Goal: Share content: Share content

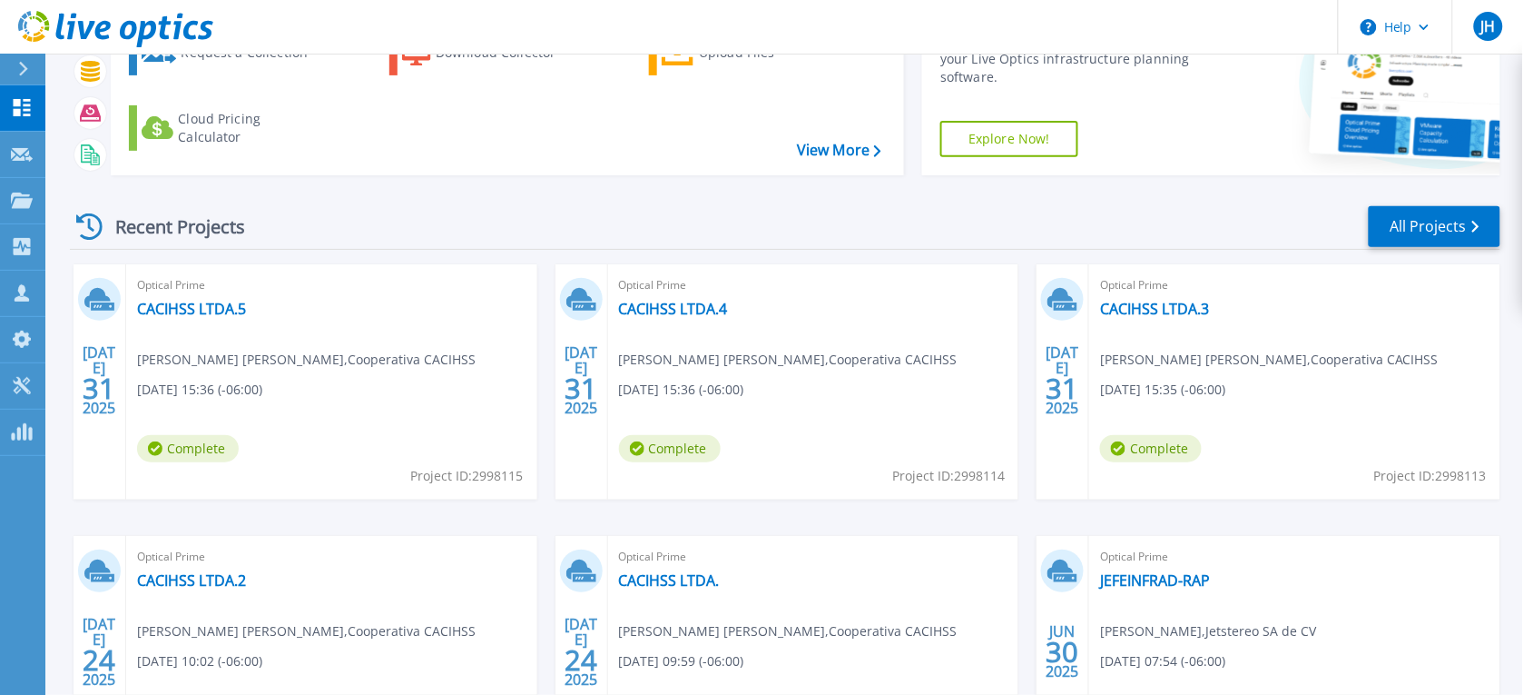
scroll to position [132, 0]
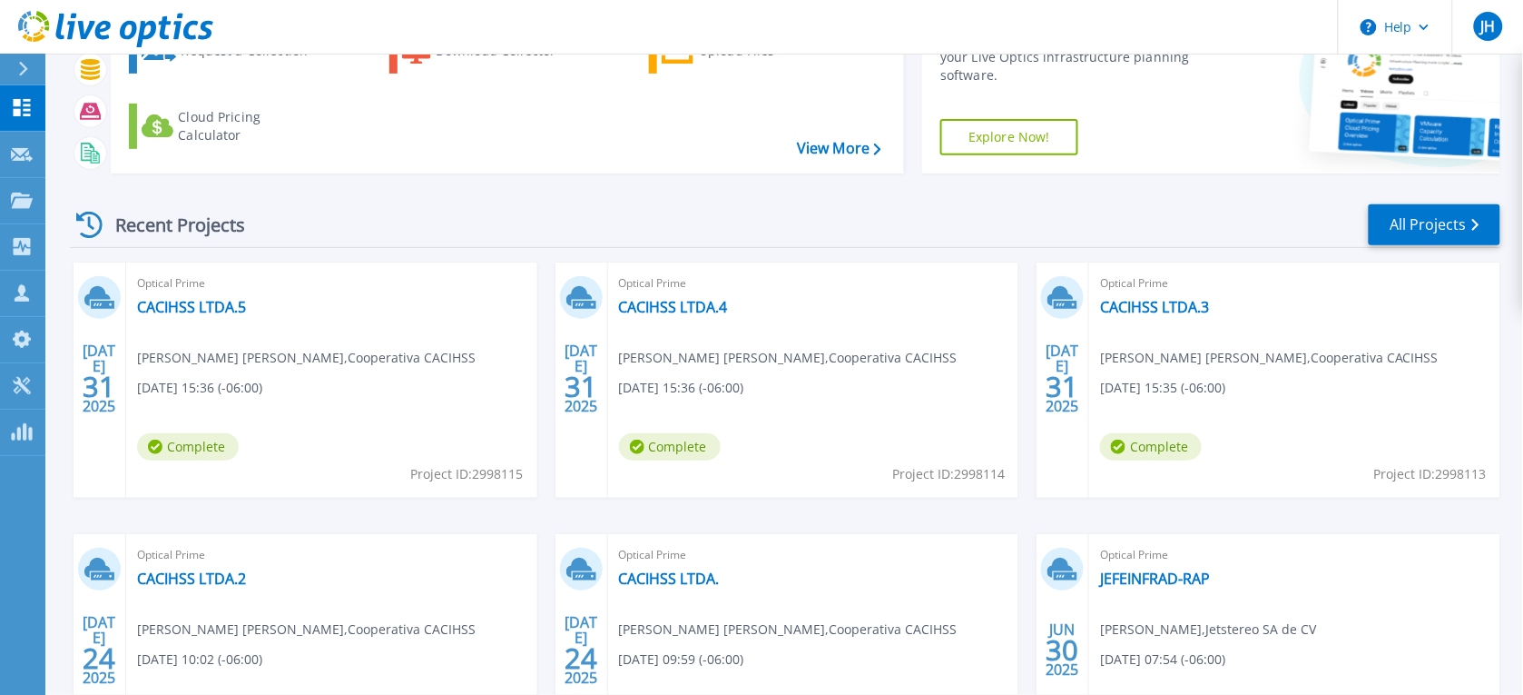
click at [437, 302] on div "Optical Prime CACIHSS LTDA.5 Carlos Alejandro Rodriguez Amador , Cooperativa CA…" at bounding box center [331, 379] width 411 height 235
click at [151, 304] on link "CACIHSS LTDA.5" at bounding box center [191, 307] width 109 height 18
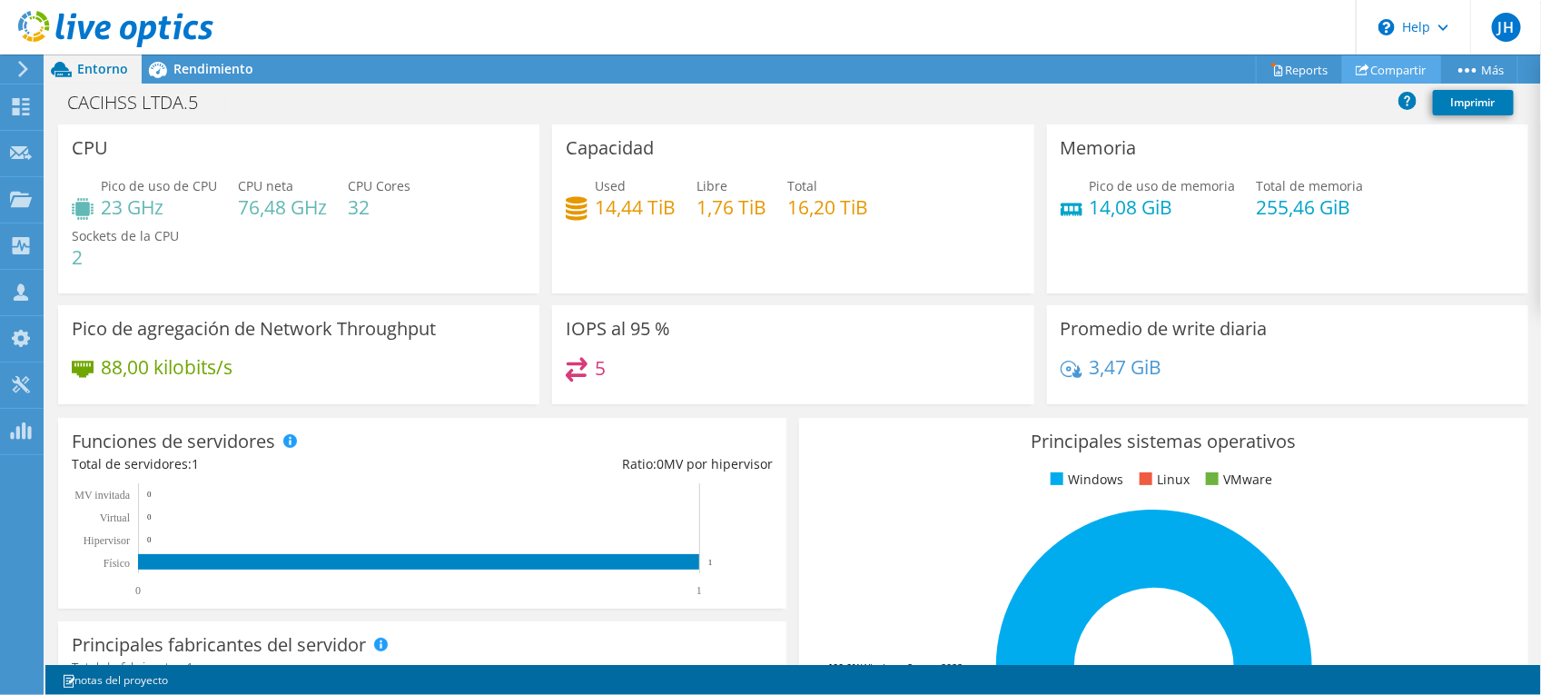
click at [1382, 68] on link "Compartir" at bounding box center [1391, 69] width 99 height 28
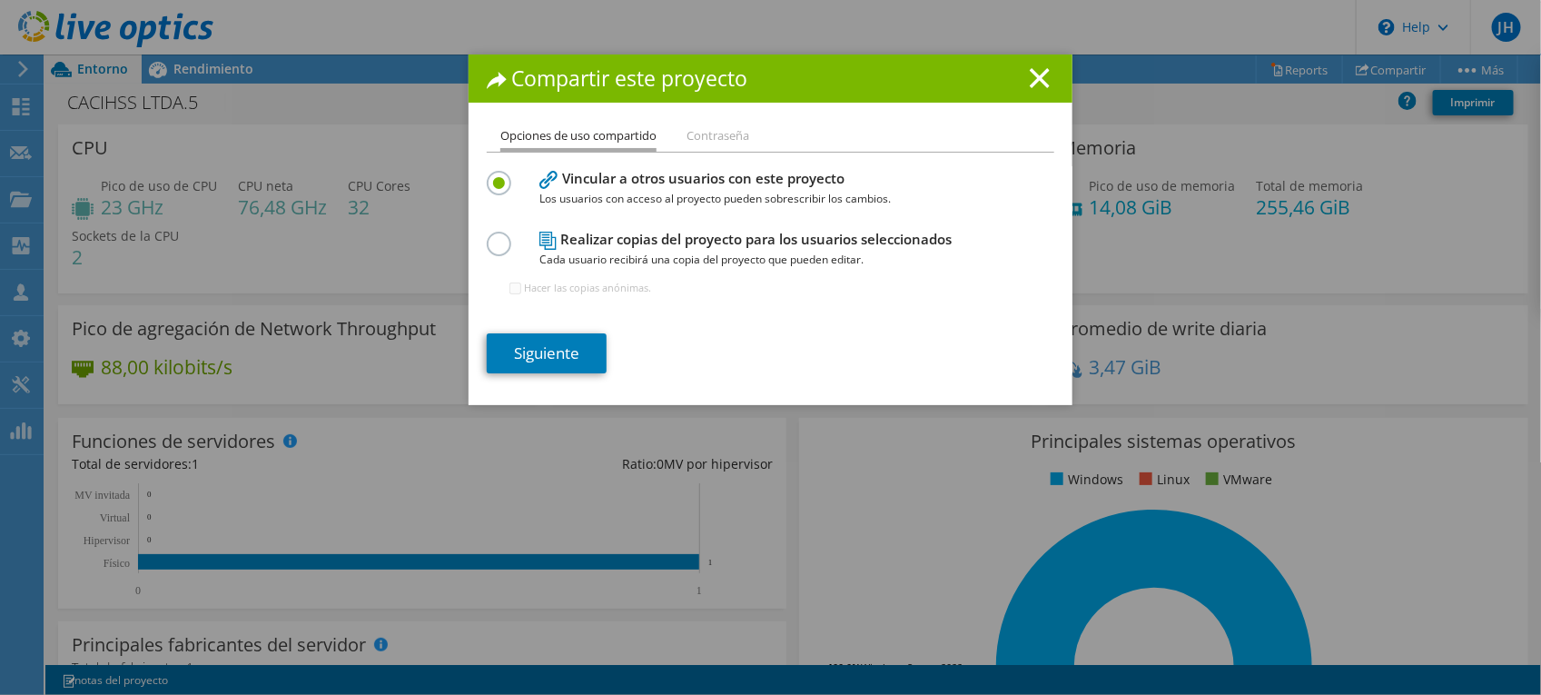
click at [487, 175] on label at bounding box center [503, 173] width 32 height 5
click at [0, 0] on input "radio" at bounding box center [0, 0] width 0 height 0
click at [559, 365] on link "Siguiente" at bounding box center [547, 353] width 120 height 40
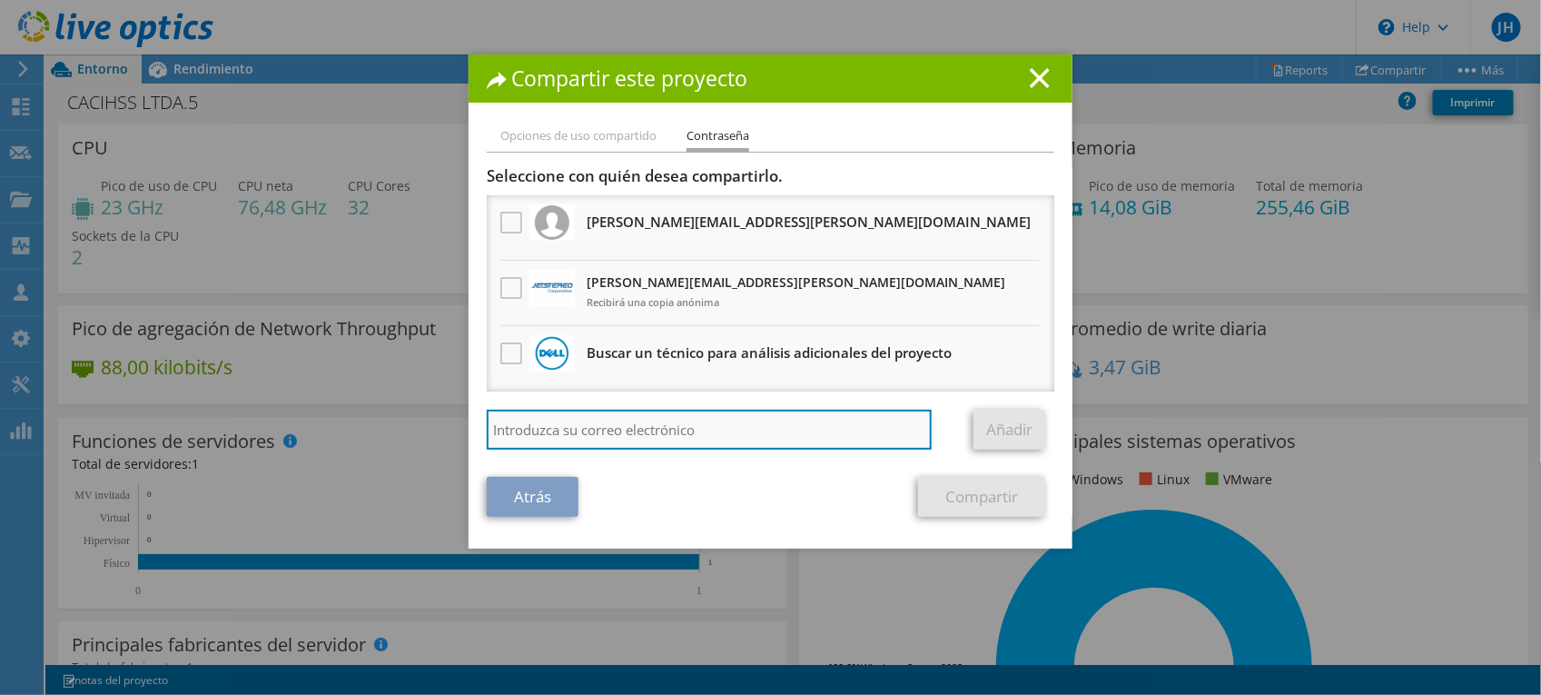
click at [667, 424] on input "search" at bounding box center [709, 429] width 445 height 40
type input "jose.torres"
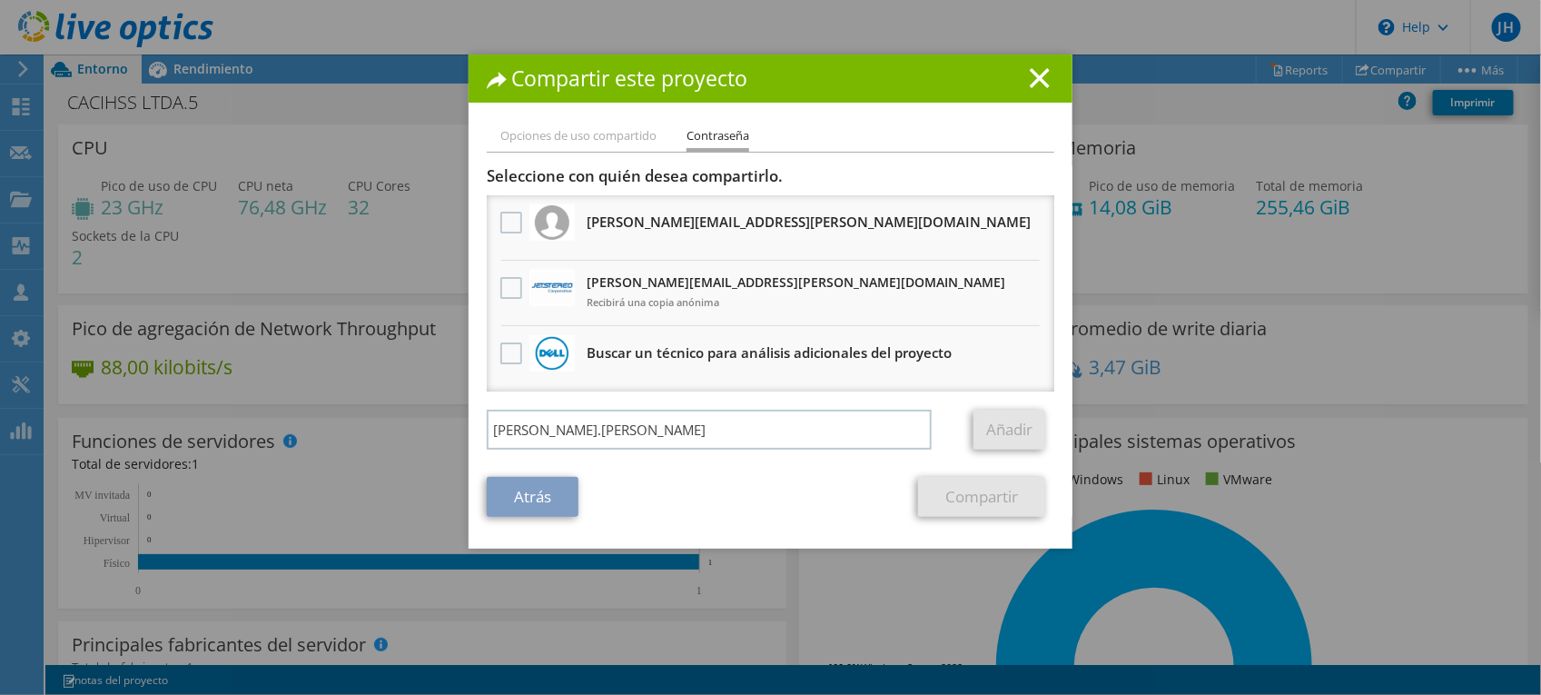
click at [601, 138] on li "Opciones de uso compartido" at bounding box center [578, 136] width 156 height 23
click at [579, 133] on li "Opciones de uso compartido" at bounding box center [578, 136] width 156 height 23
click at [717, 425] on input "jose.torres" at bounding box center [709, 429] width 445 height 40
click at [1030, 82] on icon at bounding box center [1040, 78] width 20 height 20
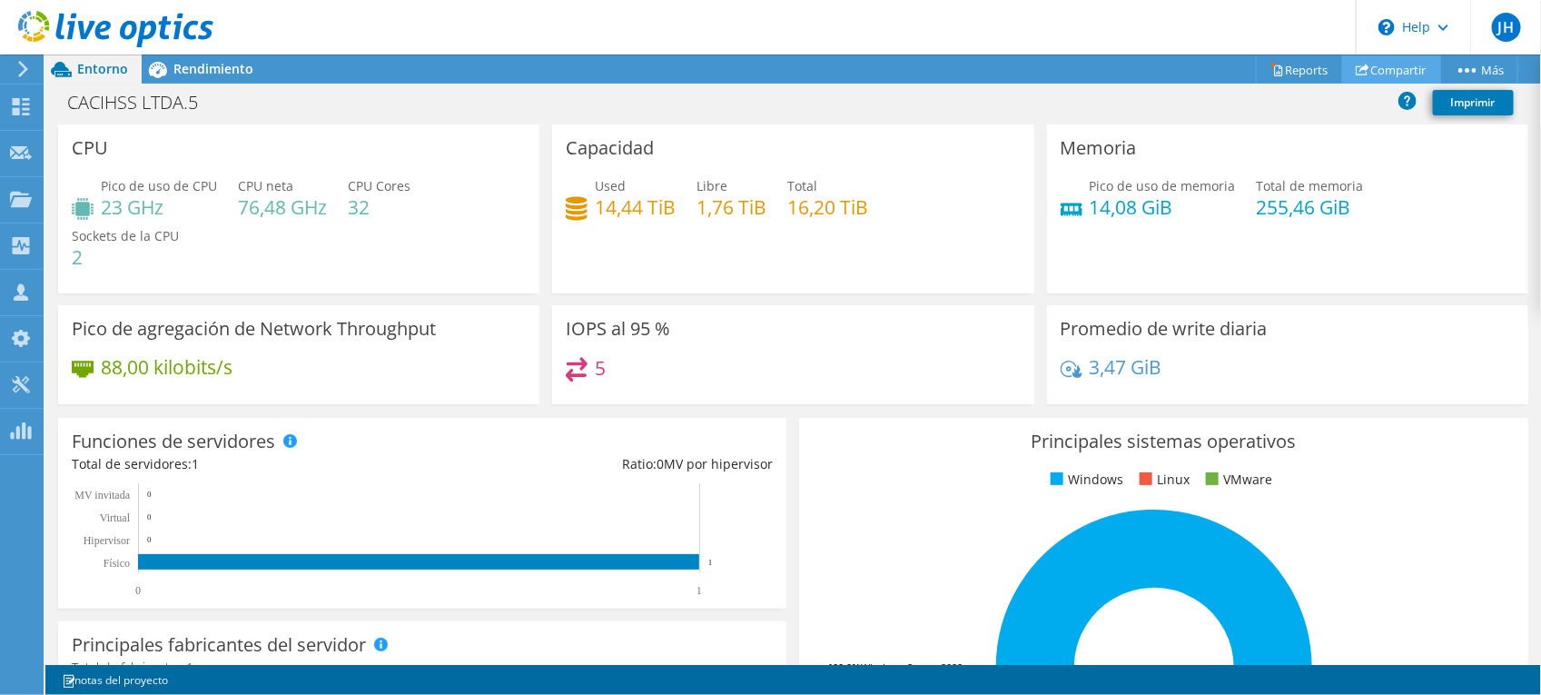
click at [1382, 66] on link "Compartir" at bounding box center [1391, 69] width 99 height 28
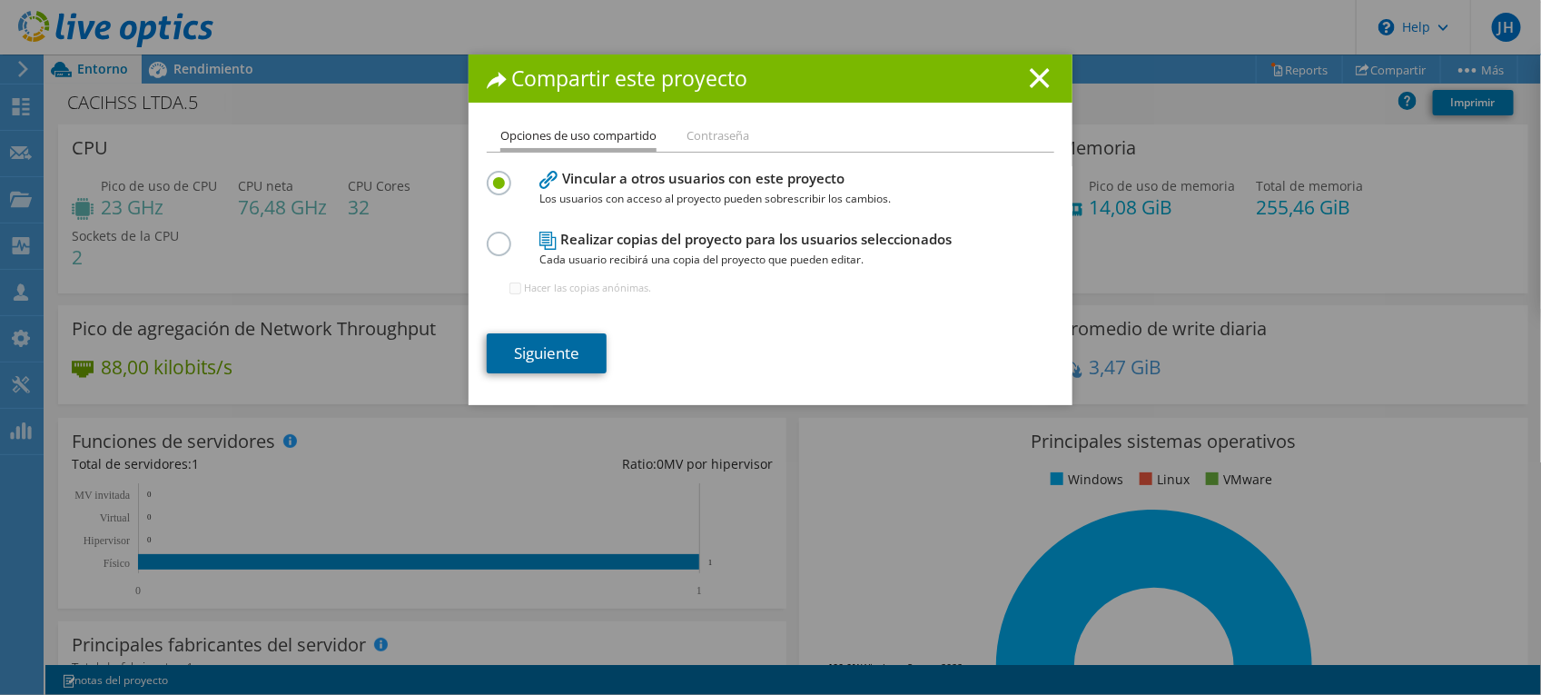
click at [533, 339] on link "Siguiente" at bounding box center [547, 353] width 120 height 40
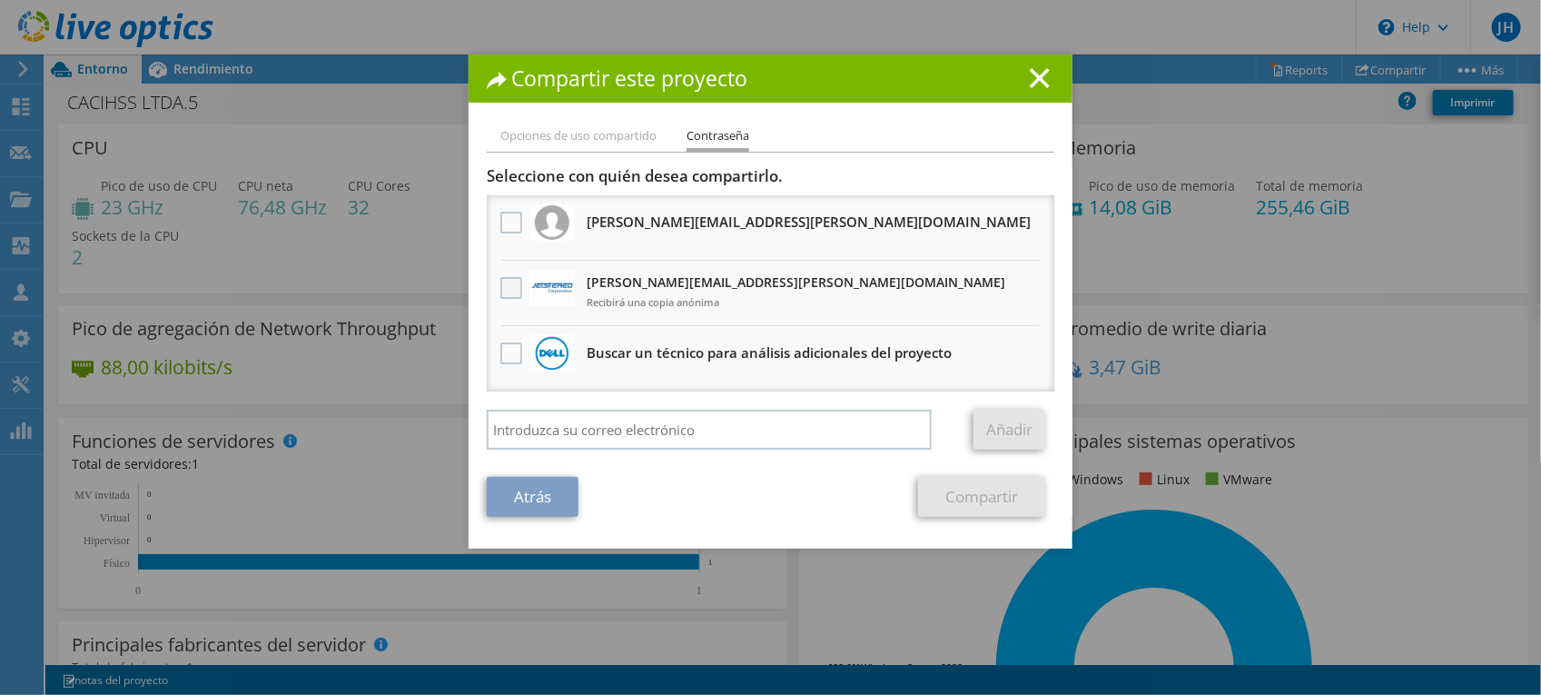
click at [501, 281] on label at bounding box center [513, 288] width 26 height 22
click at [0, 0] on input "checkbox" at bounding box center [0, 0] width 0 height 0
click at [955, 501] on link "Compartir" at bounding box center [981, 497] width 127 height 40
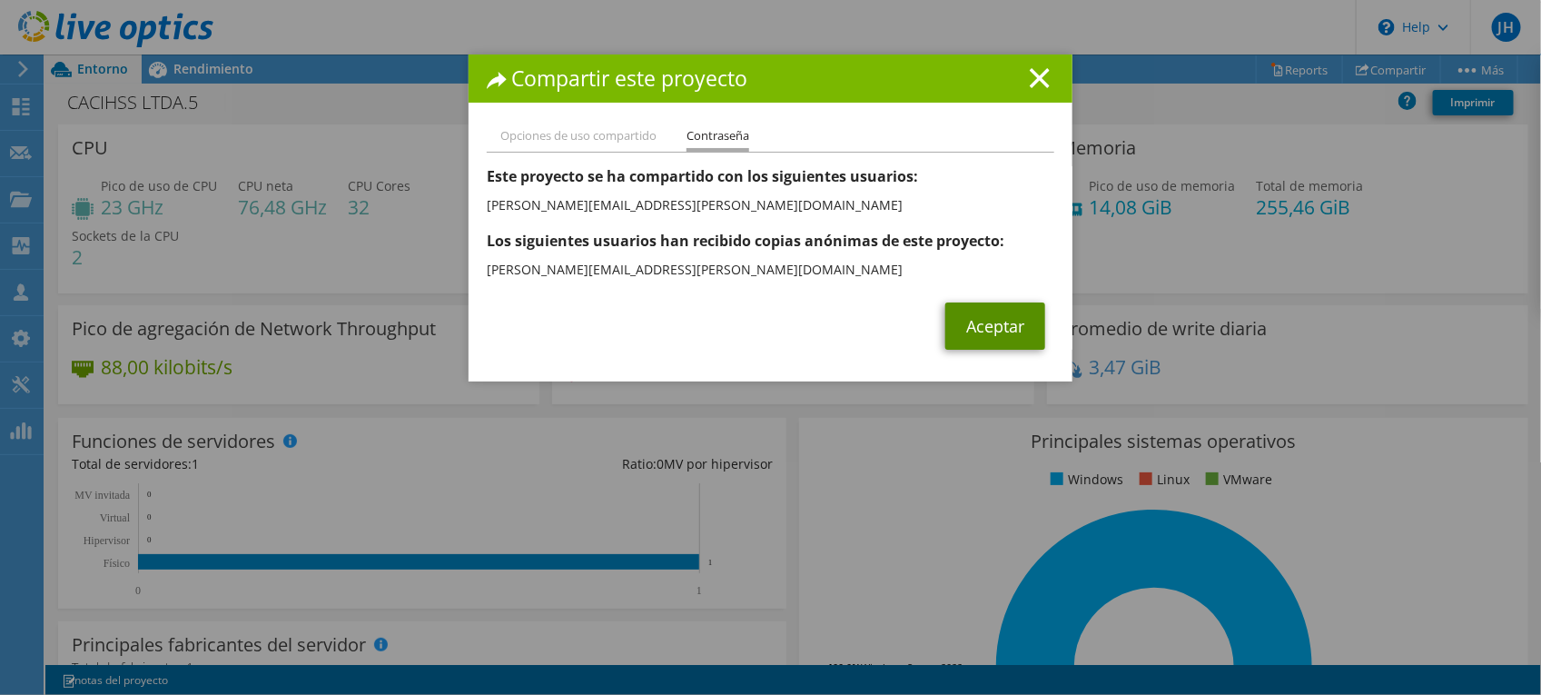
click at [1000, 319] on link "Aceptar" at bounding box center [995, 325] width 100 height 47
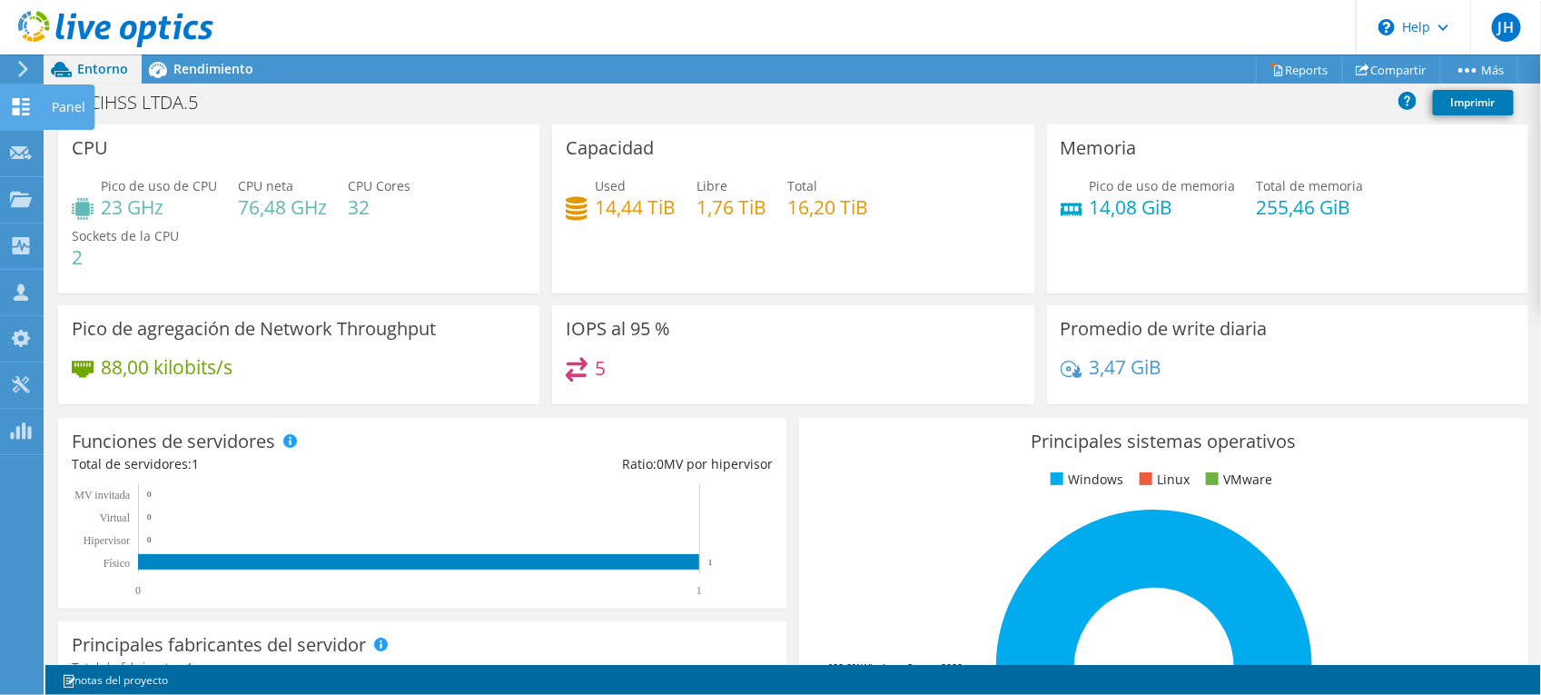
click at [18, 102] on use at bounding box center [21, 106] width 17 height 17
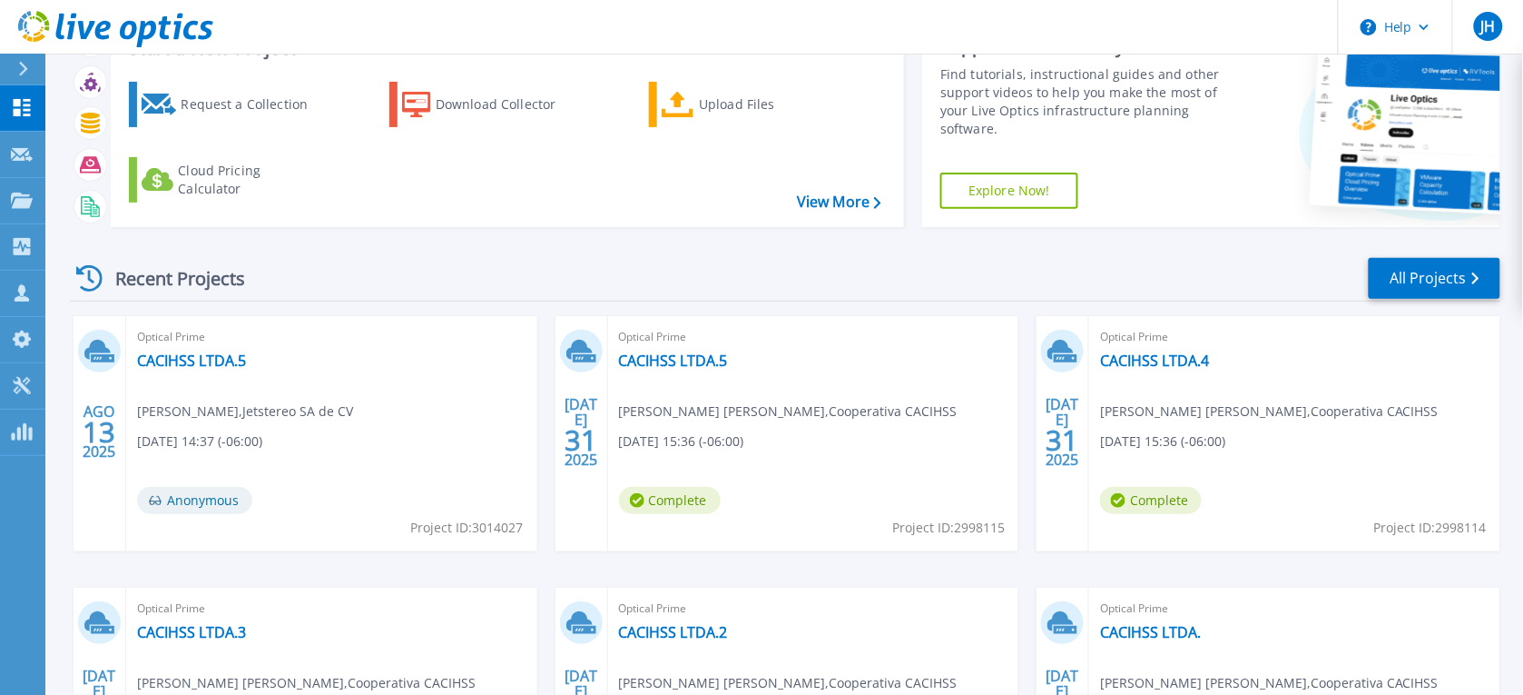
scroll to position [80, 0]
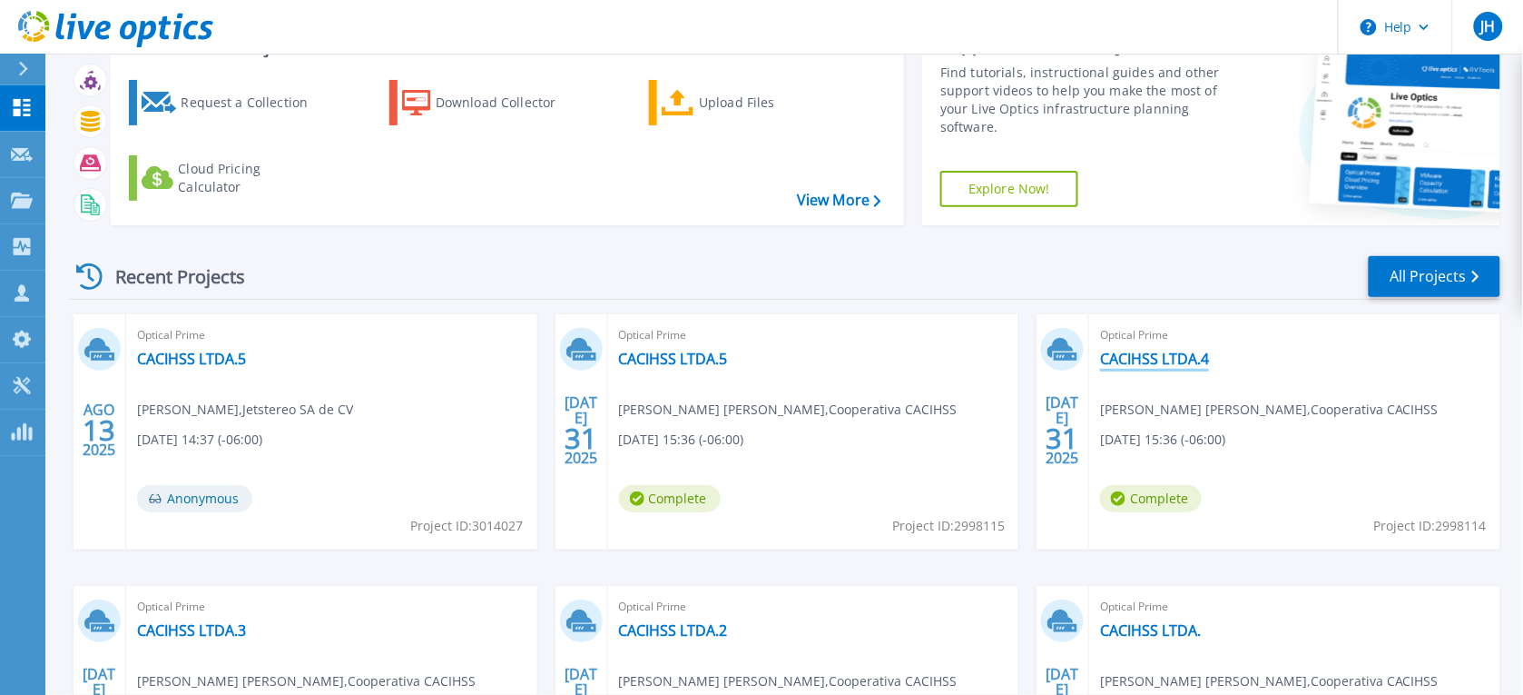
click at [1164, 355] on link "CACIHSS LTDA.4" at bounding box center [1154, 359] width 109 height 18
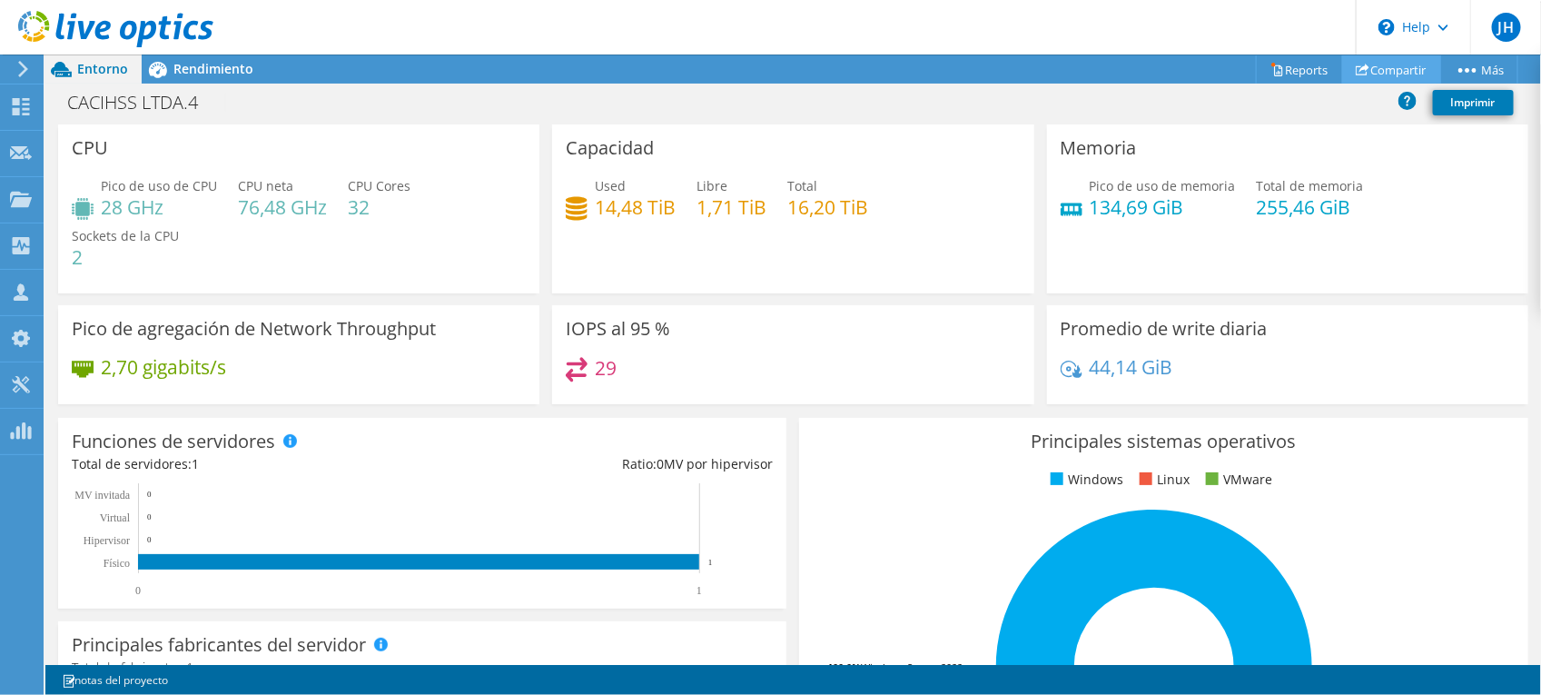
click at [1376, 65] on link "Compartir" at bounding box center [1391, 69] width 99 height 28
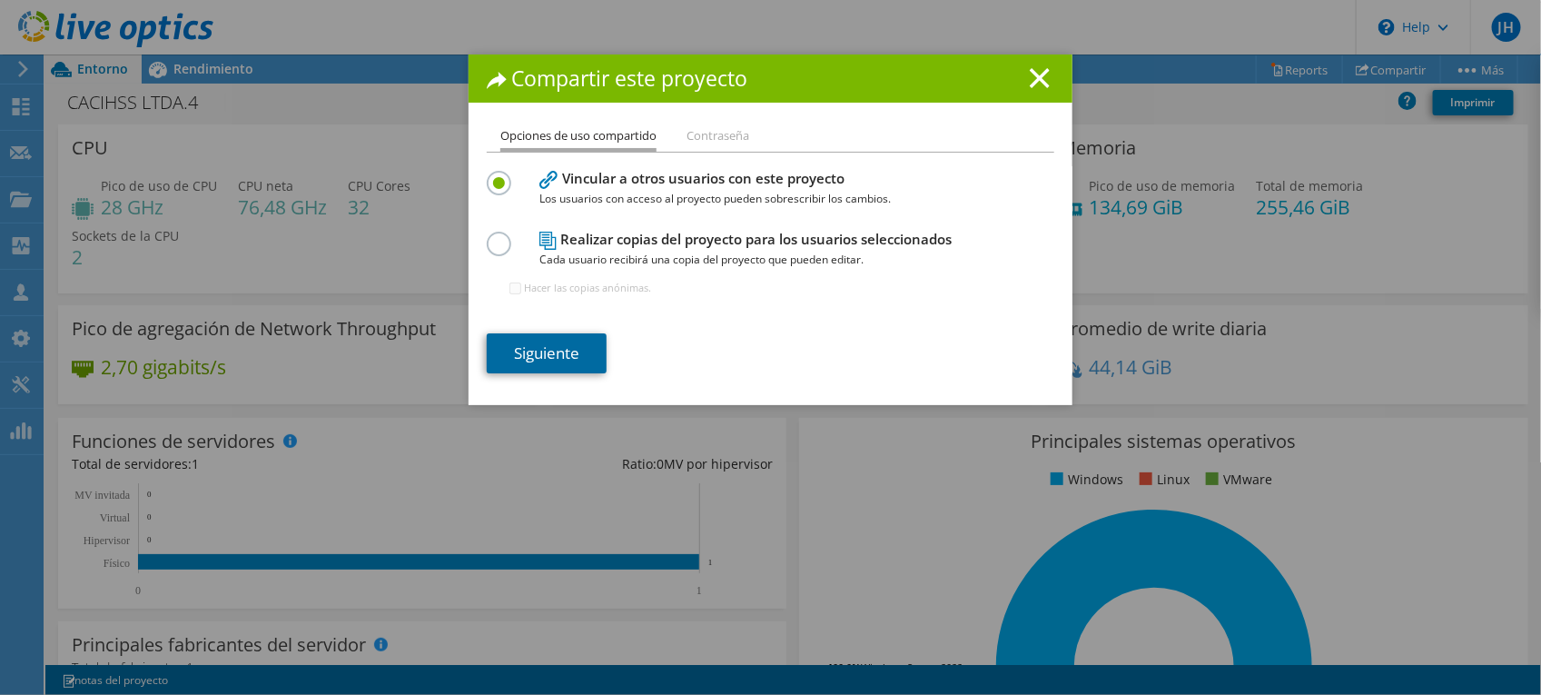
click at [533, 354] on link "Siguiente" at bounding box center [547, 353] width 120 height 40
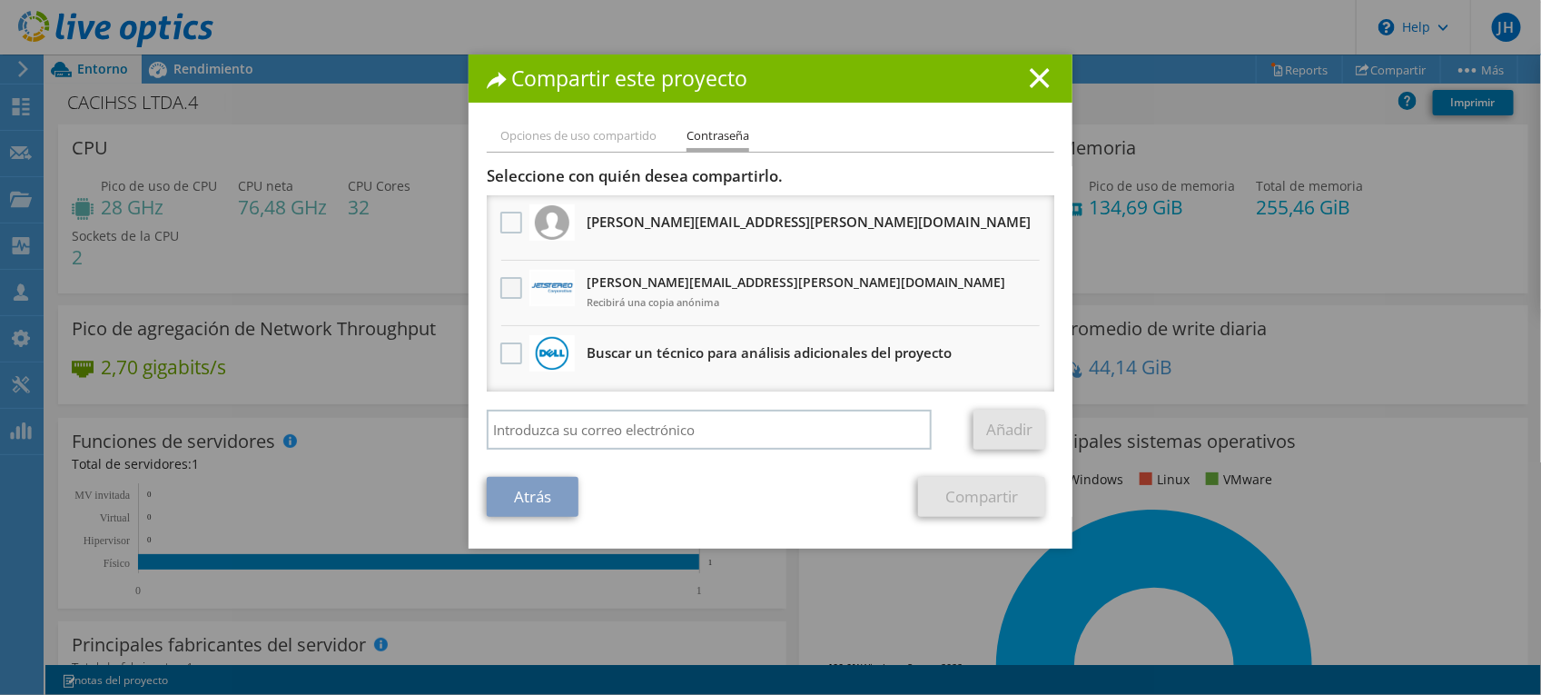
click at [500, 283] on label at bounding box center [513, 288] width 26 height 22
click at [0, 0] on input "checkbox" at bounding box center [0, 0] width 0 height 0
click at [986, 500] on link "Compartir" at bounding box center [981, 497] width 127 height 40
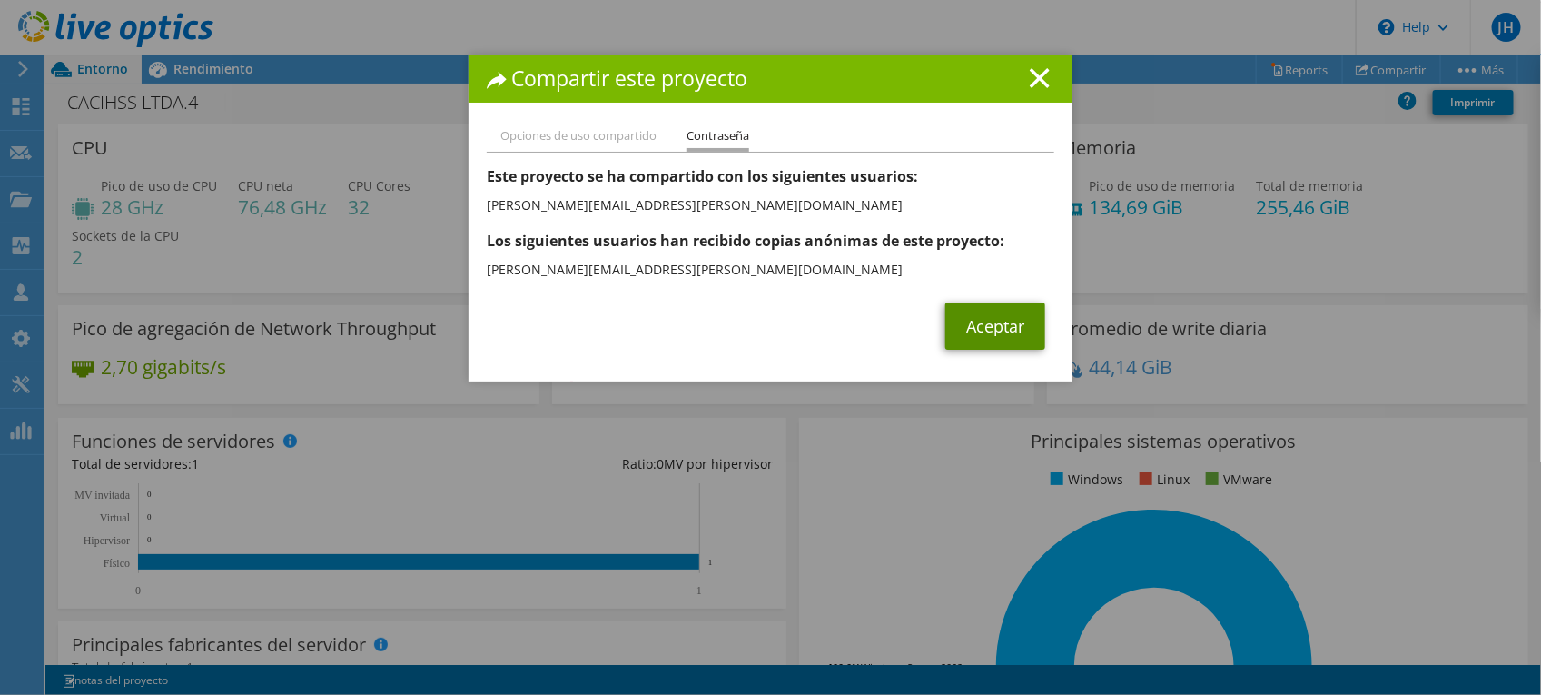
click at [970, 336] on link "Aceptar" at bounding box center [995, 325] width 100 height 47
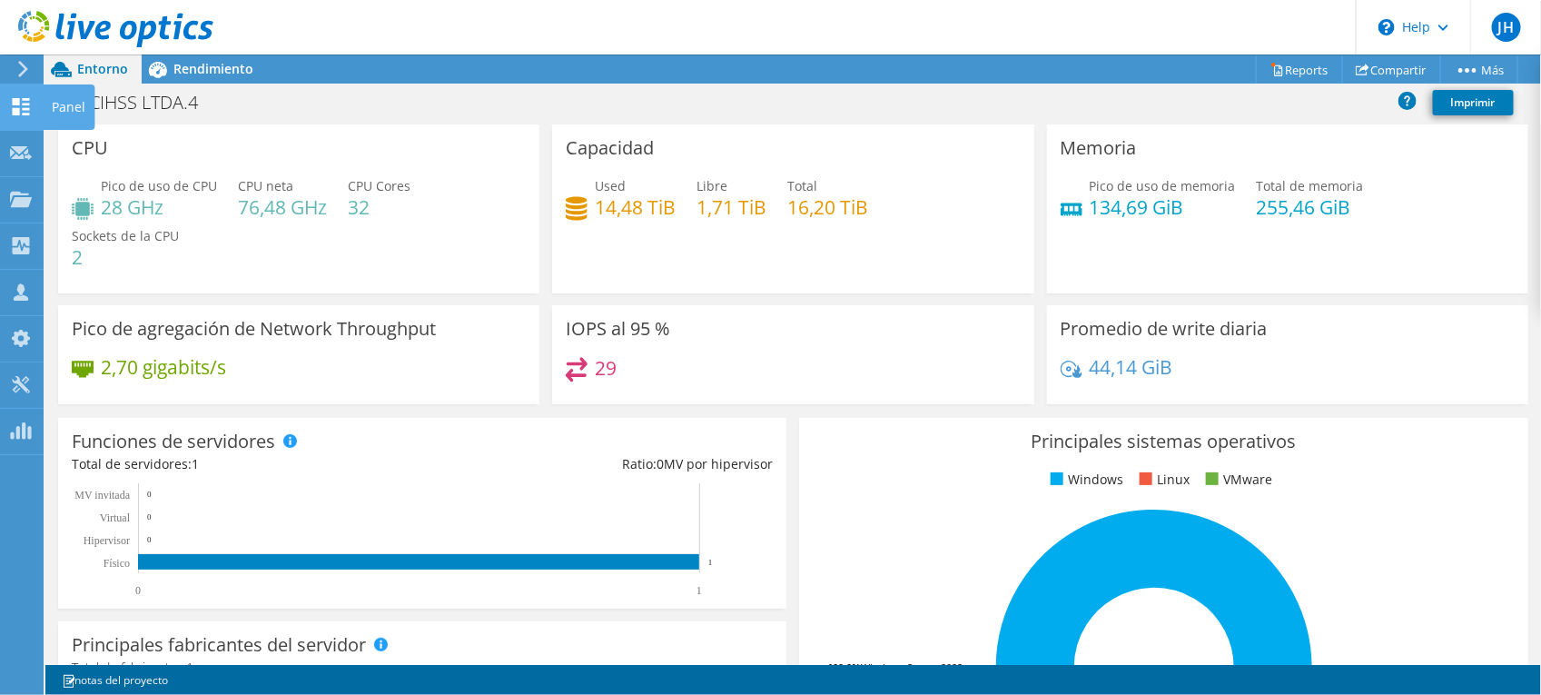
click at [18, 102] on use at bounding box center [21, 106] width 17 height 17
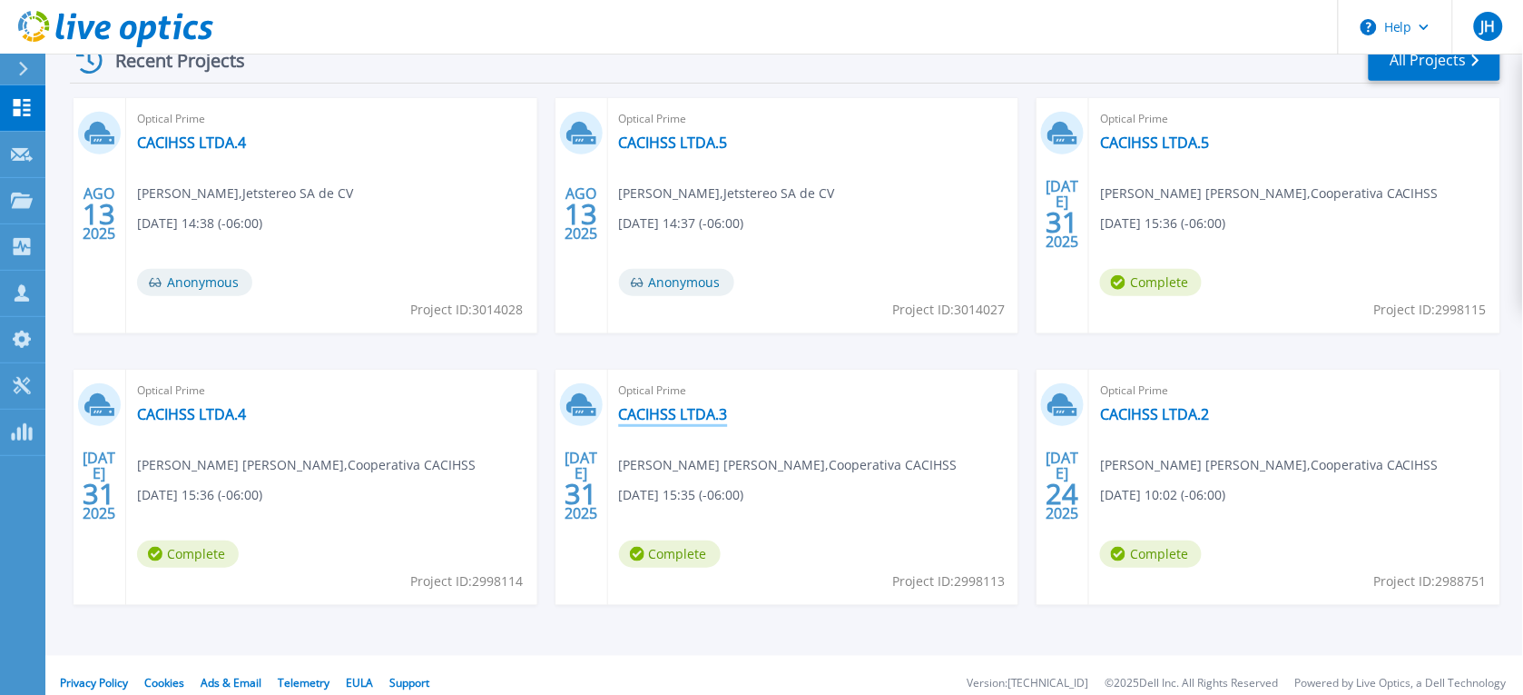
scroll to position [297, 0]
click at [658, 404] on link "CACIHSS LTDA.3" at bounding box center [673, 413] width 109 height 18
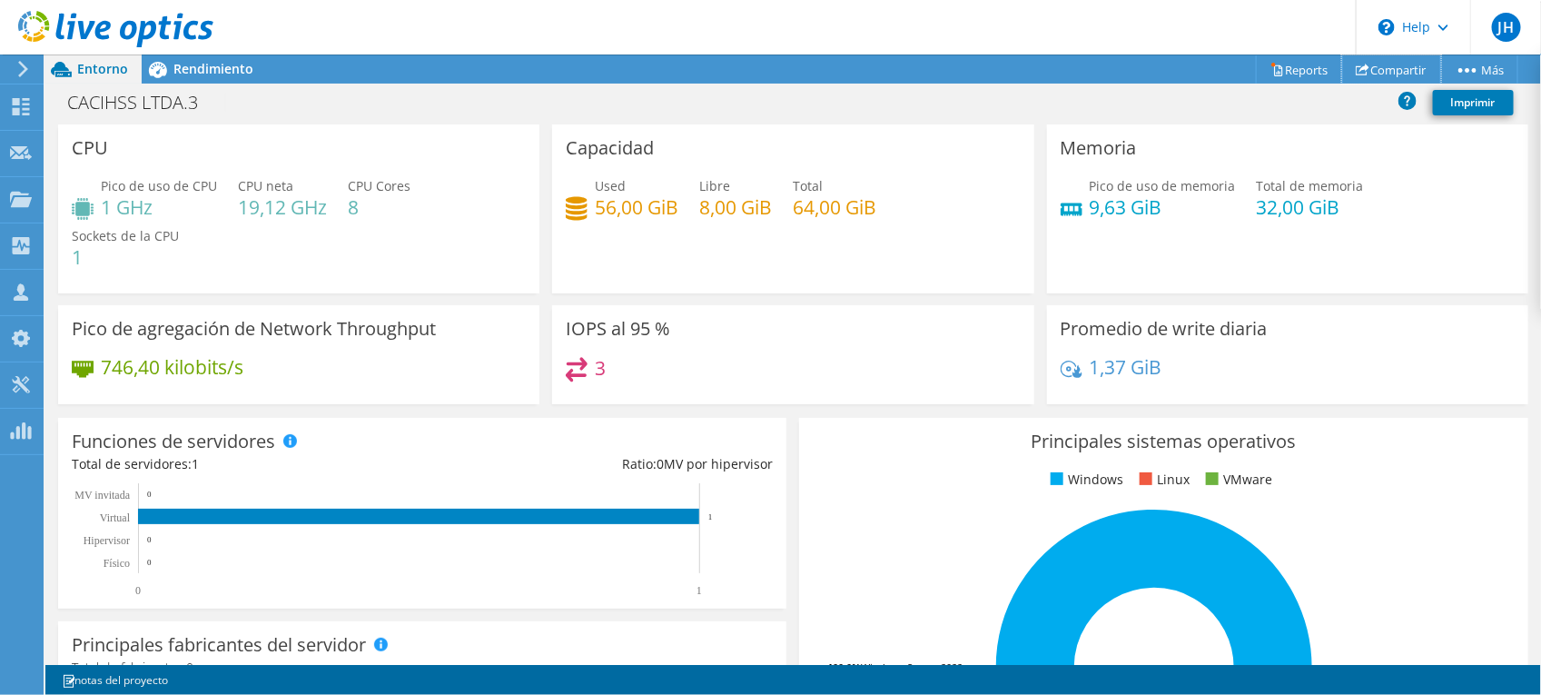
click at [1391, 65] on link "Compartir" at bounding box center [1391, 69] width 99 height 28
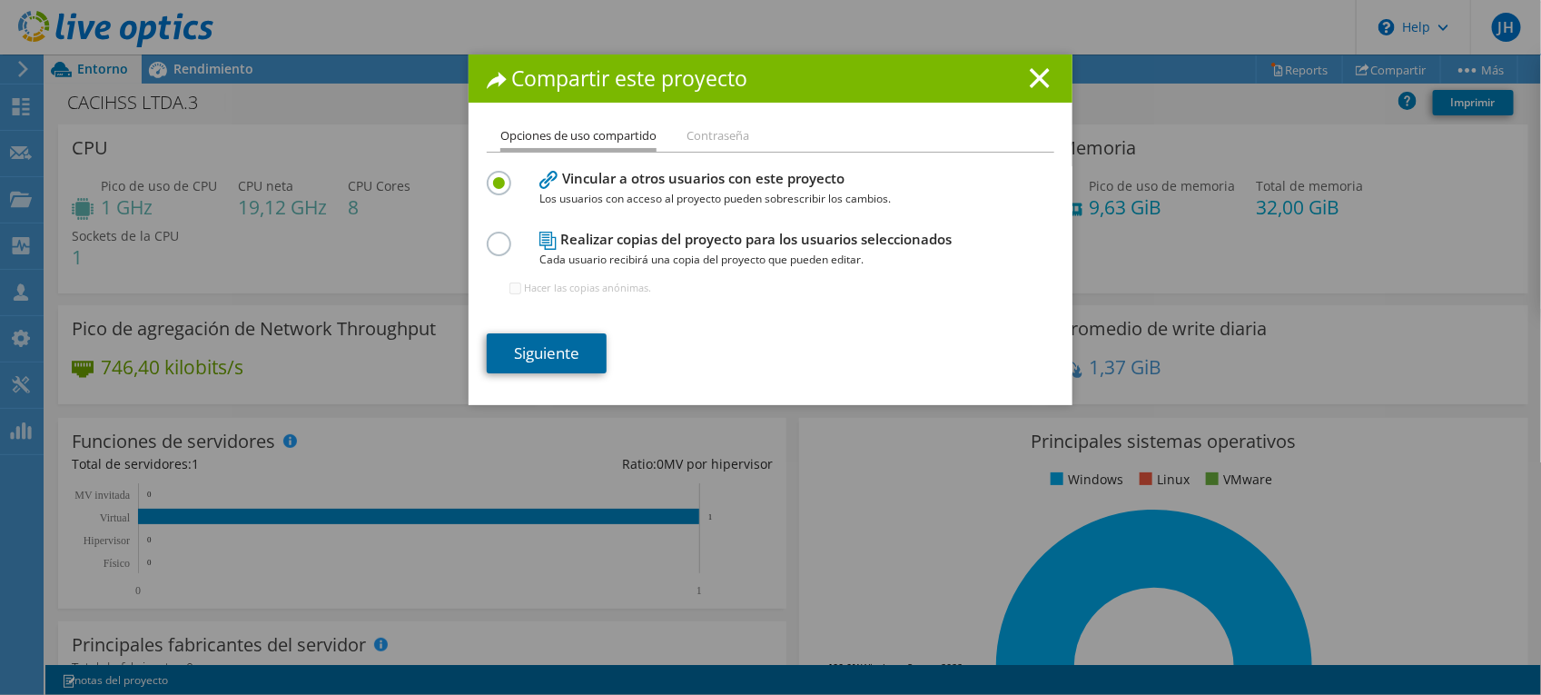
click at [564, 351] on link "Siguiente" at bounding box center [547, 353] width 120 height 40
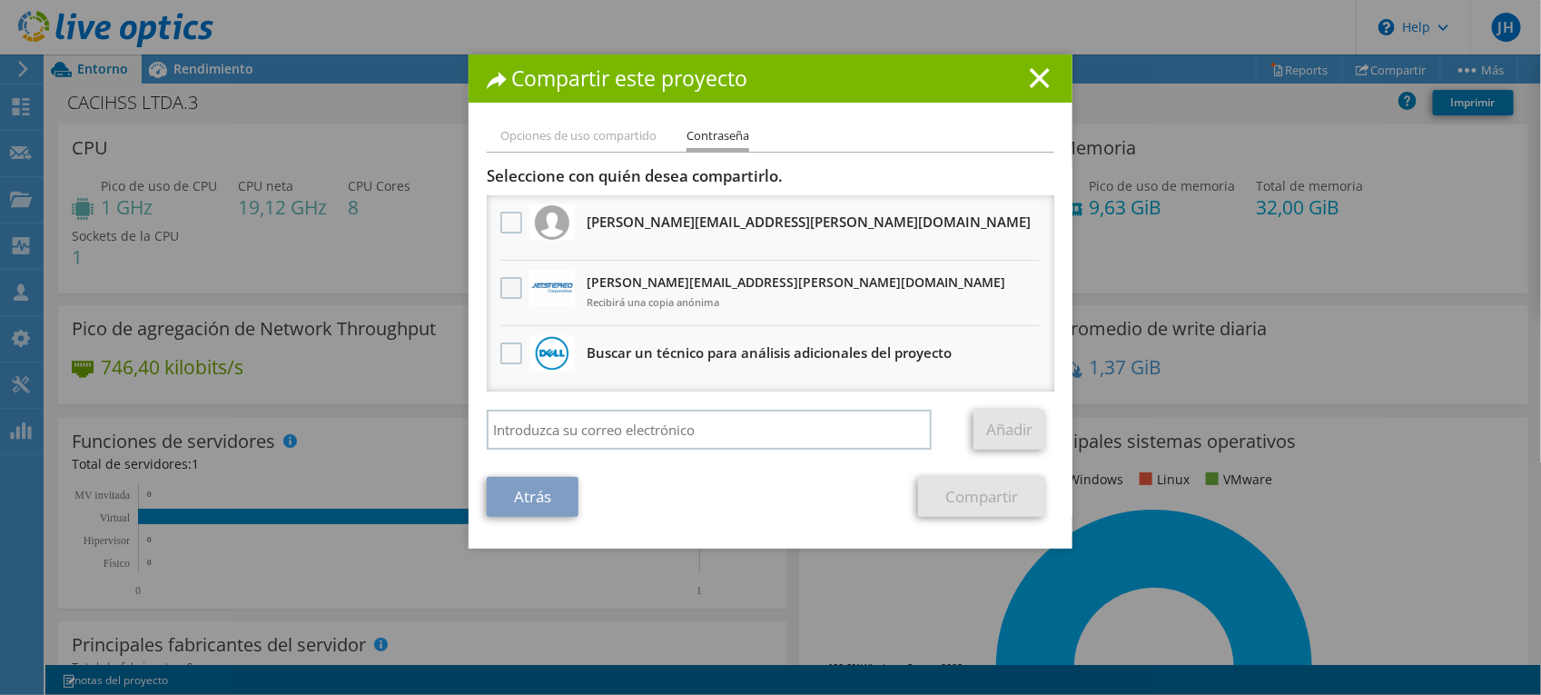
click at [500, 282] on label at bounding box center [513, 288] width 26 height 22
click at [0, 0] on input "checkbox" at bounding box center [0, 0] width 0 height 0
click at [960, 490] on link "Compartir" at bounding box center [981, 497] width 127 height 40
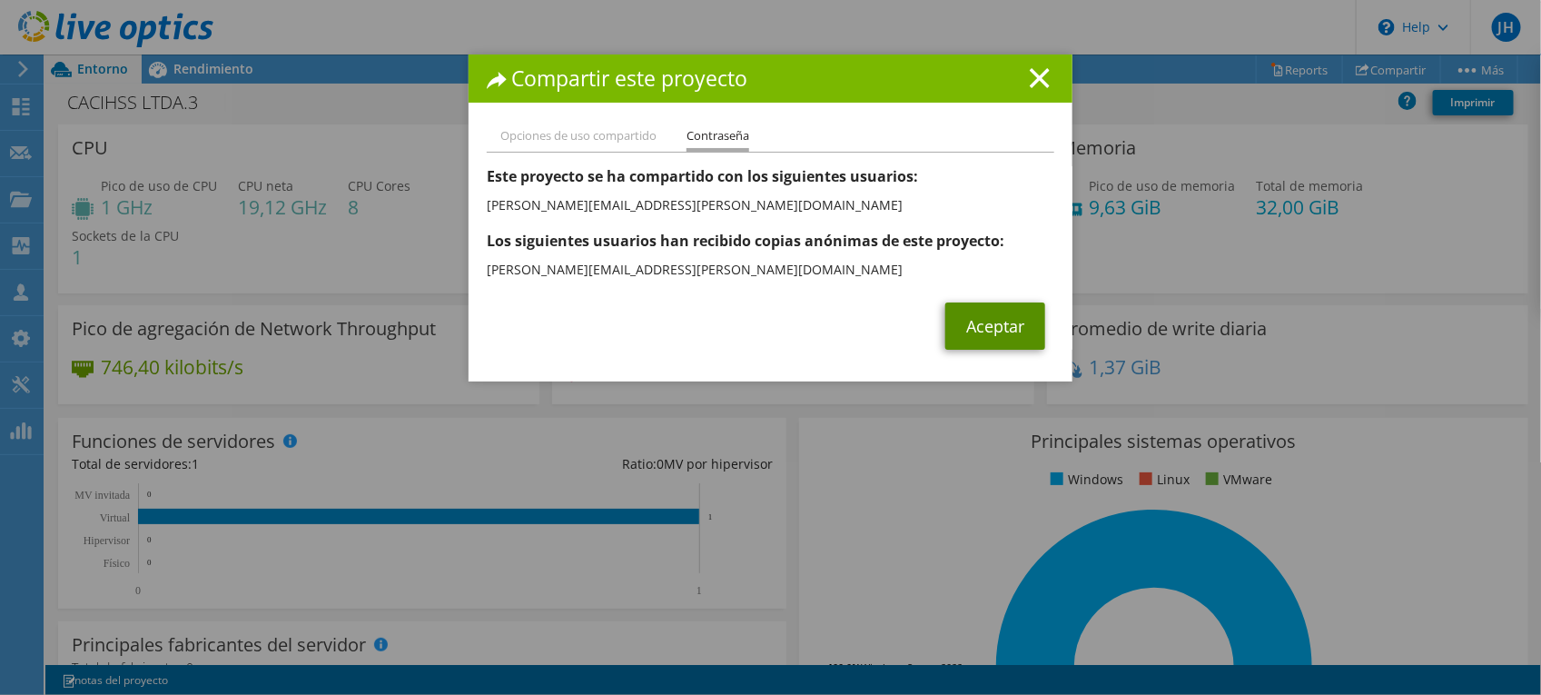
click at [965, 333] on link "Aceptar" at bounding box center [995, 325] width 100 height 47
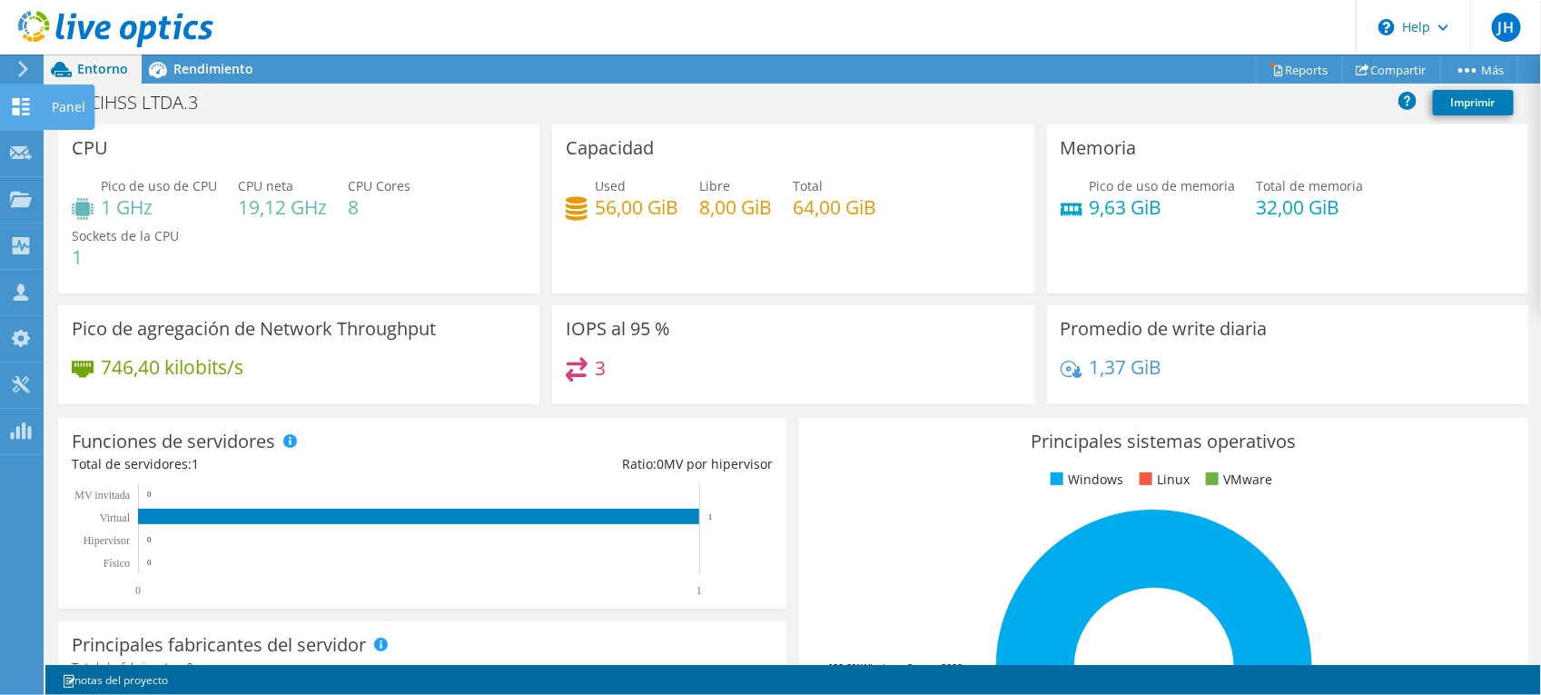
click at [25, 104] on use at bounding box center [21, 106] width 17 height 17
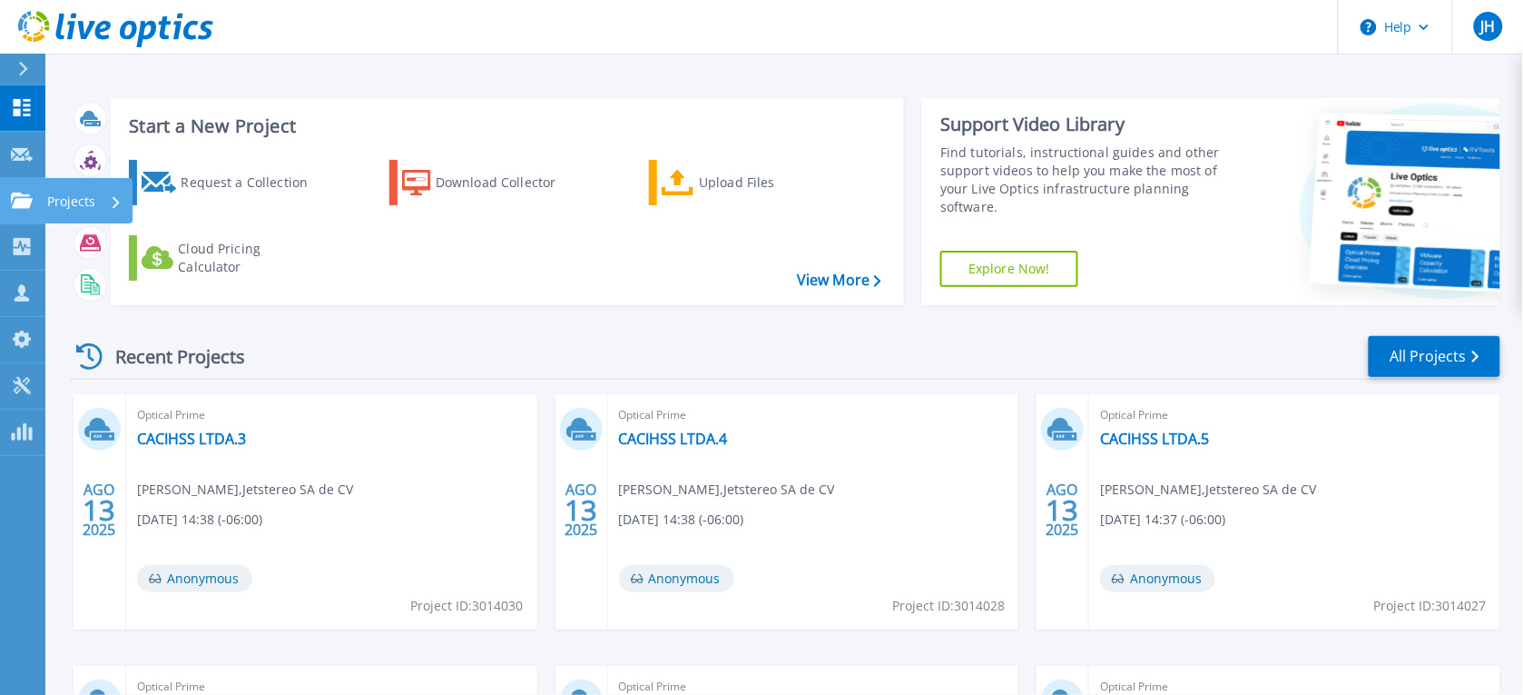
click at [12, 195] on icon at bounding box center [22, 199] width 22 height 15
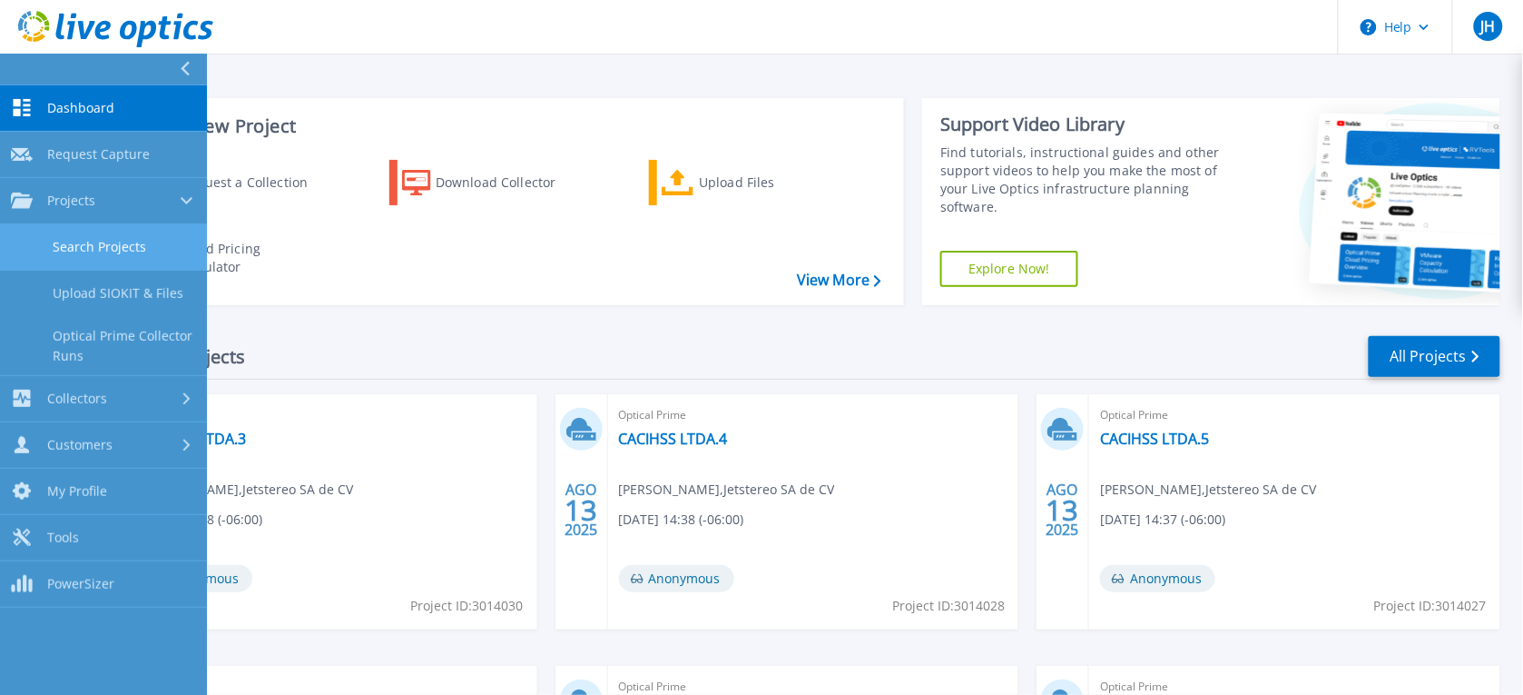
click at [112, 246] on link "Search Projects" at bounding box center [103, 247] width 207 height 46
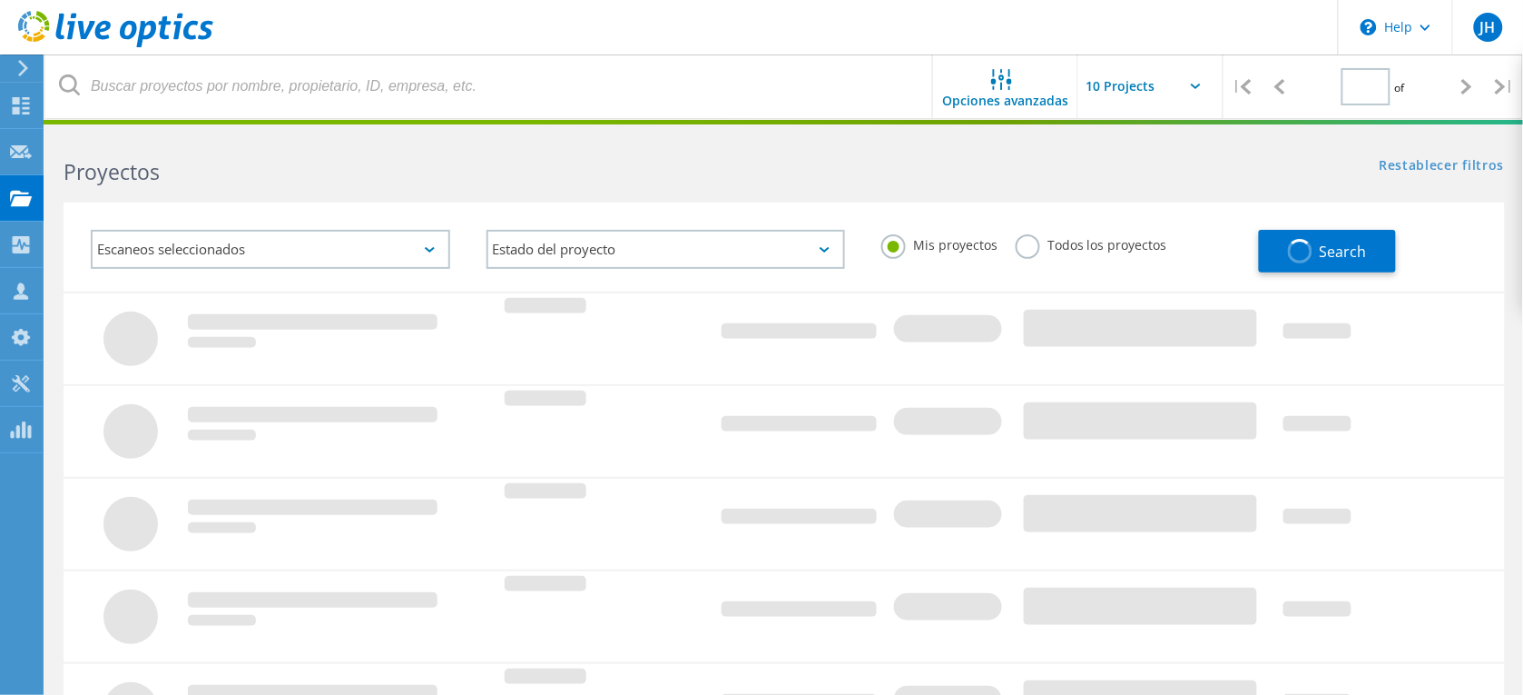
type input "1"
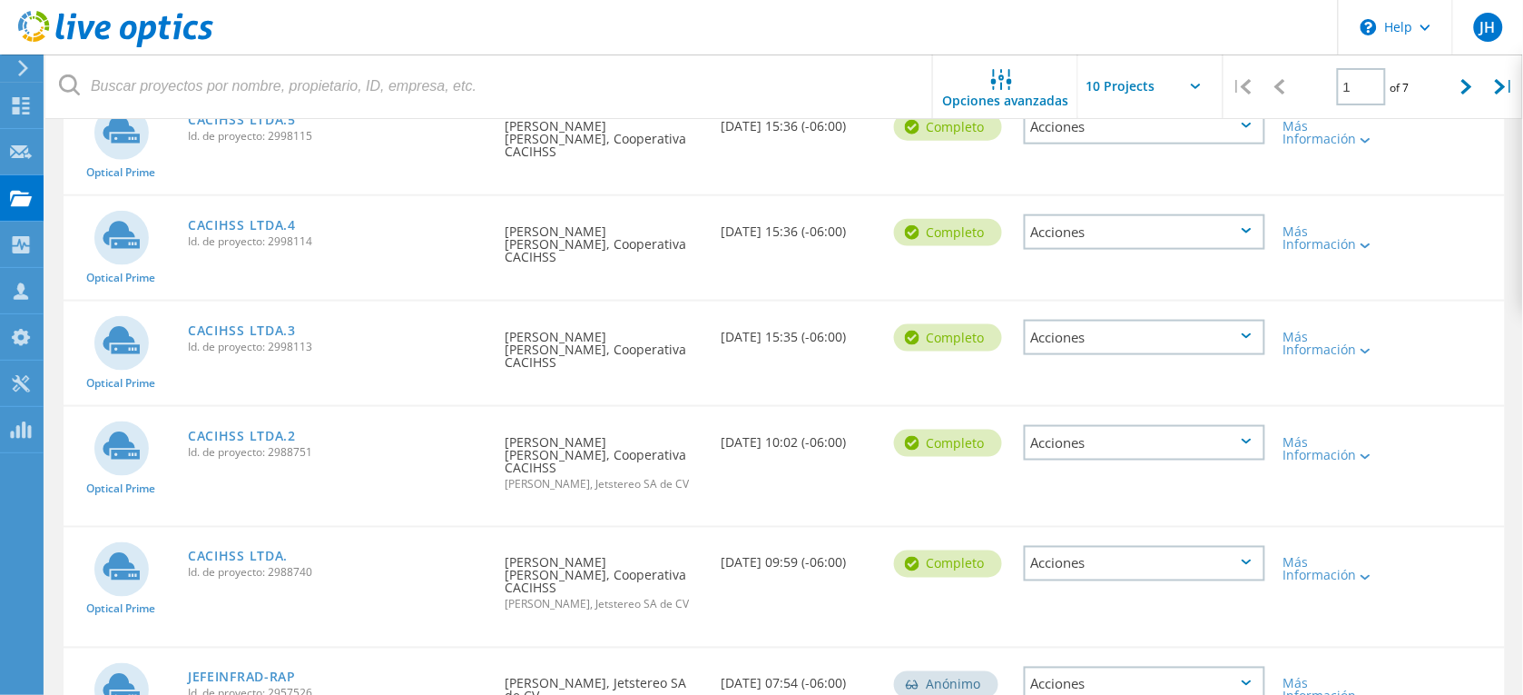
scroll to position [524, 0]
click at [261, 428] on link "CACIHSS LTDA.2" at bounding box center [242, 434] width 108 height 13
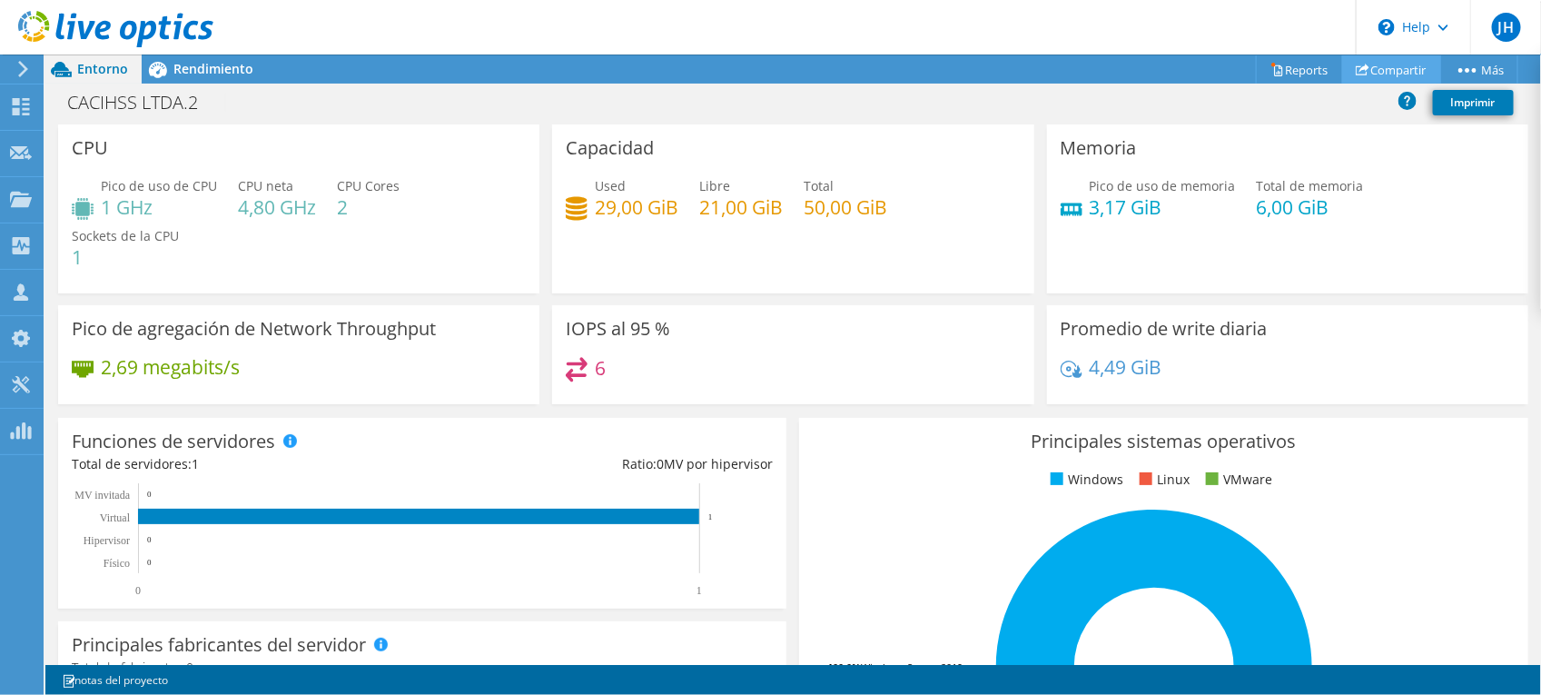
click at [1381, 65] on link "Compartir" at bounding box center [1391, 69] width 99 height 28
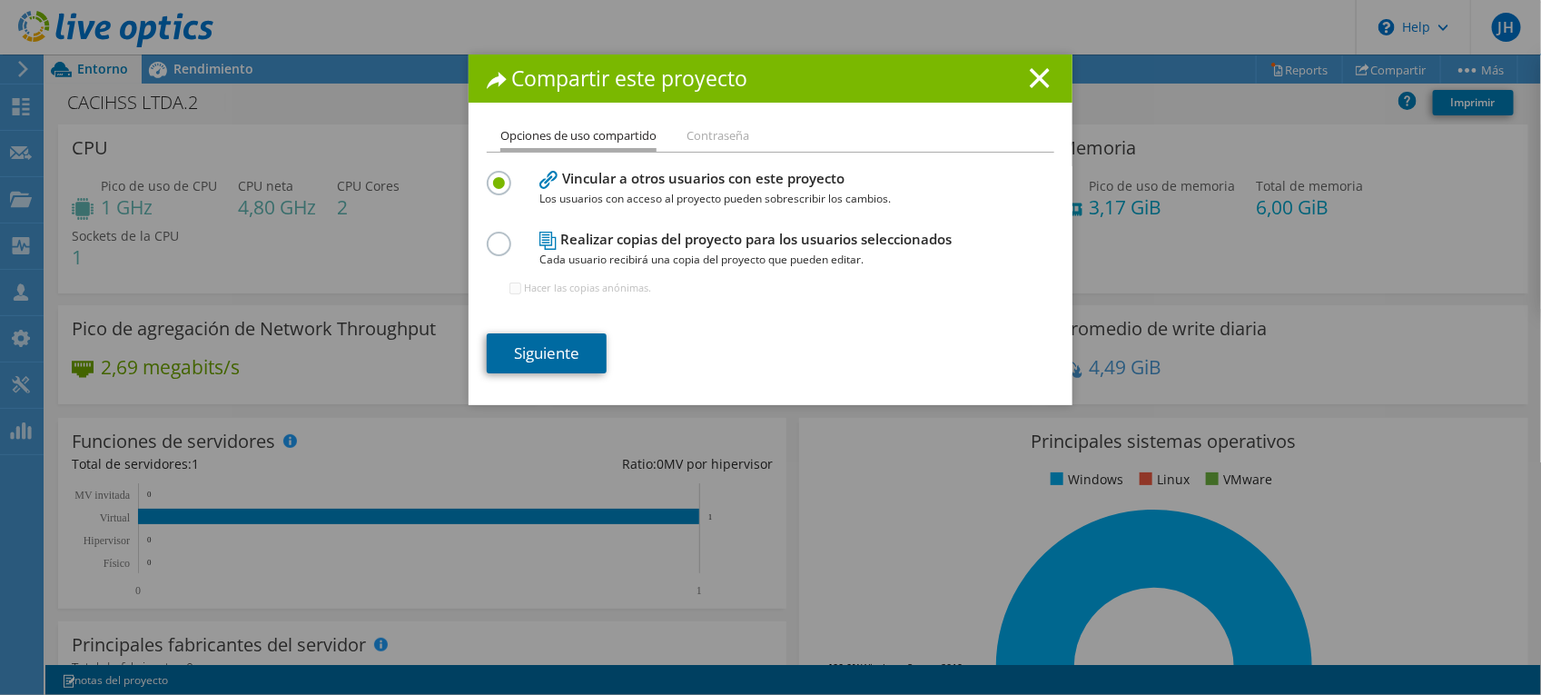
click at [532, 351] on link "Siguiente" at bounding box center [547, 353] width 120 height 40
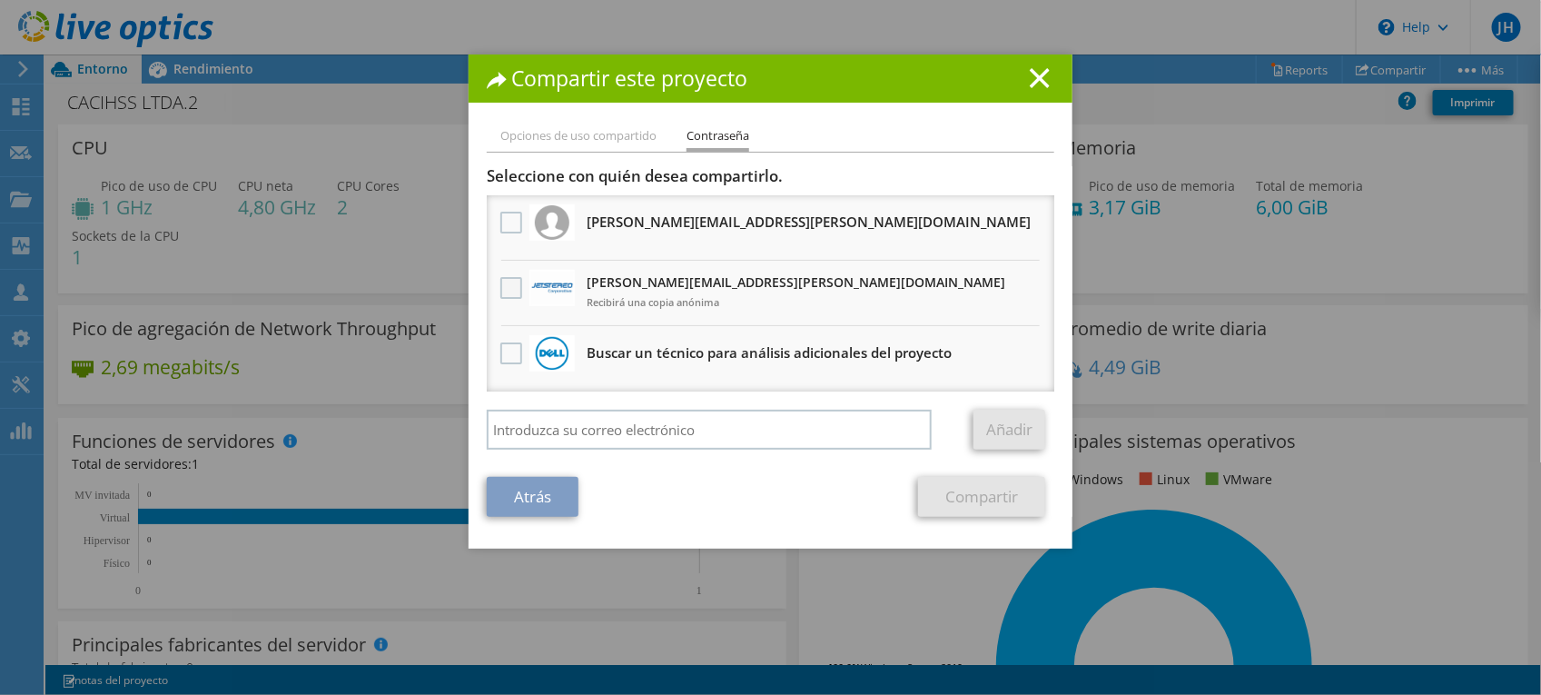
click at [504, 284] on label at bounding box center [513, 288] width 26 height 22
click at [0, 0] on input "checkbox" at bounding box center [0, 0] width 0 height 0
click at [944, 498] on link "Compartir" at bounding box center [981, 497] width 127 height 40
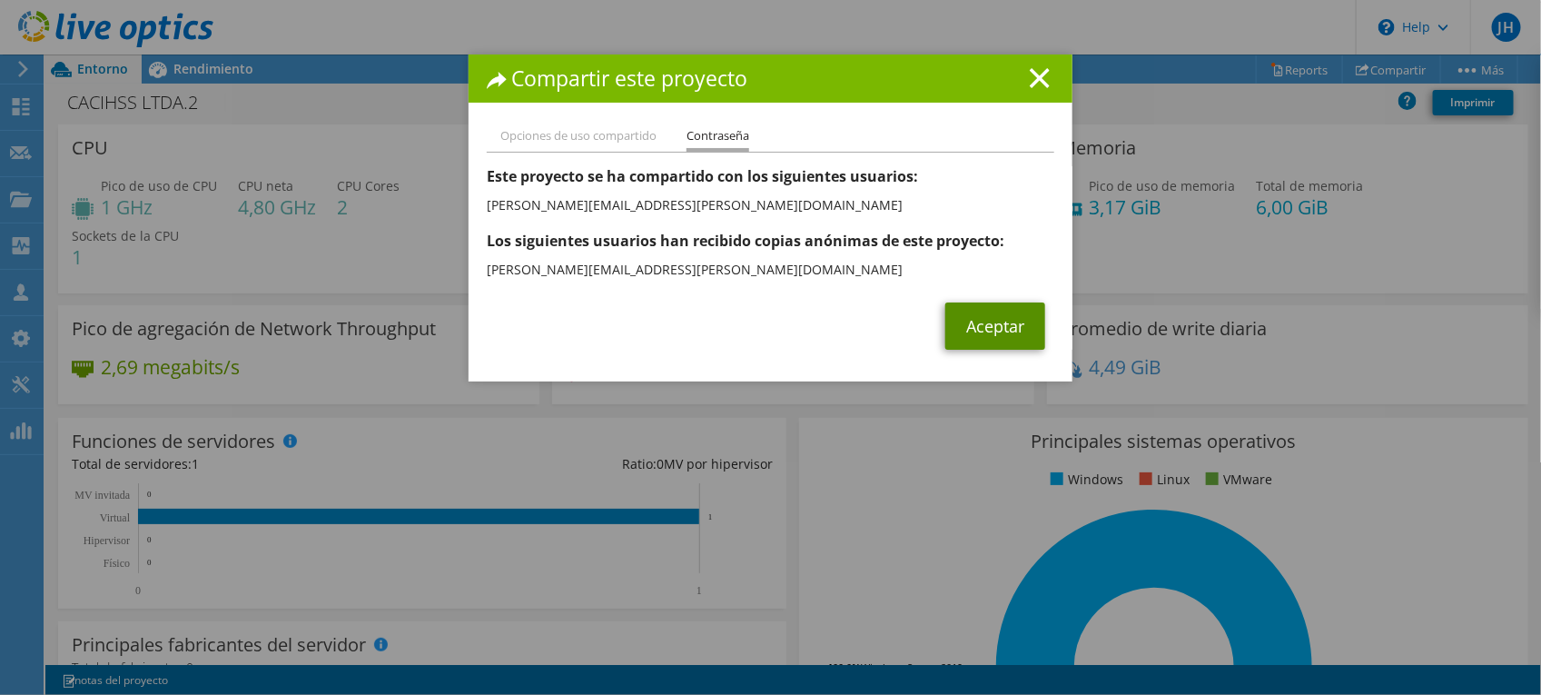
click at [976, 332] on link "Aceptar" at bounding box center [995, 325] width 100 height 47
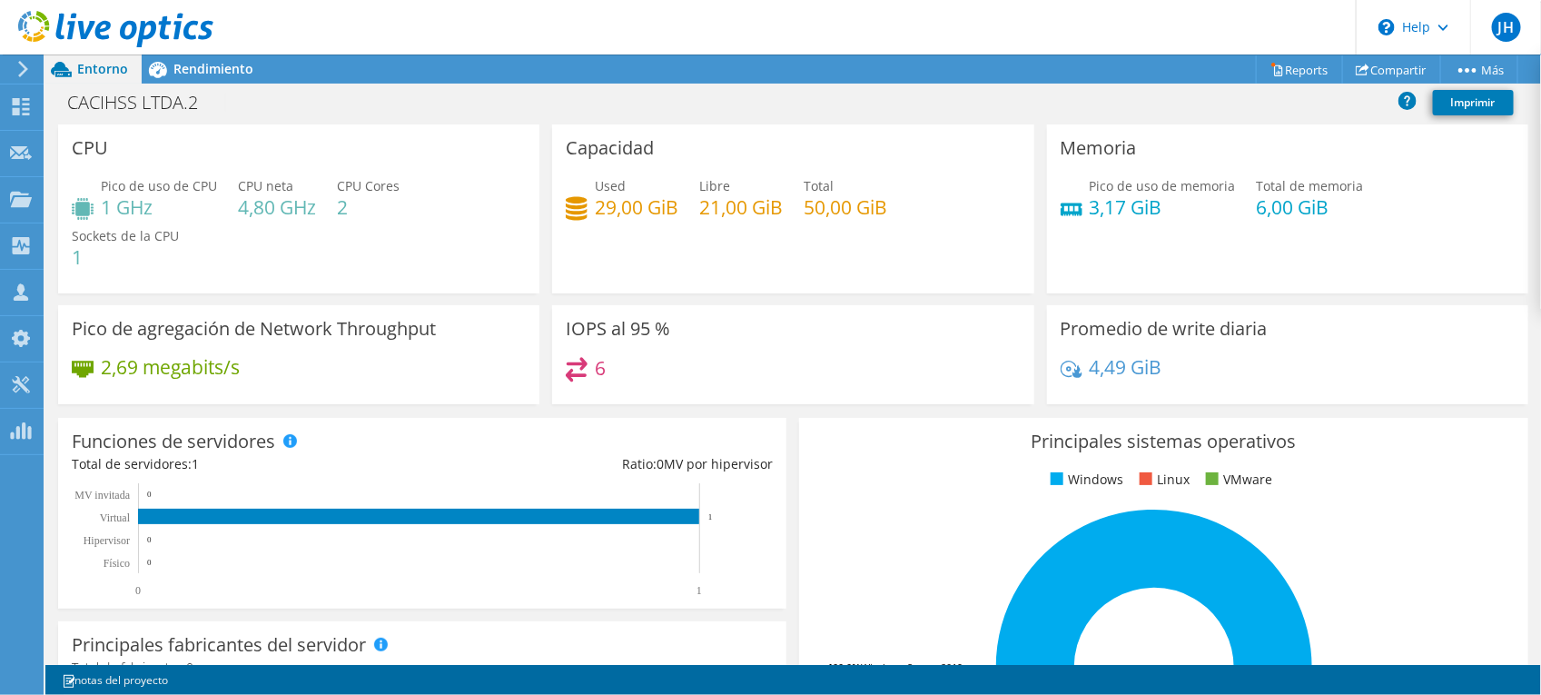
click at [882, 536] on rect at bounding box center [1155, 667] width 684 height 318
click at [68, 106] on div "Panel" at bounding box center [69, 106] width 52 height 45
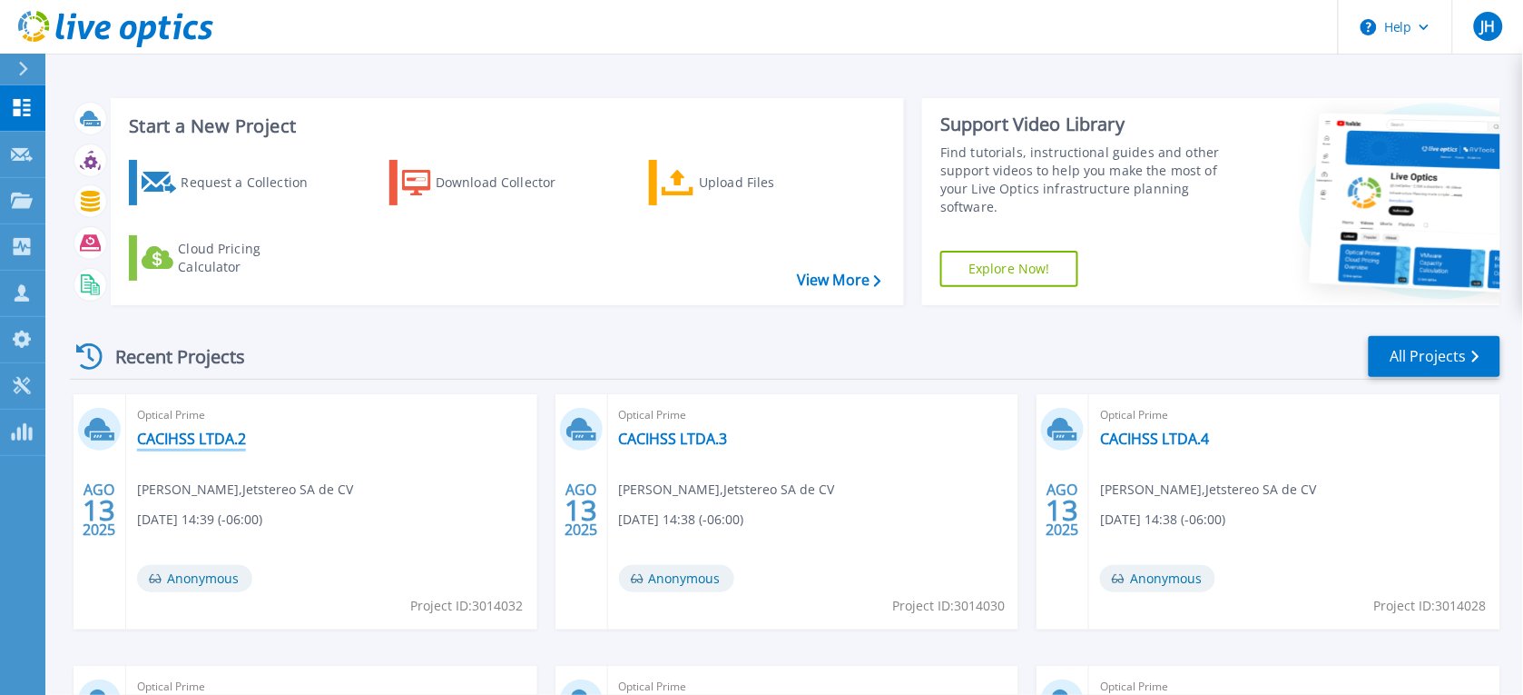
click at [219, 437] on link "CACIHSS LTDA.2" at bounding box center [191, 438] width 109 height 18
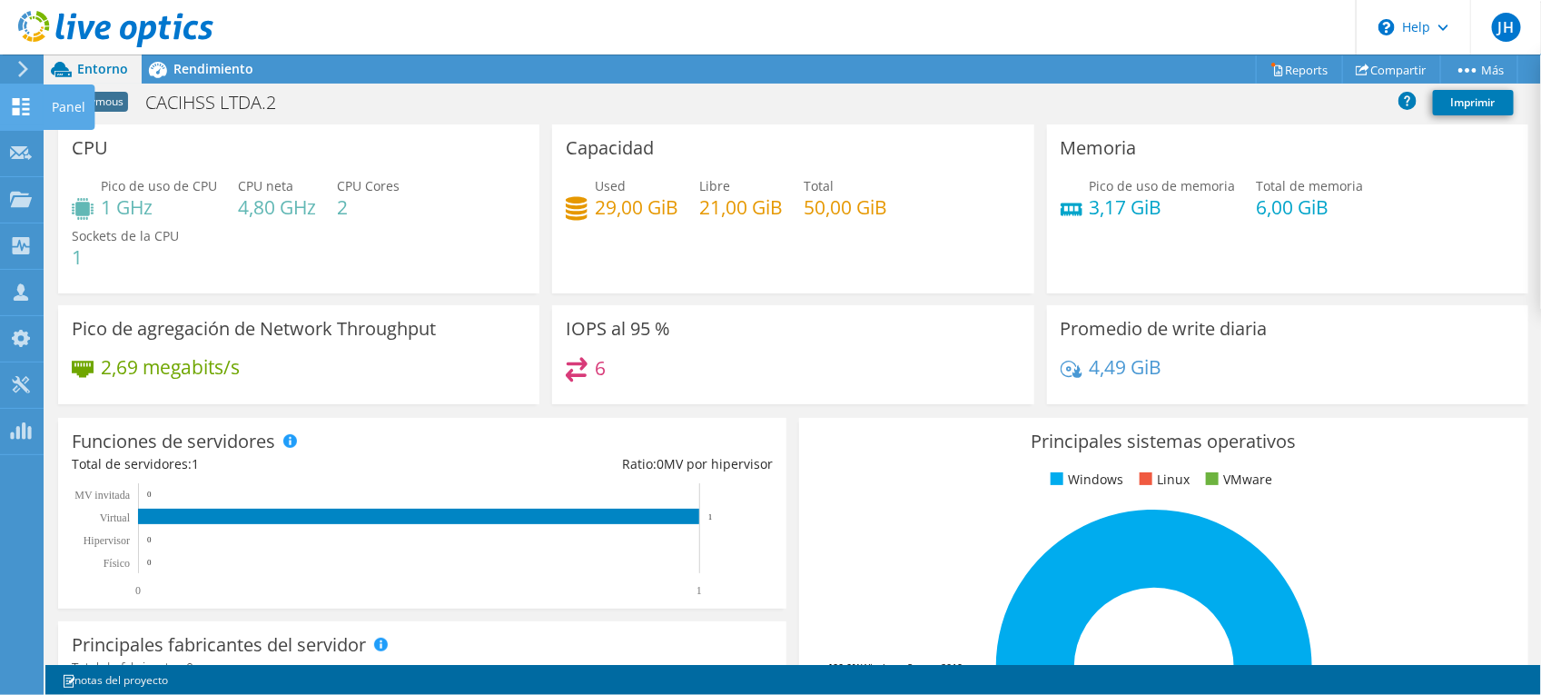
drag, startPoint x: 16, startPoint y: 111, endPoint x: 37, endPoint y: 111, distance: 20.9
click at [16, 111] on use at bounding box center [21, 106] width 17 height 17
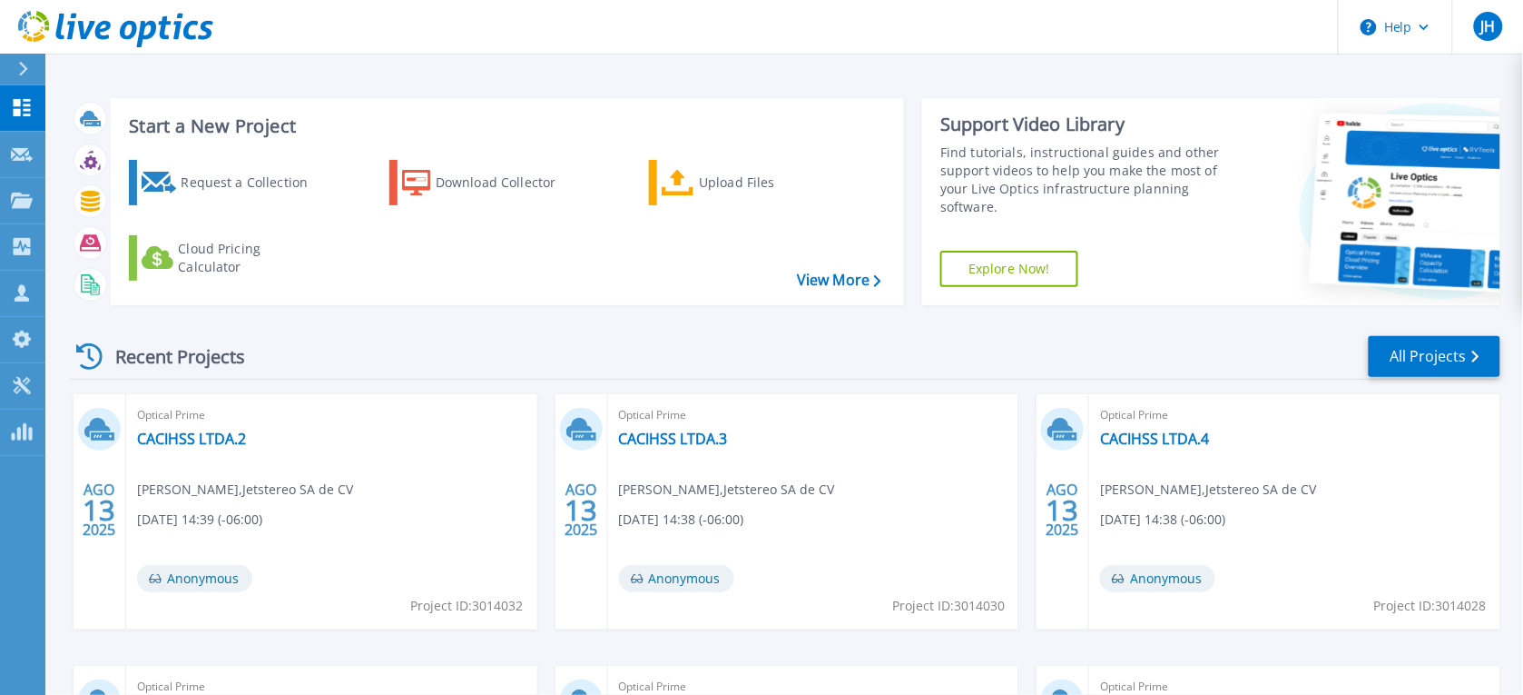
click at [1354, 75] on div "Start a New Project Request a Collection Download Collector Upload Files Cloud …" at bounding box center [784, 475] width 1478 height 951
click at [1435, 359] on link "All Projects" at bounding box center [1435, 356] width 132 height 41
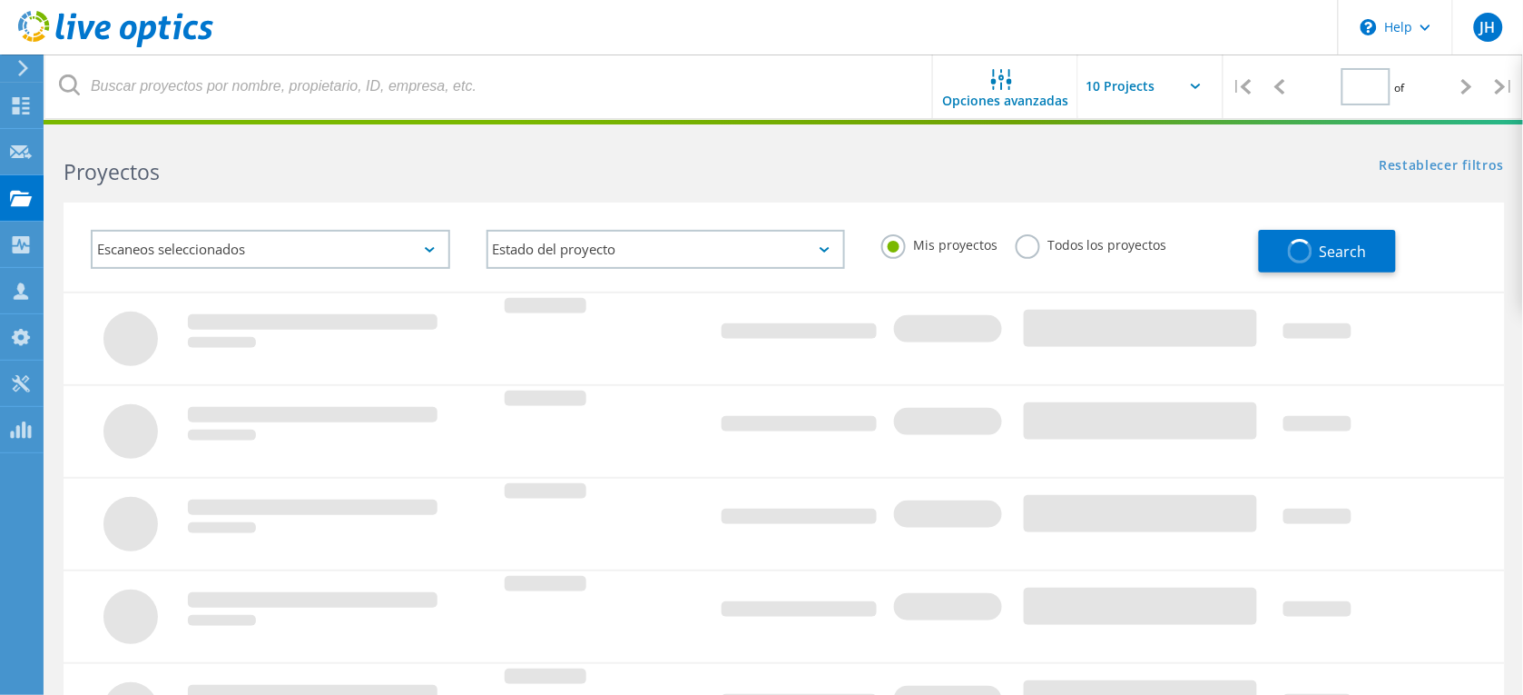
type input "1"
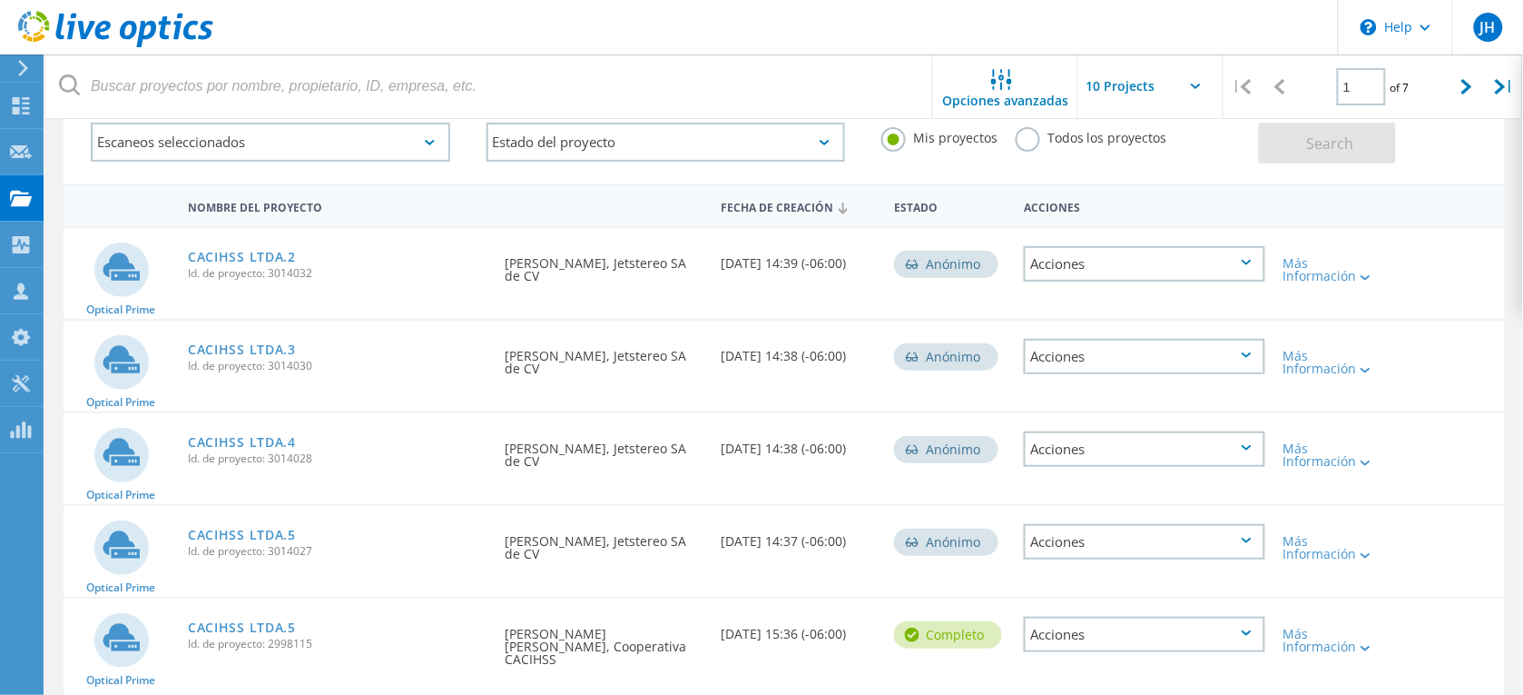
scroll to position [109, 0]
click at [245, 342] on link "CACIHSS LTDA.3" at bounding box center [242, 347] width 108 height 13
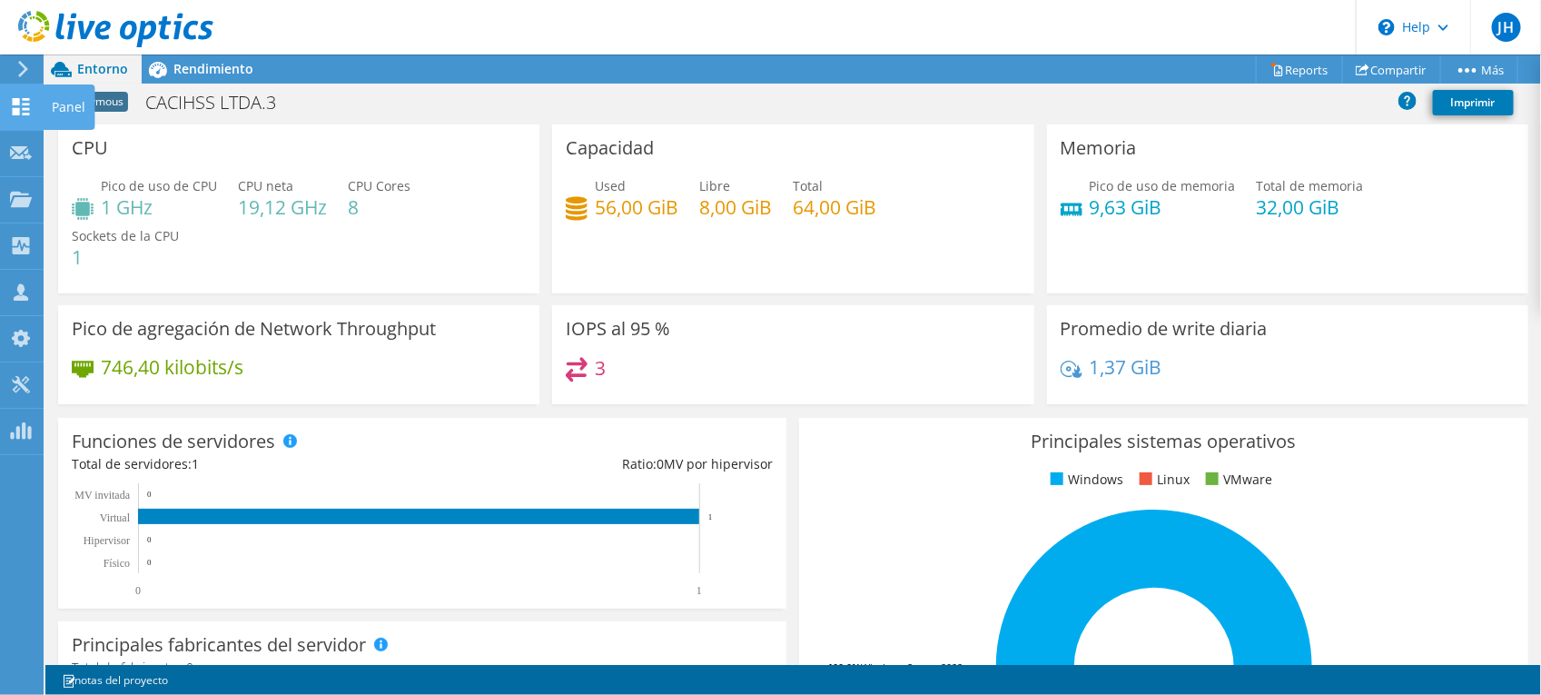
click at [14, 110] on use at bounding box center [21, 106] width 17 height 17
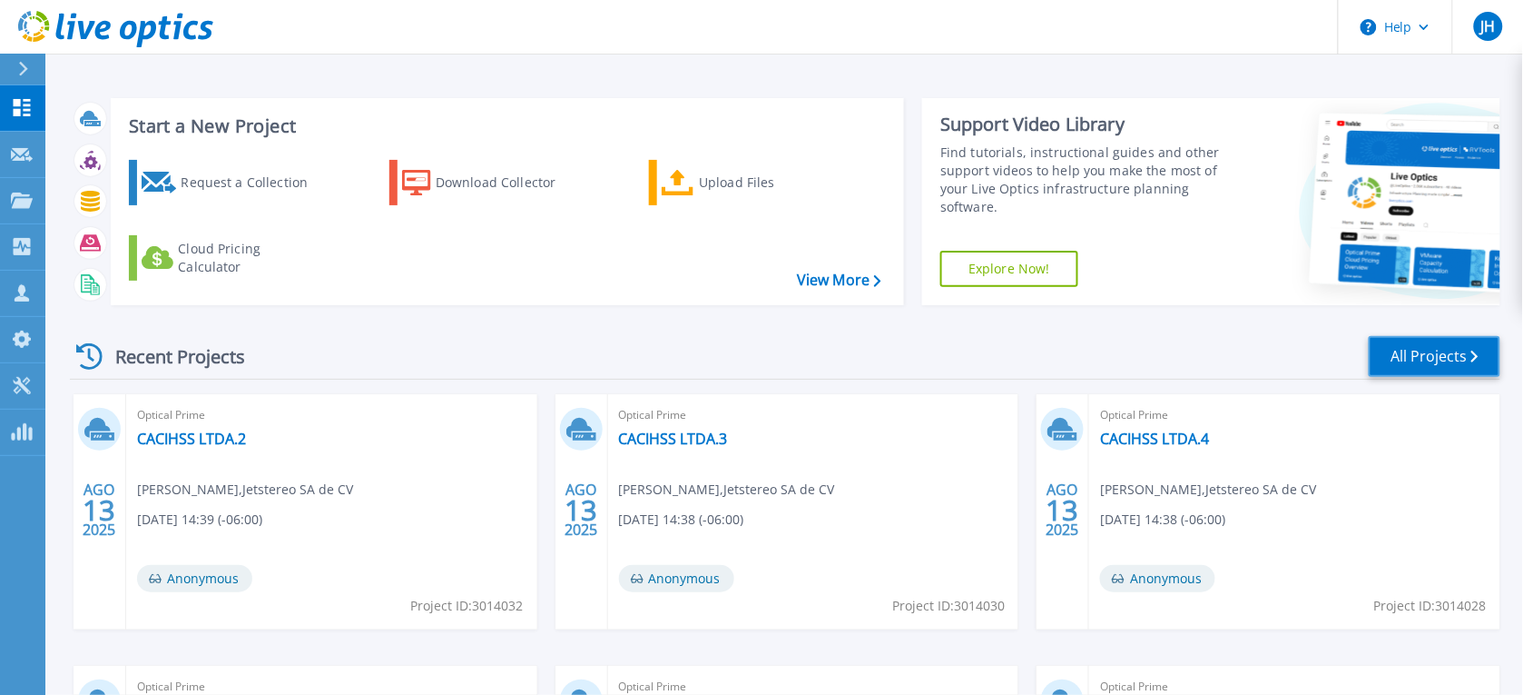
click at [1450, 343] on link "All Projects" at bounding box center [1435, 356] width 132 height 41
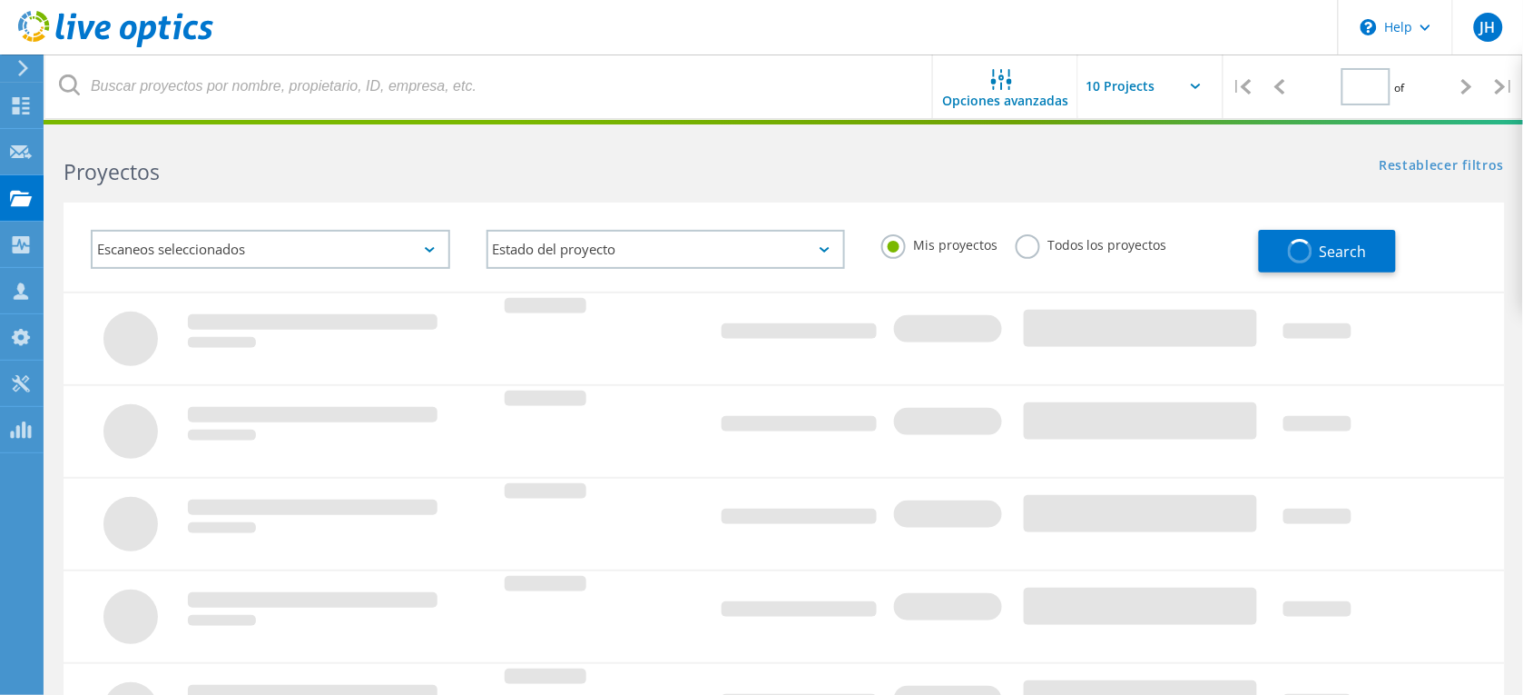
type input "1"
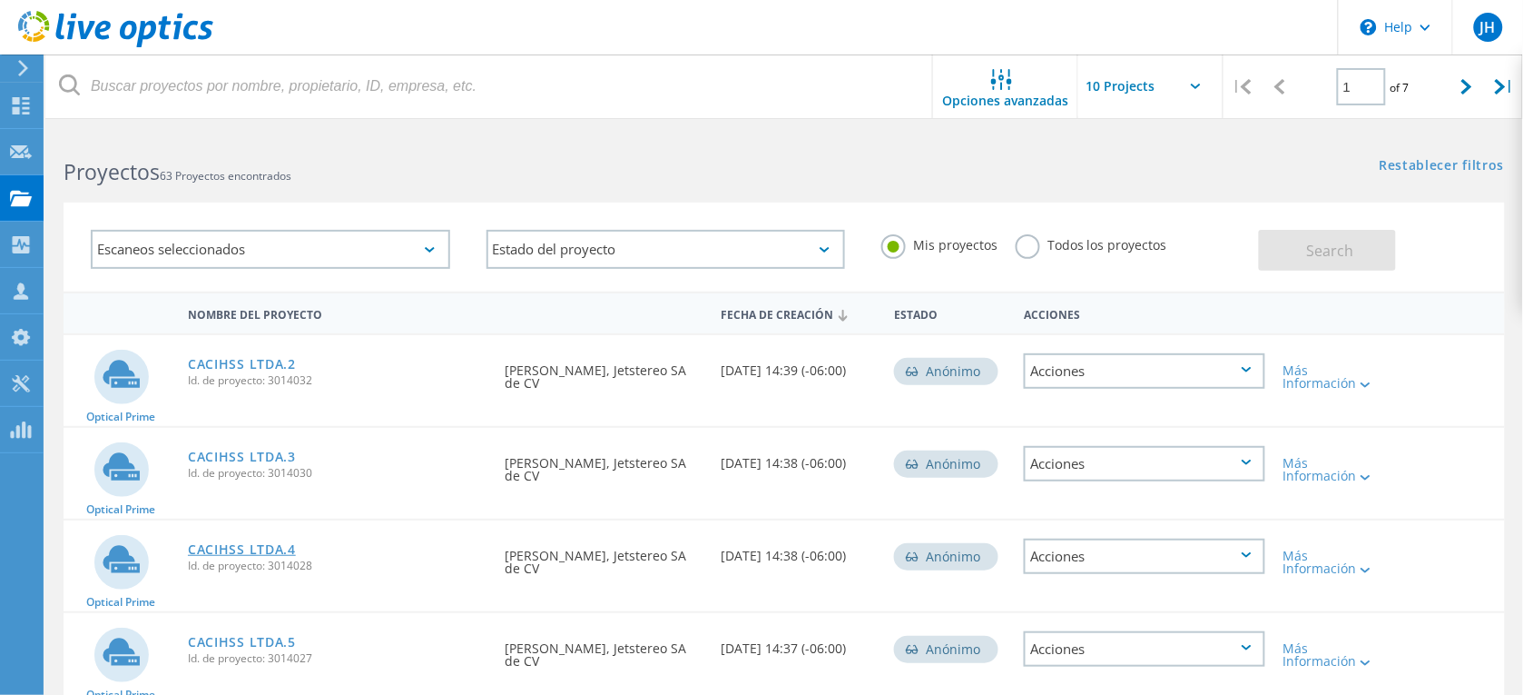
click at [266, 543] on link "CACIHSS LTDA.4" at bounding box center [242, 549] width 108 height 13
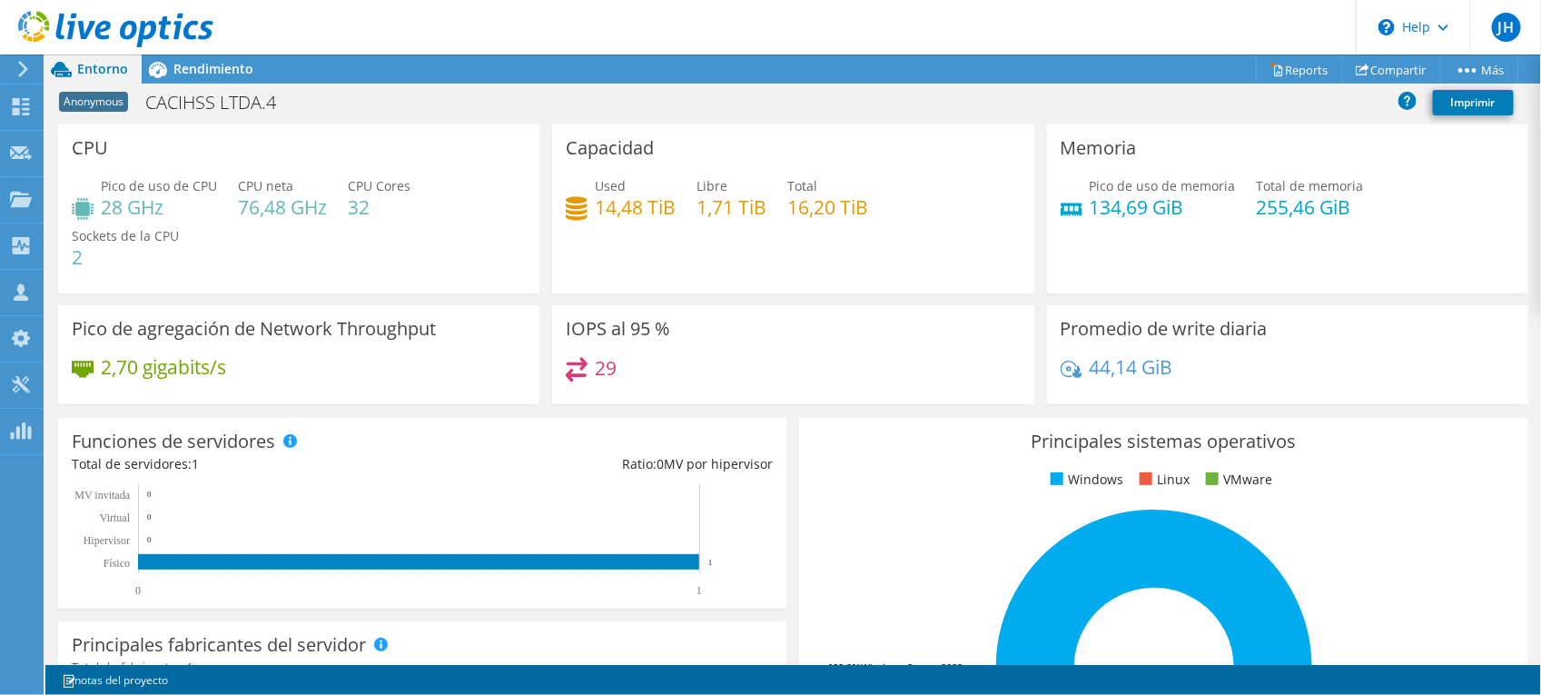
scroll to position [556, 0]
click at [205, 60] on div at bounding box center [106, 30] width 213 height 61
click at [211, 70] on span "Rendimiento" at bounding box center [213, 68] width 80 height 17
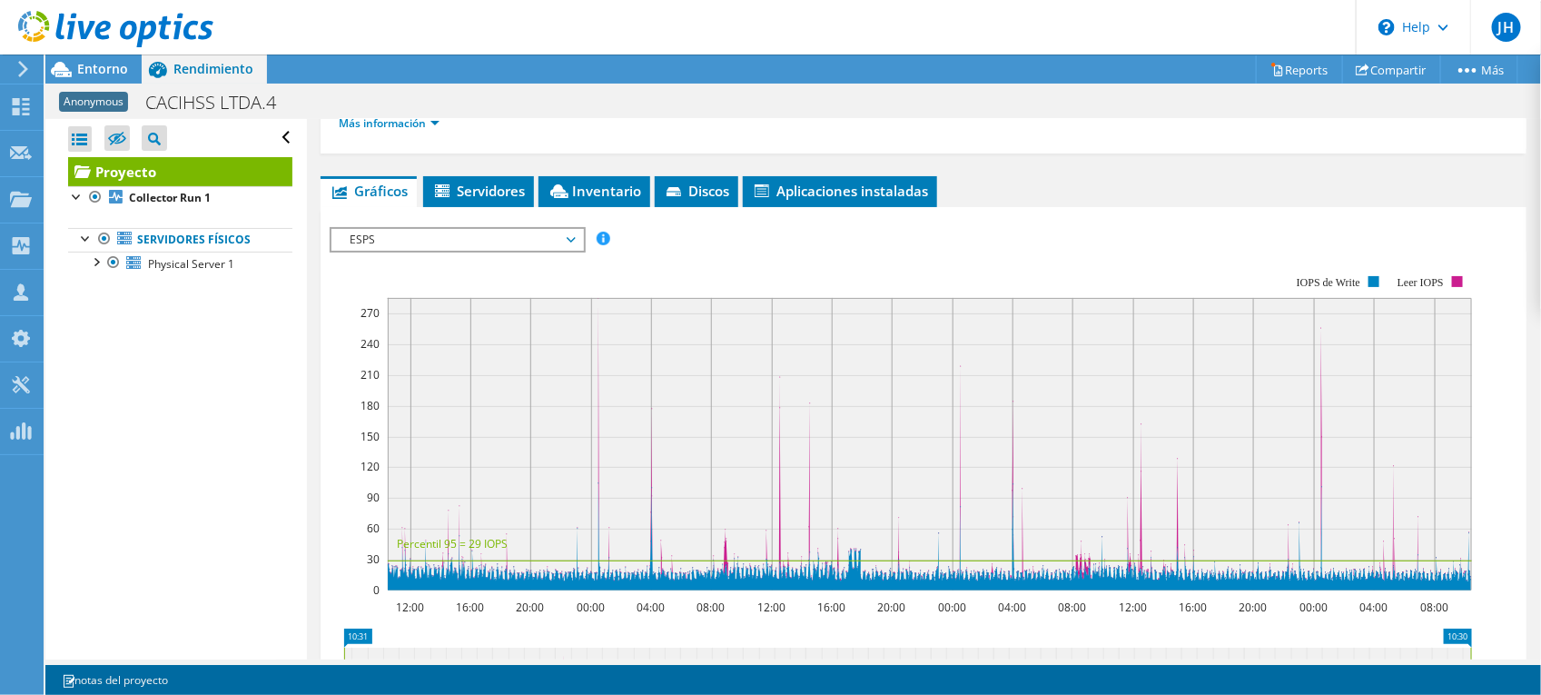
scroll to position [0, 0]
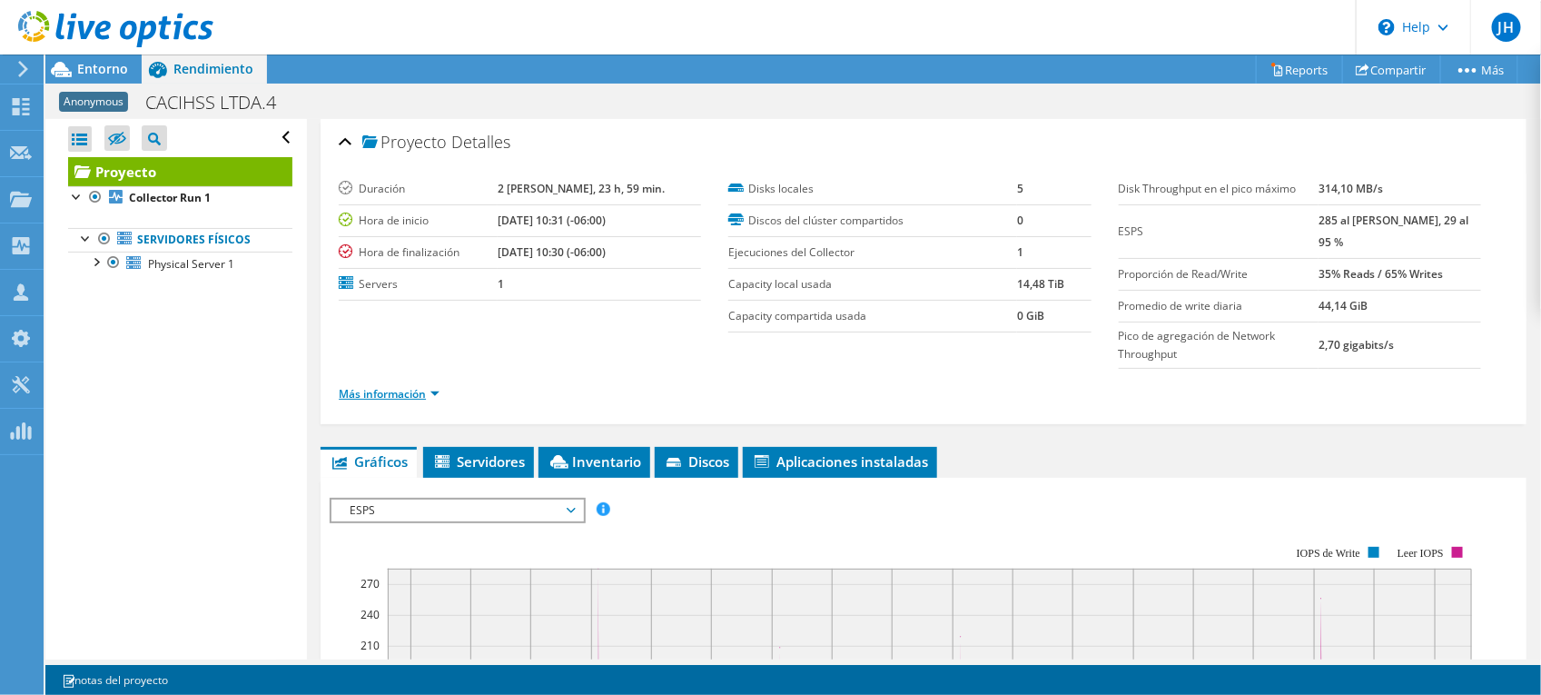
click at [432, 391] on link "Más información" at bounding box center [389, 393] width 101 height 15
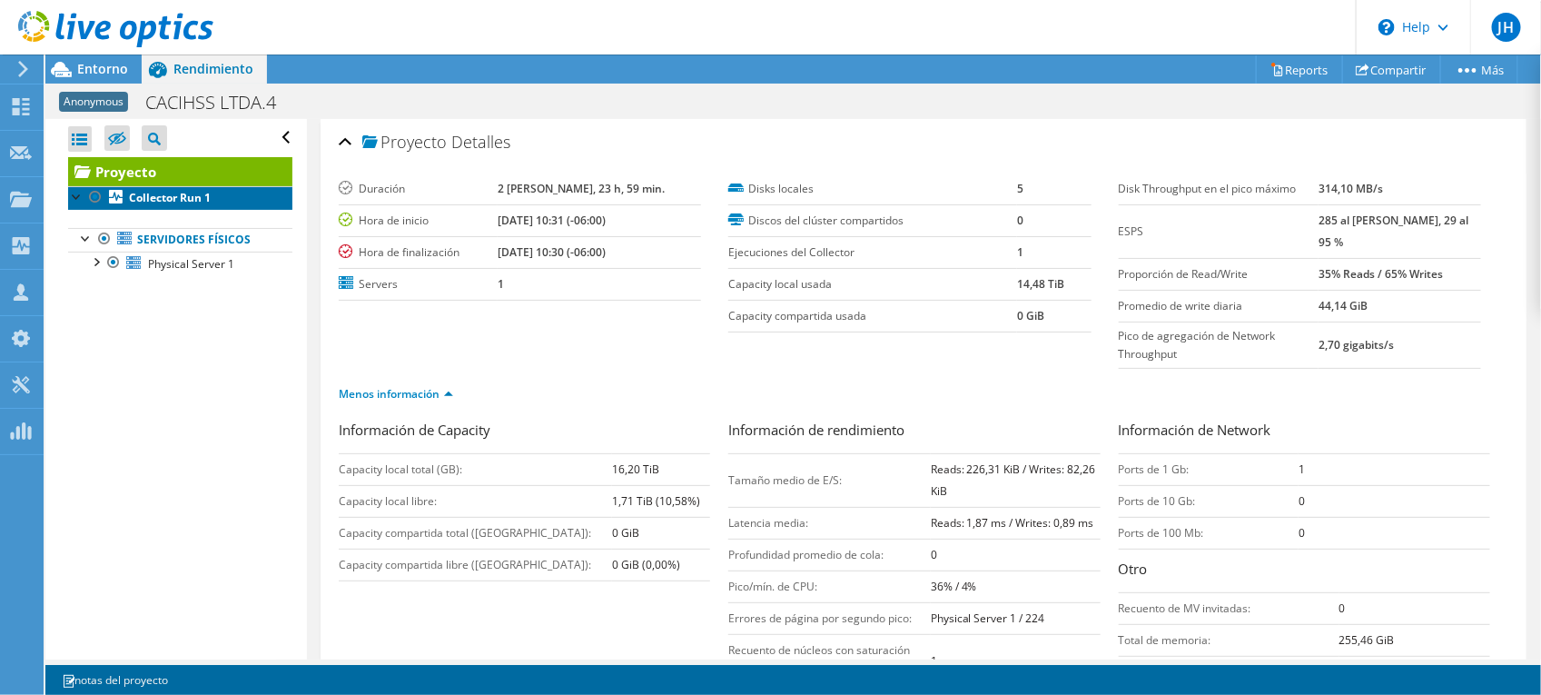
click at [156, 196] on b "Collector Run 1" at bounding box center [170, 197] width 82 height 15
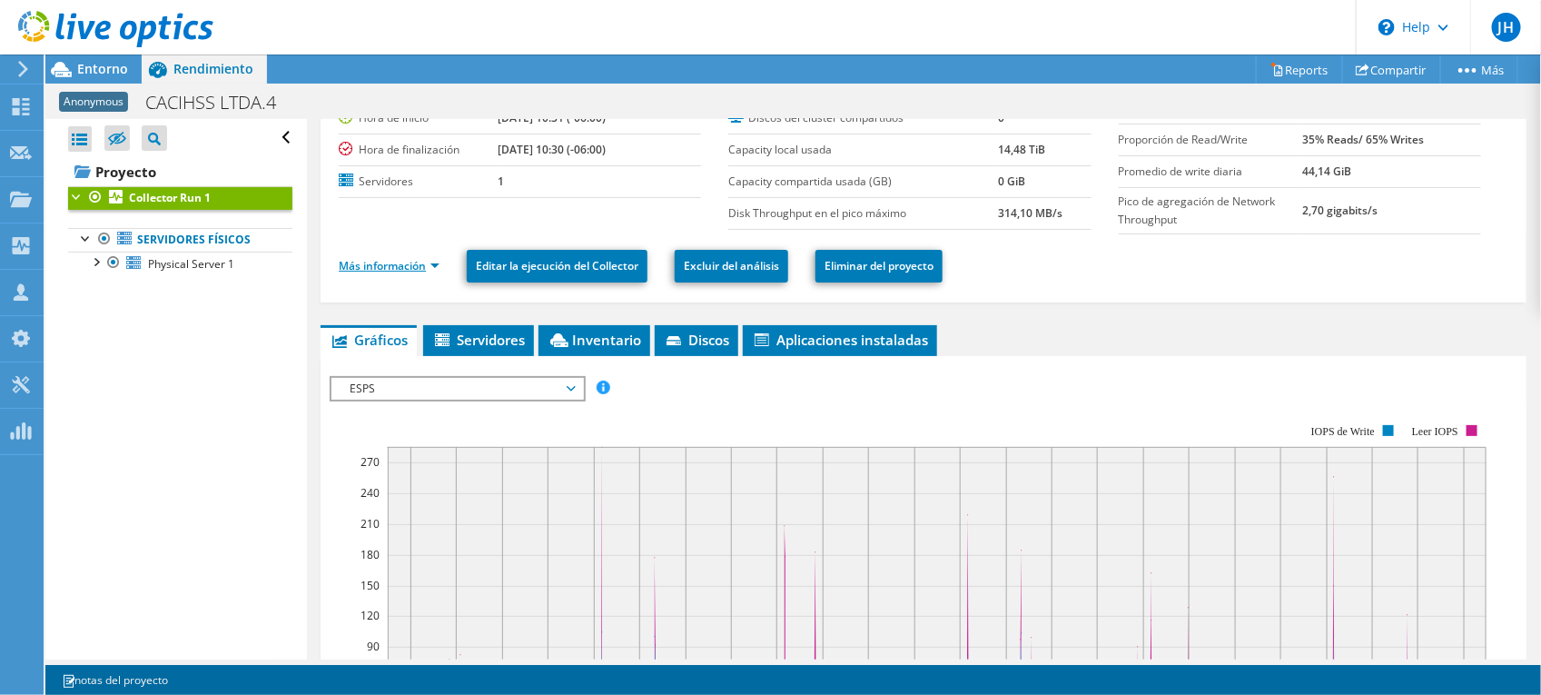
click at [419, 270] on link "Más información" at bounding box center [389, 265] width 101 height 15
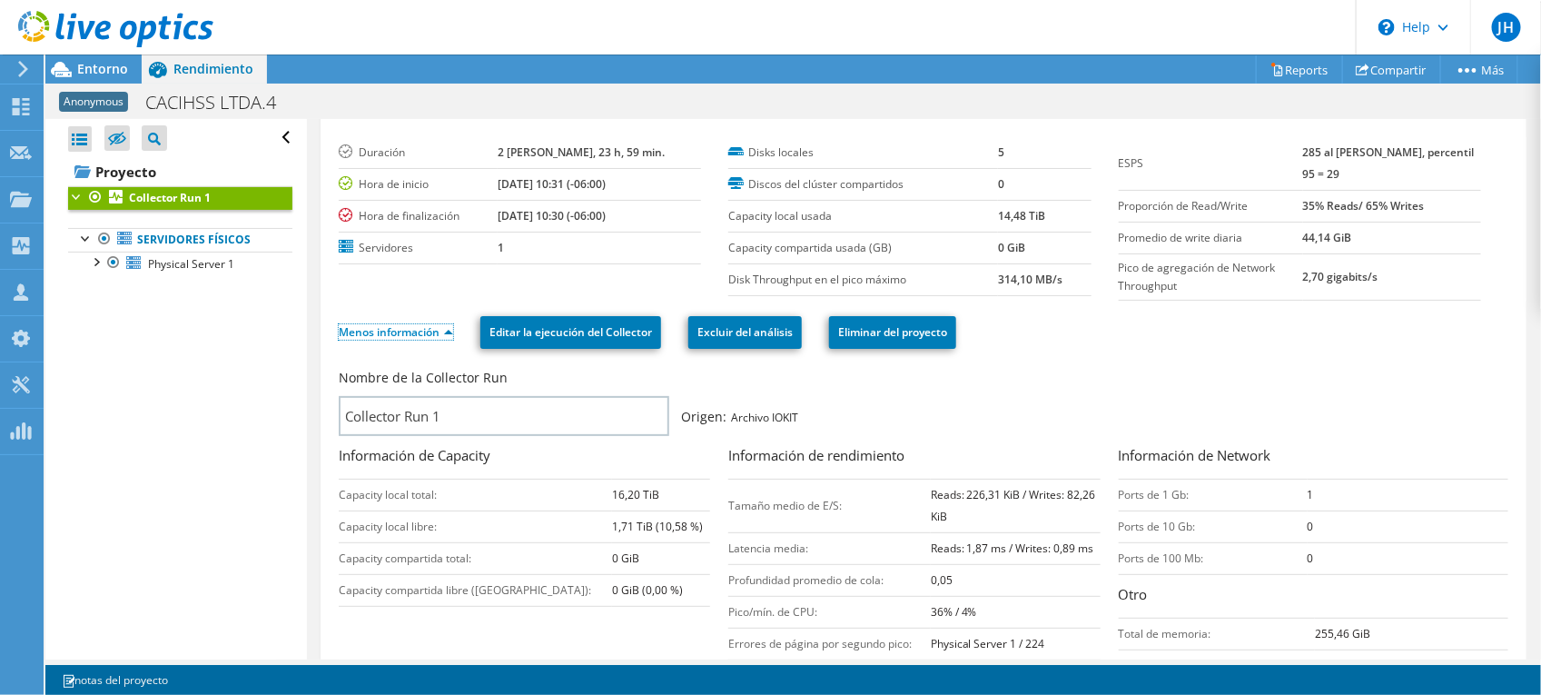
scroll to position [34, 0]
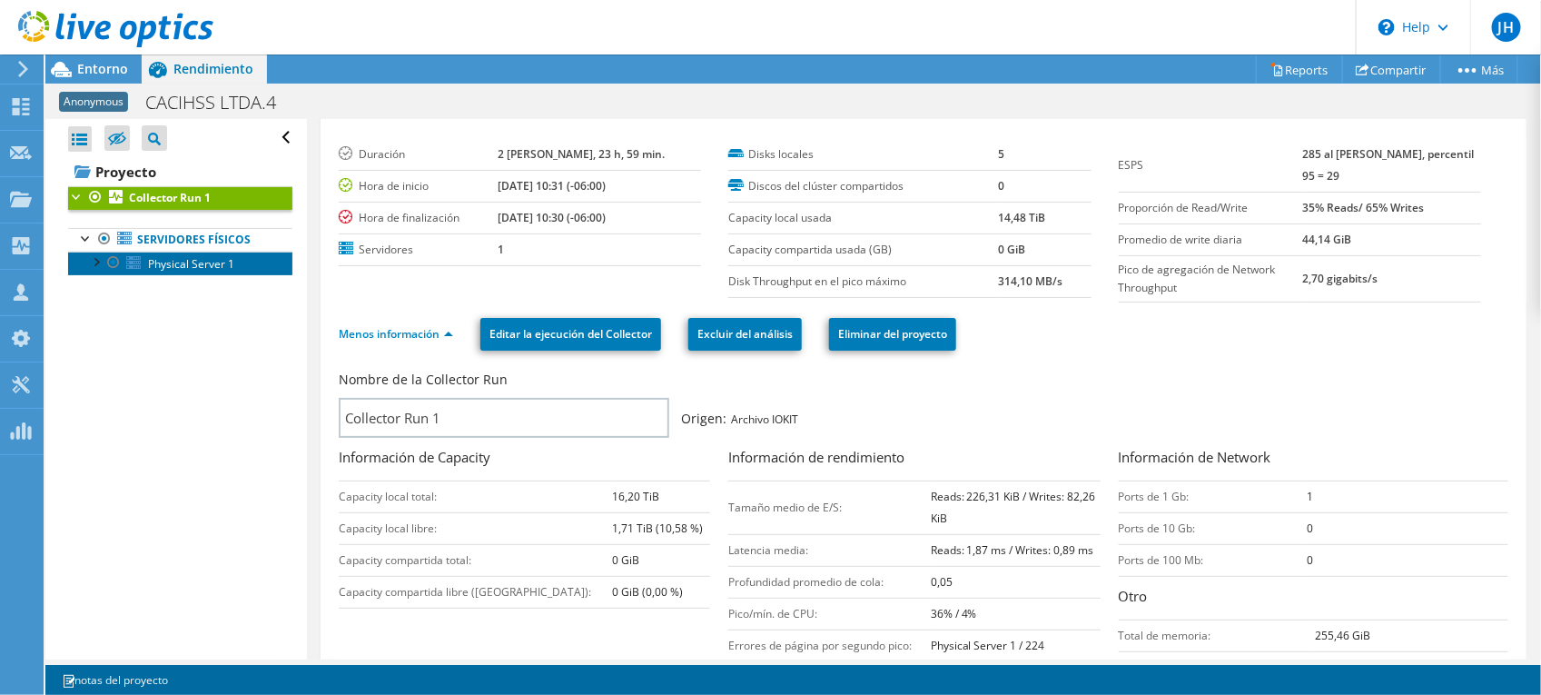
click at [191, 265] on span "Physical Server 1" at bounding box center [191, 263] width 86 height 15
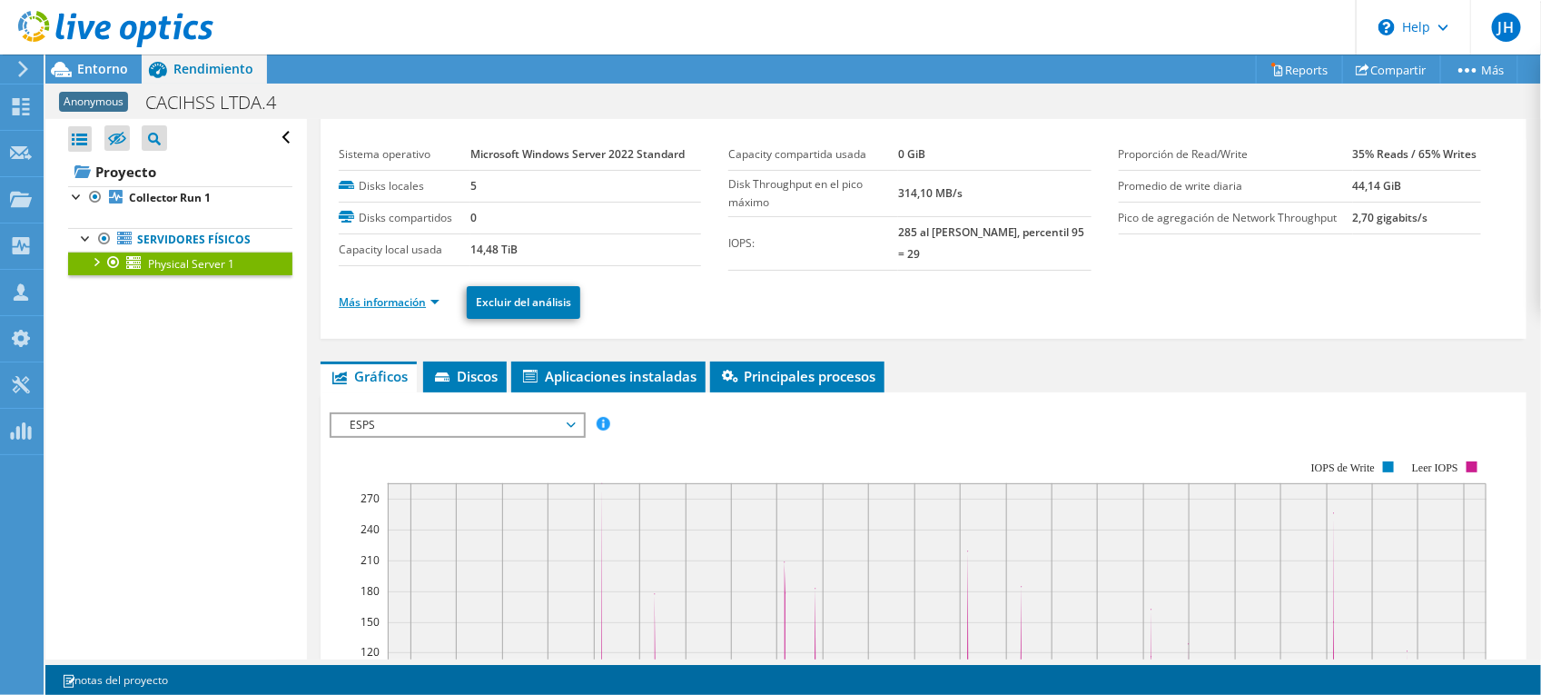
click at [373, 301] on link "Más información" at bounding box center [389, 301] width 101 height 15
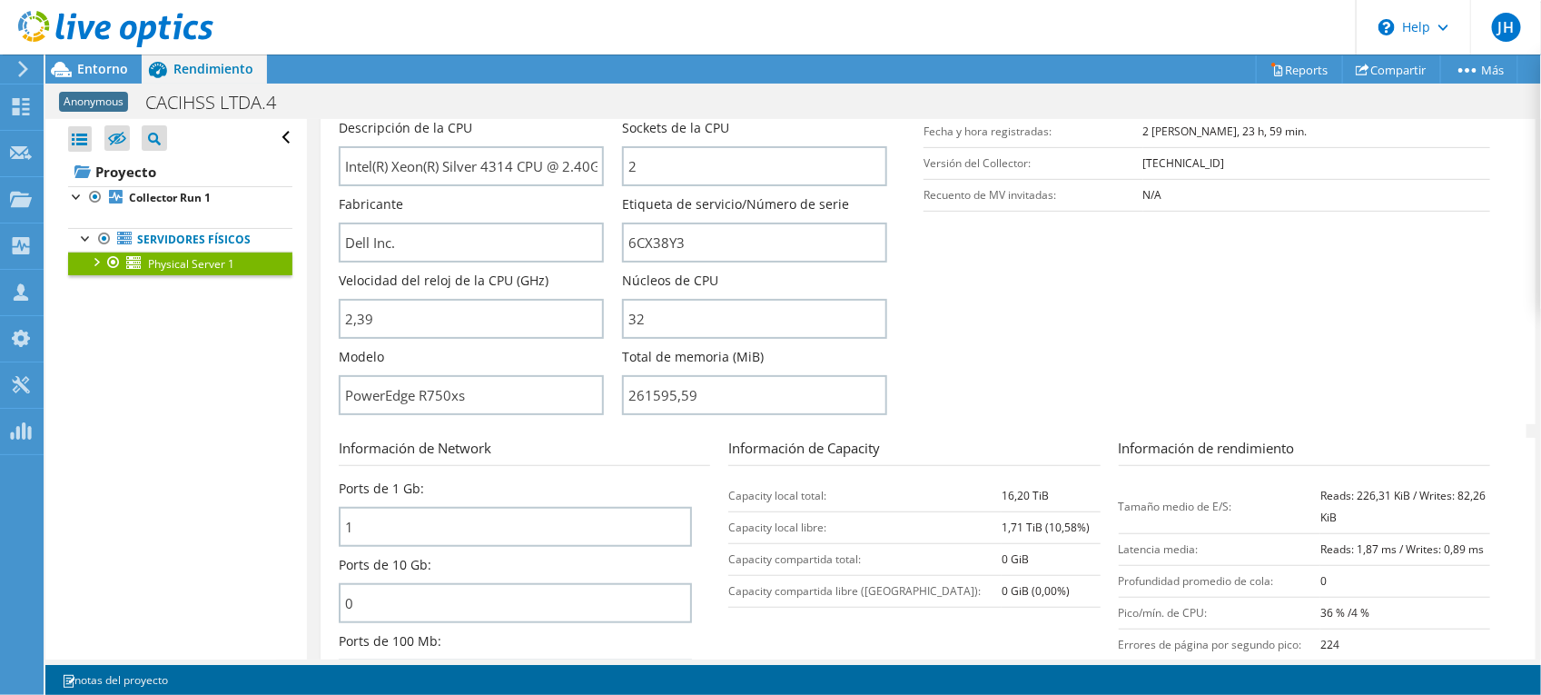
scroll to position [0, 0]
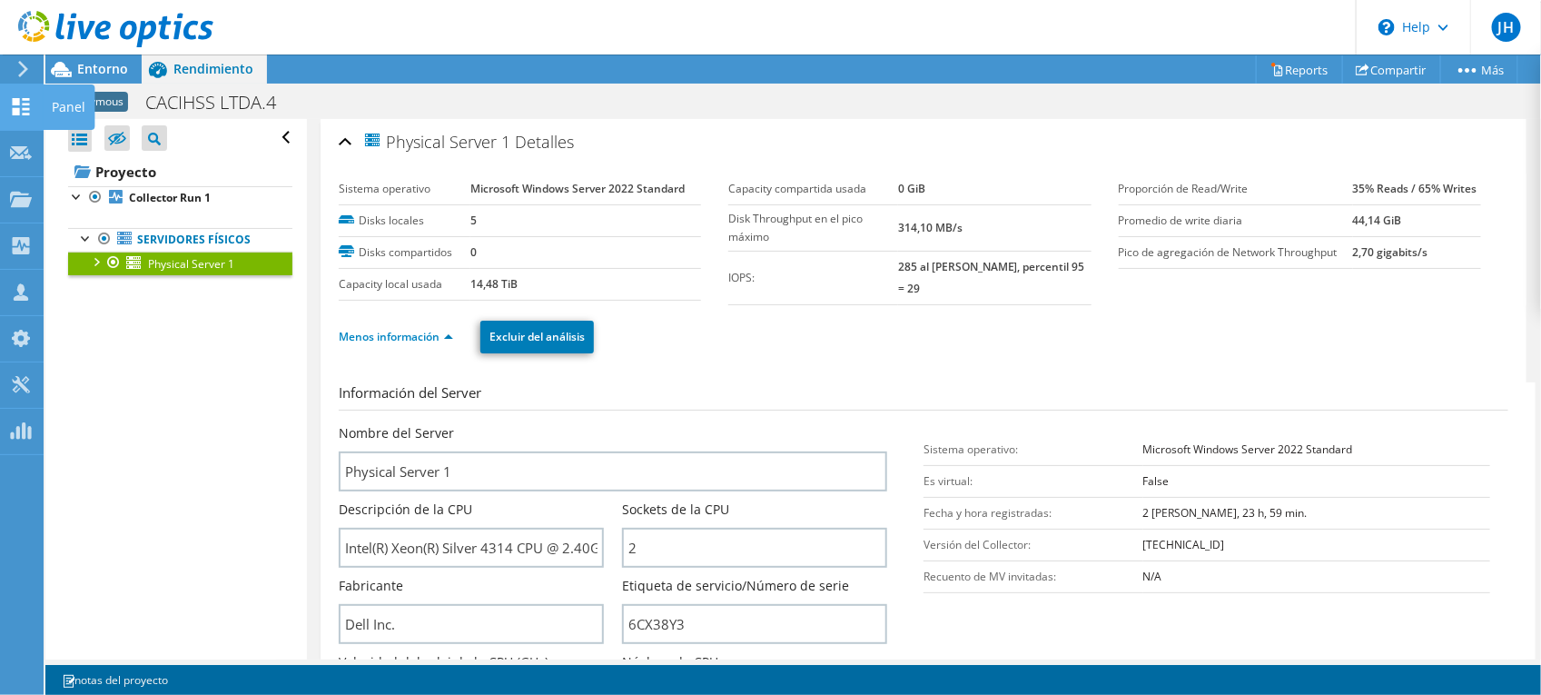
click at [20, 112] on icon at bounding box center [21, 106] width 22 height 17
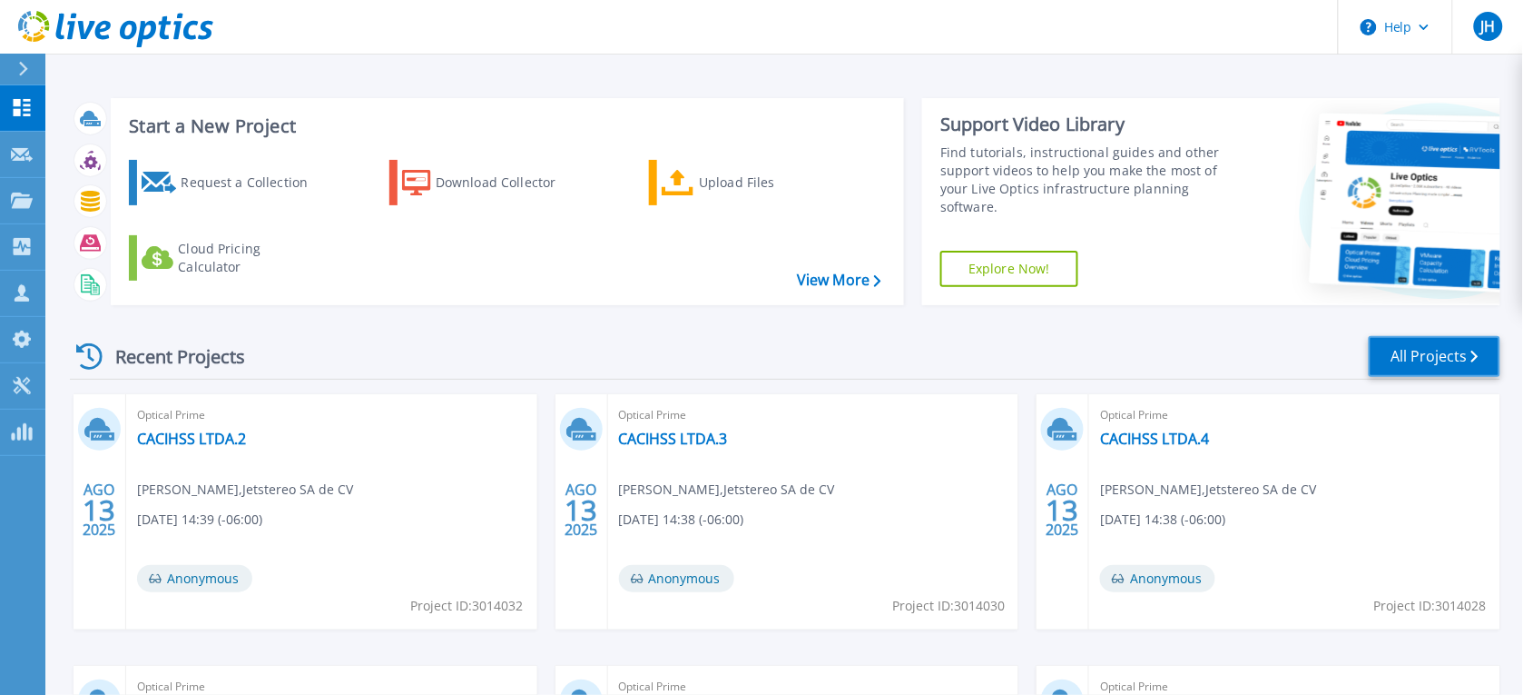
click at [1441, 359] on link "All Projects" at bounding box center [1435, 356] width 132 height 41
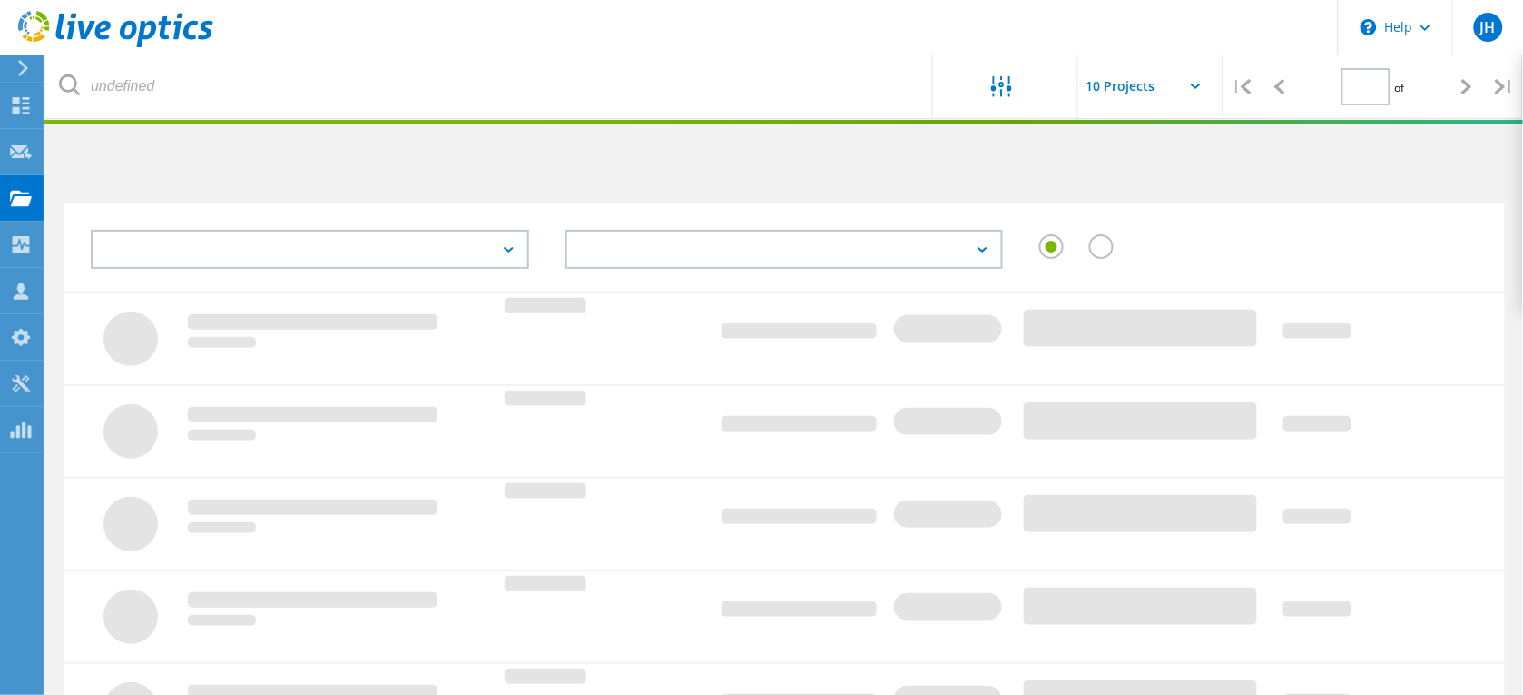
type input "1"
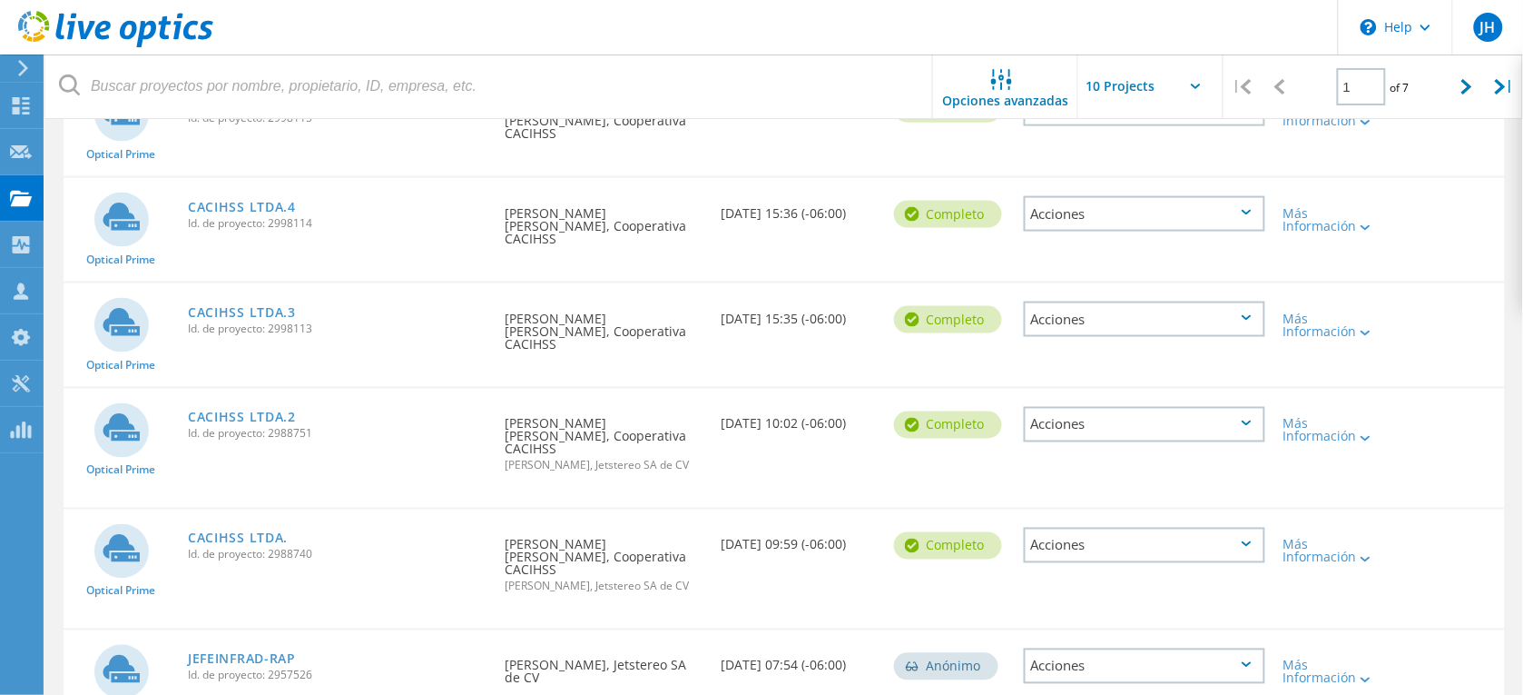
scroll to position [659, 0]
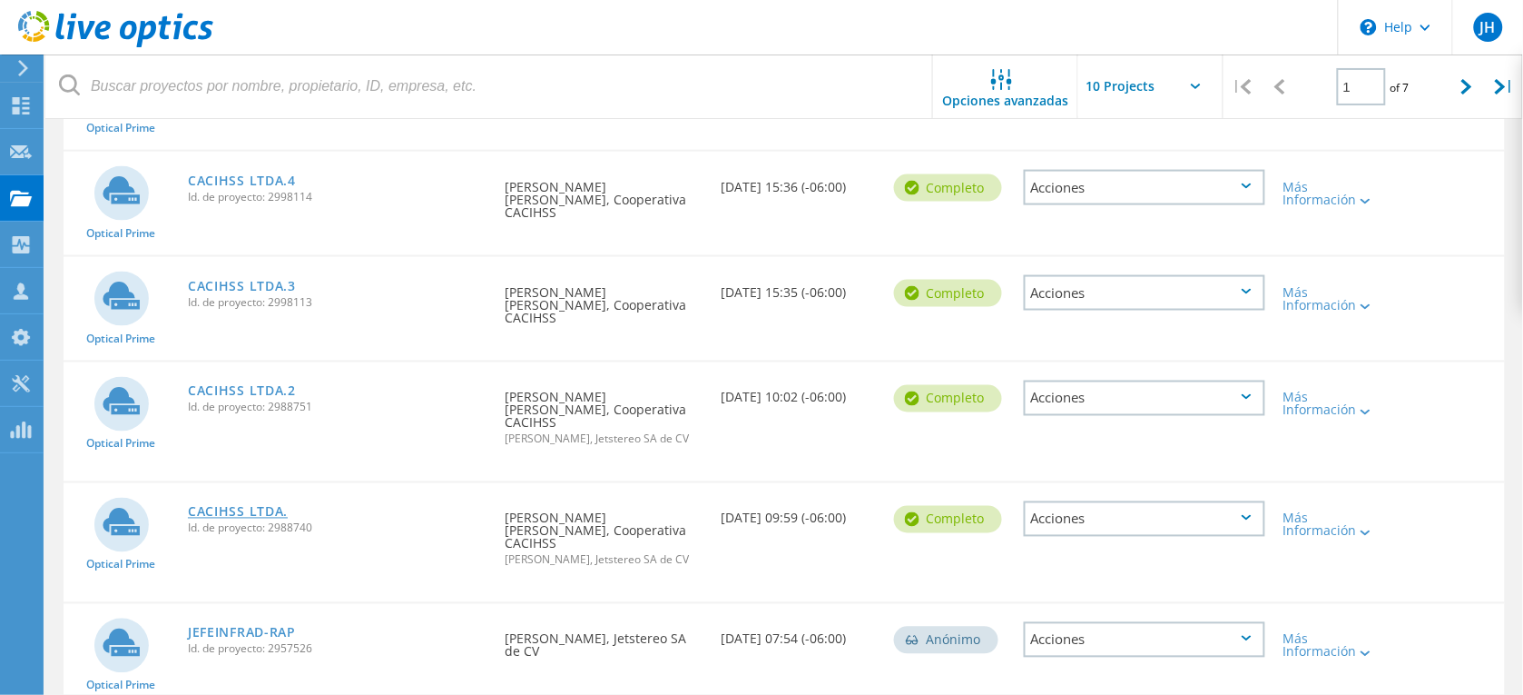
click at [227, 506] on link "CACIHSS LTDA." at bounding box center [238, 512] width 100 height 13
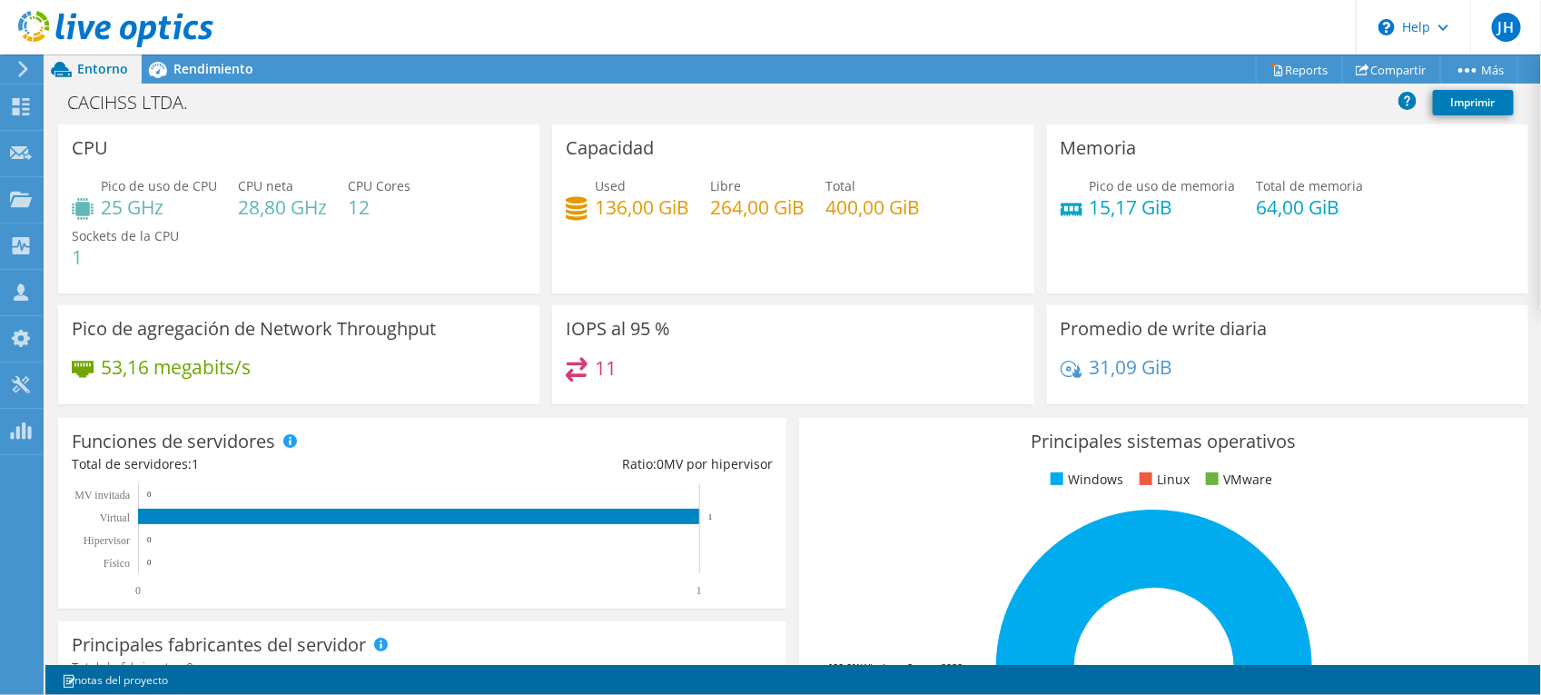
scroll to position [601, 0]
click at [1389, 74] on link "Compartir" at bounding box center [1391, 69] width 99 height 28
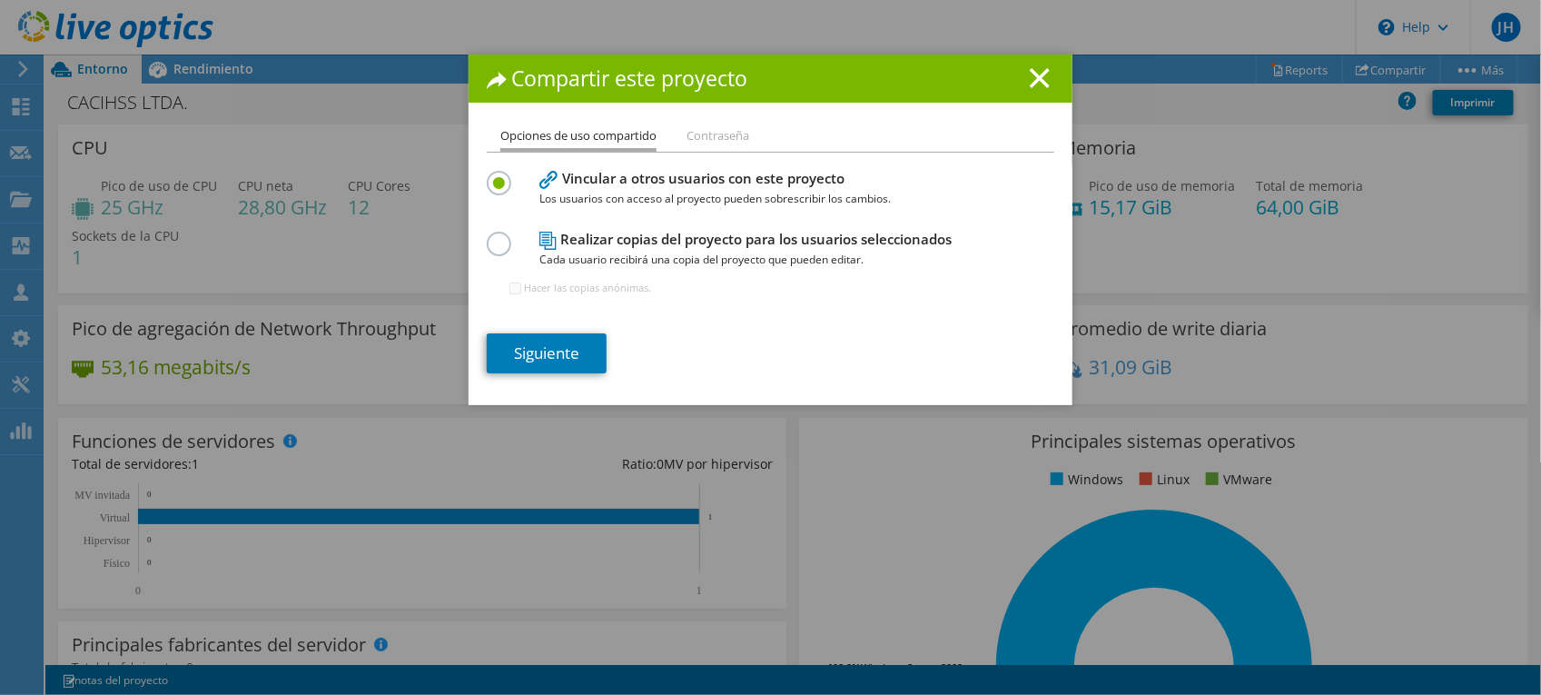
click at [487, 236] on label at bounding box center [503, 234] width 32 height 5
click at [0, 0] on input "radio" at bounding box center [0, 0] width 0 height 0
click at [492, 175] on label at bounding box center [503, 173] width 32 height 5
click at [0, 0] on input "radio" at bounding box center [0, 0] width 0 height 0
click at [545, 348] on link "Siguiente" at bounding box center [547, 353] width 120 height 40
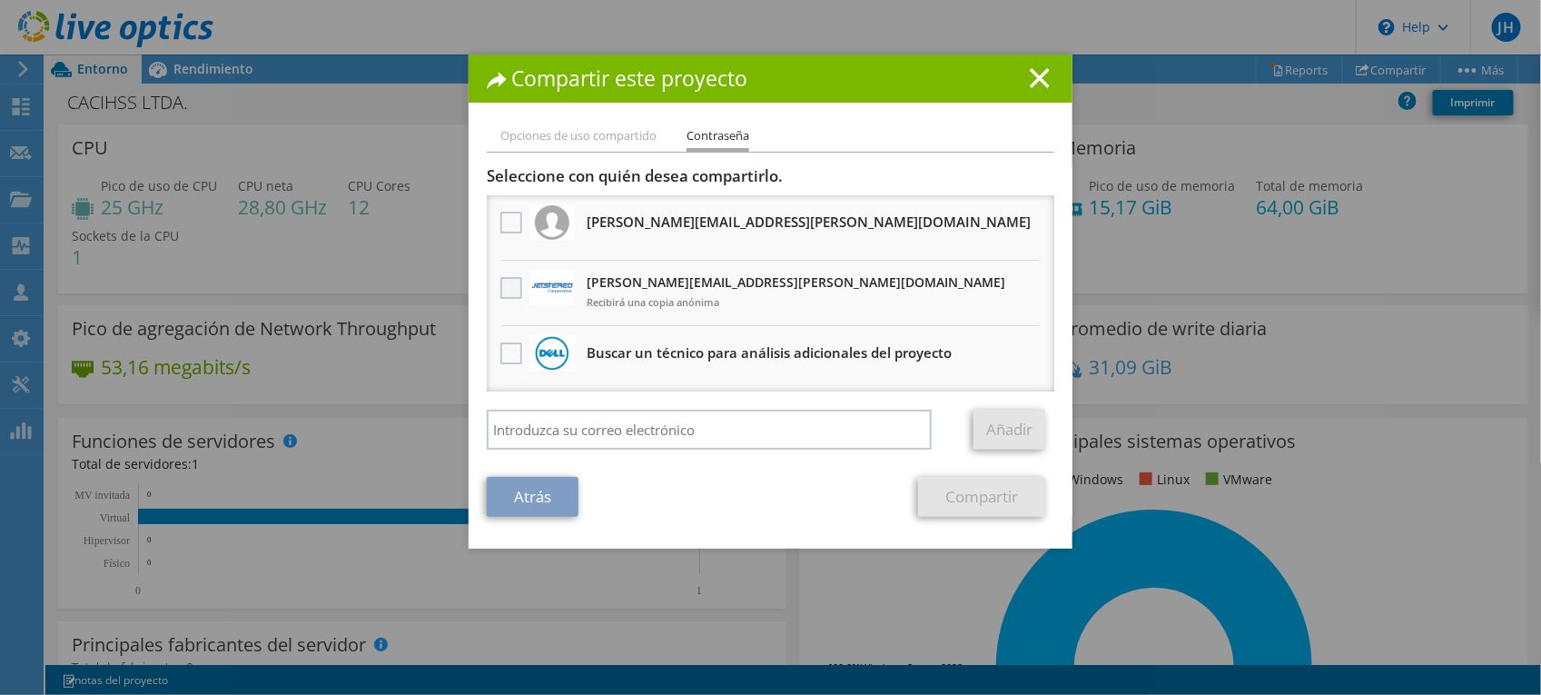
click at [500, 284] on label at bounding box center [513, 288] width 26 height 22
click at [0, 0] on input "checkbox" at bounding box center [0, 0] width 0 height 0
click at [960, 488] on link "Compartir" at bounding box center [981, 497] width 127 height 40
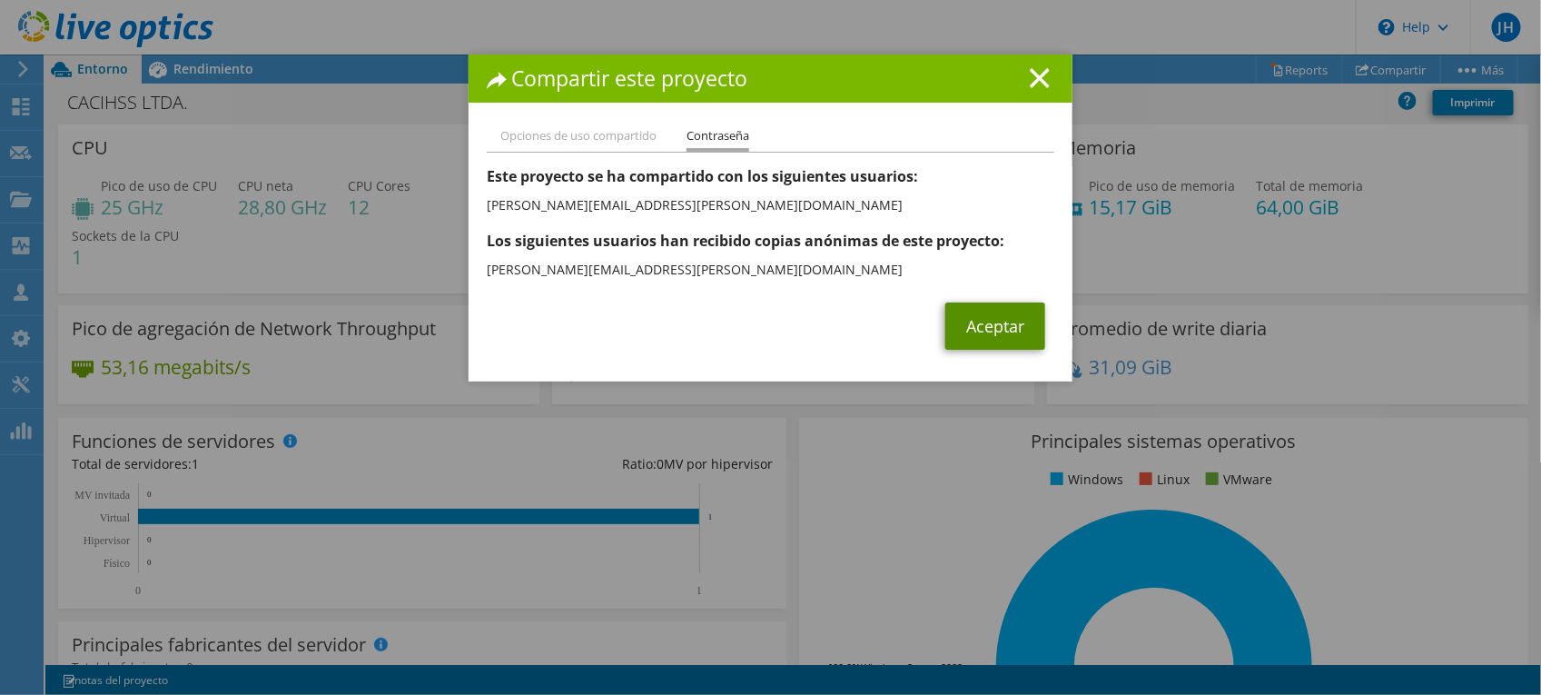
click at [992, 327] on link "Aceptar" at bounding box center [995, 325] width 100 height 47
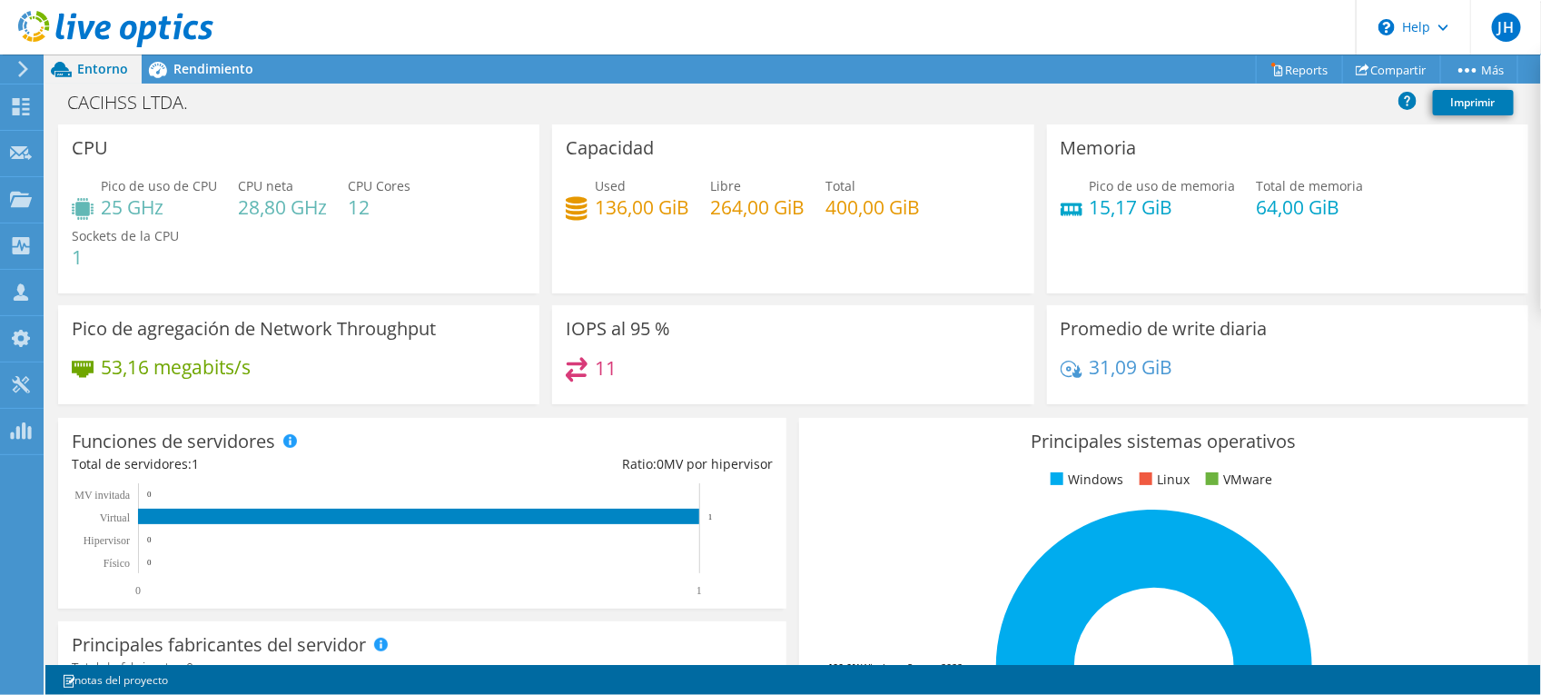
scroll to position [104, 0]
click at [104, 160] on div "Solicitar captura" at bounding box center [102, 153] width 118 height 45
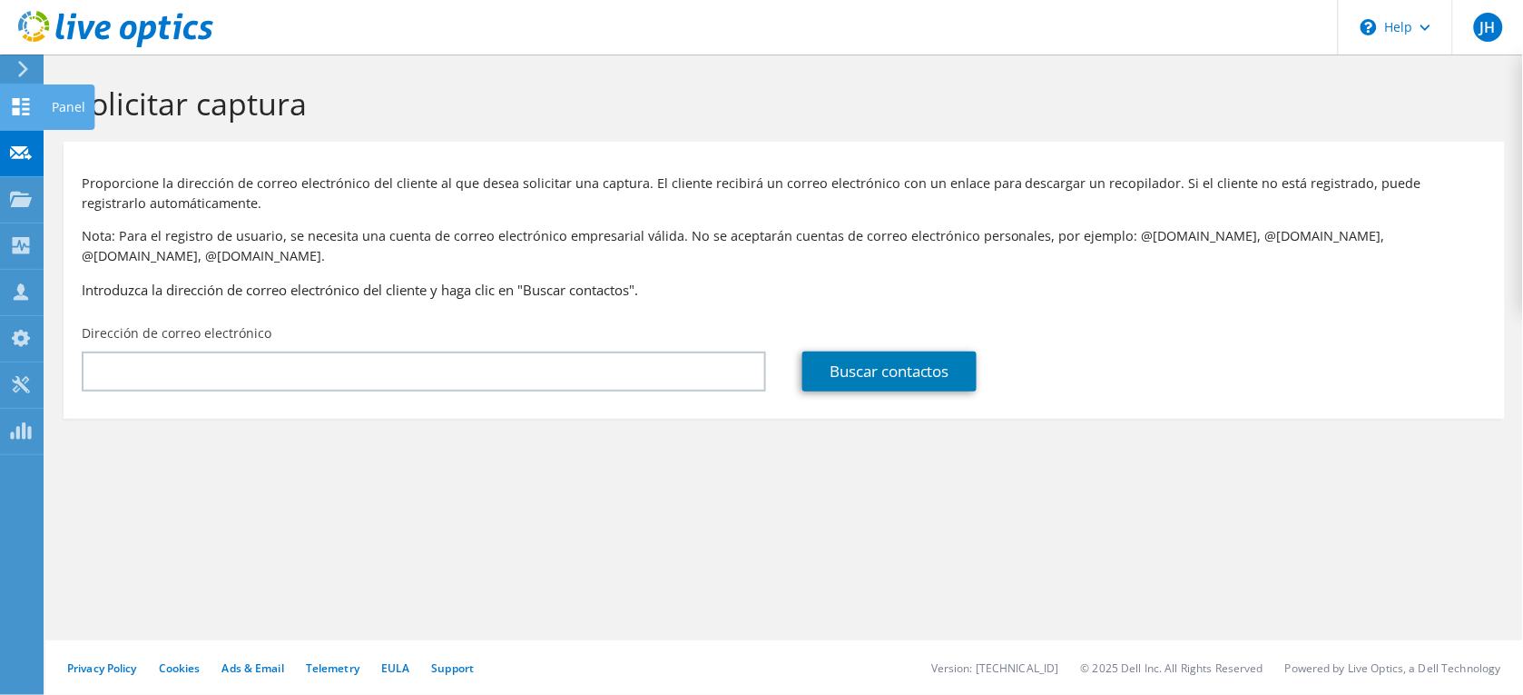
click at [15, 111] on use at bounding box center [21, 106] width 17 height 17
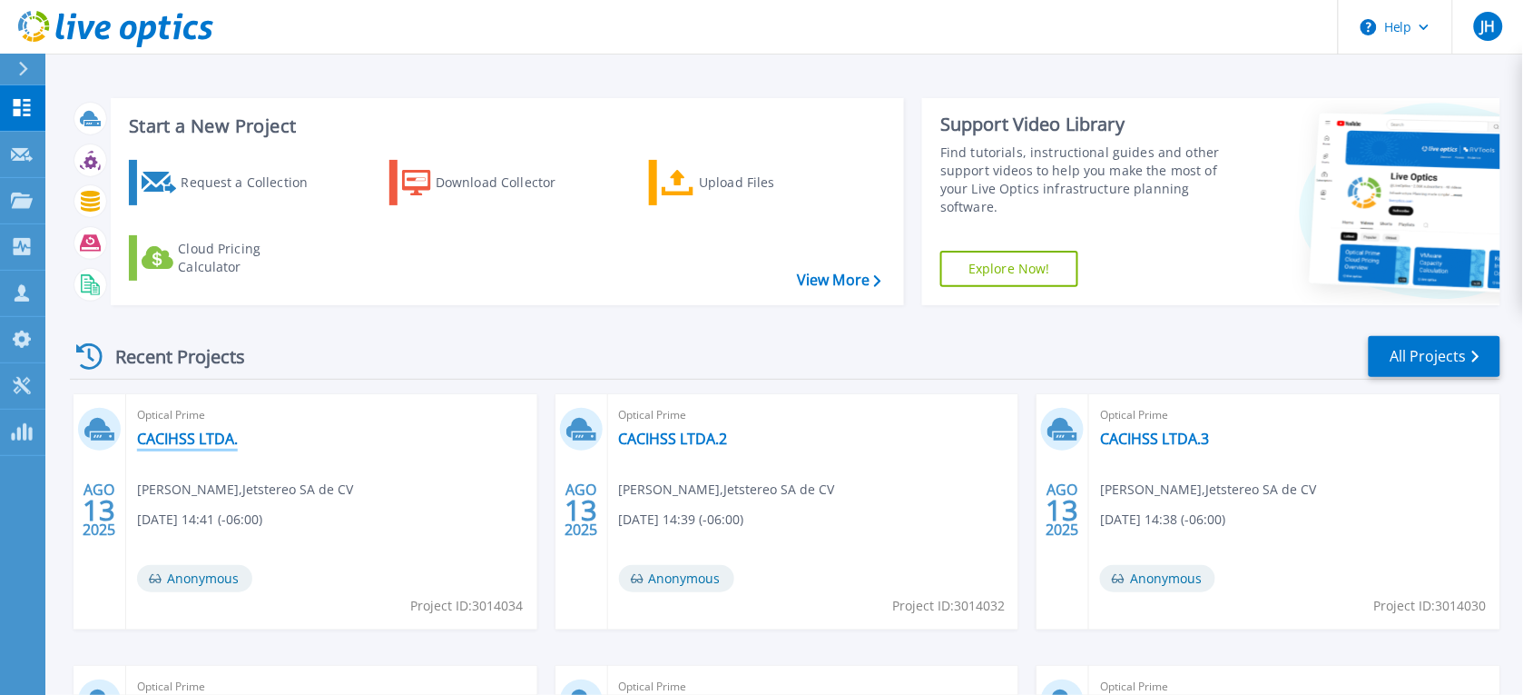
click at [166, 436] on link "CACIHSS LTDA." at bounding box center [187, 438] width 101 height 18
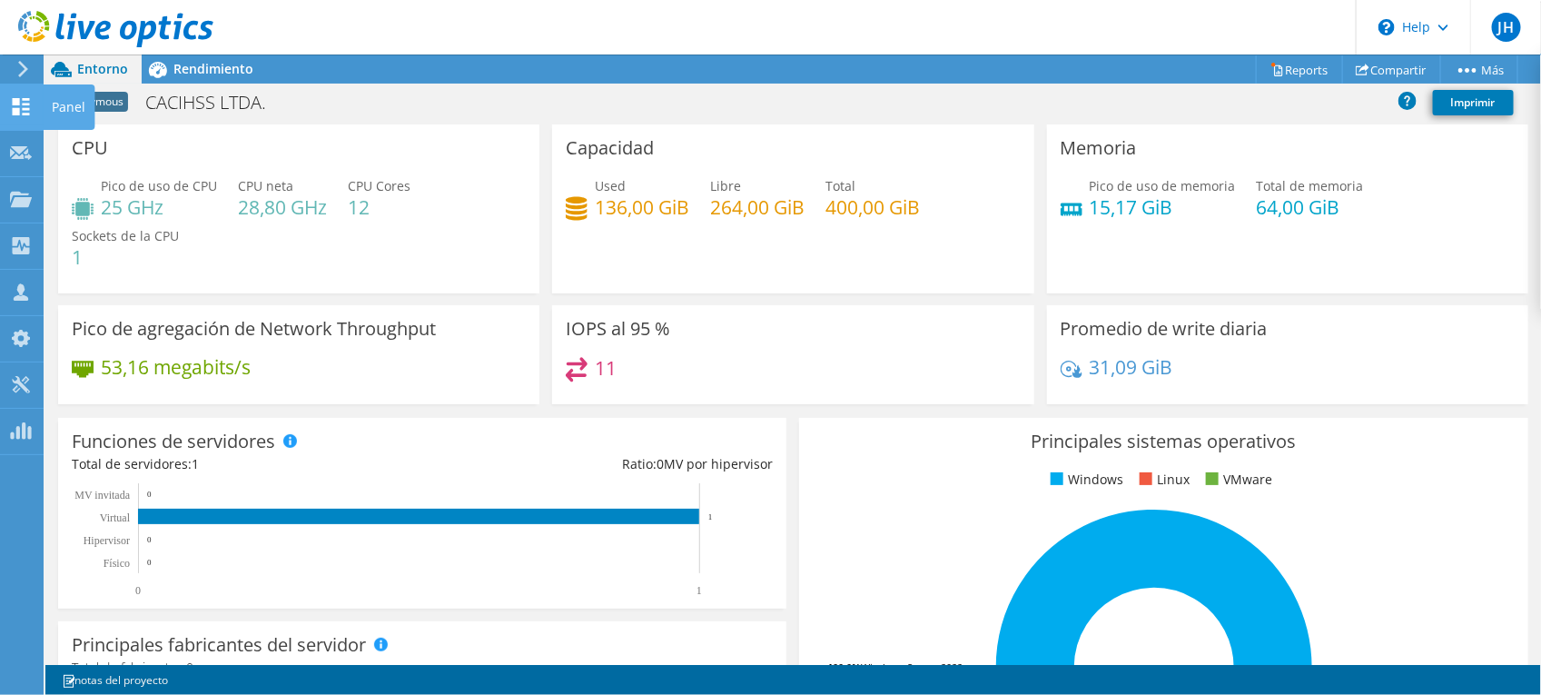
click at [53, 104] on div "Panel" at bounding box center [69, 106] width 52 height 45
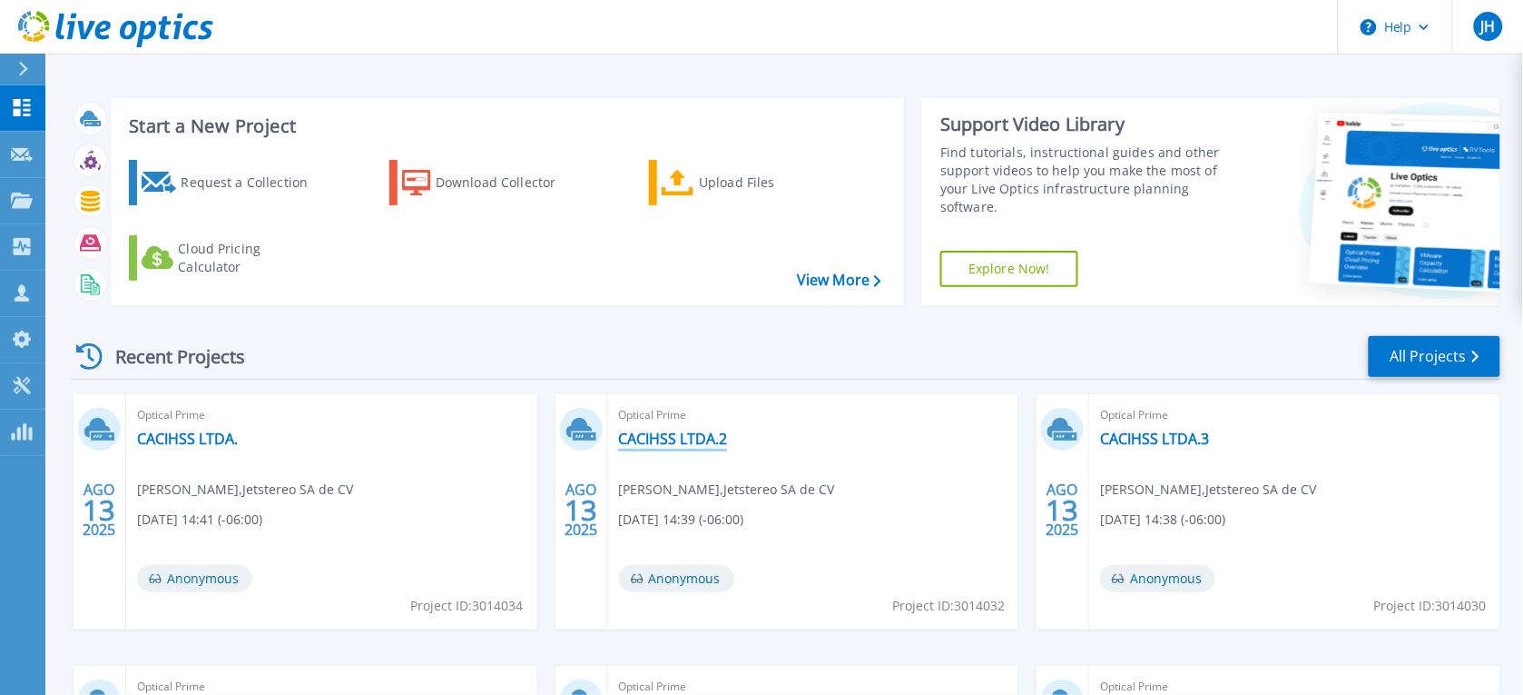
click at [693, 437] on link "CACIHSS LTDA.2" at bounding box center [673, 438] width 109 height 18
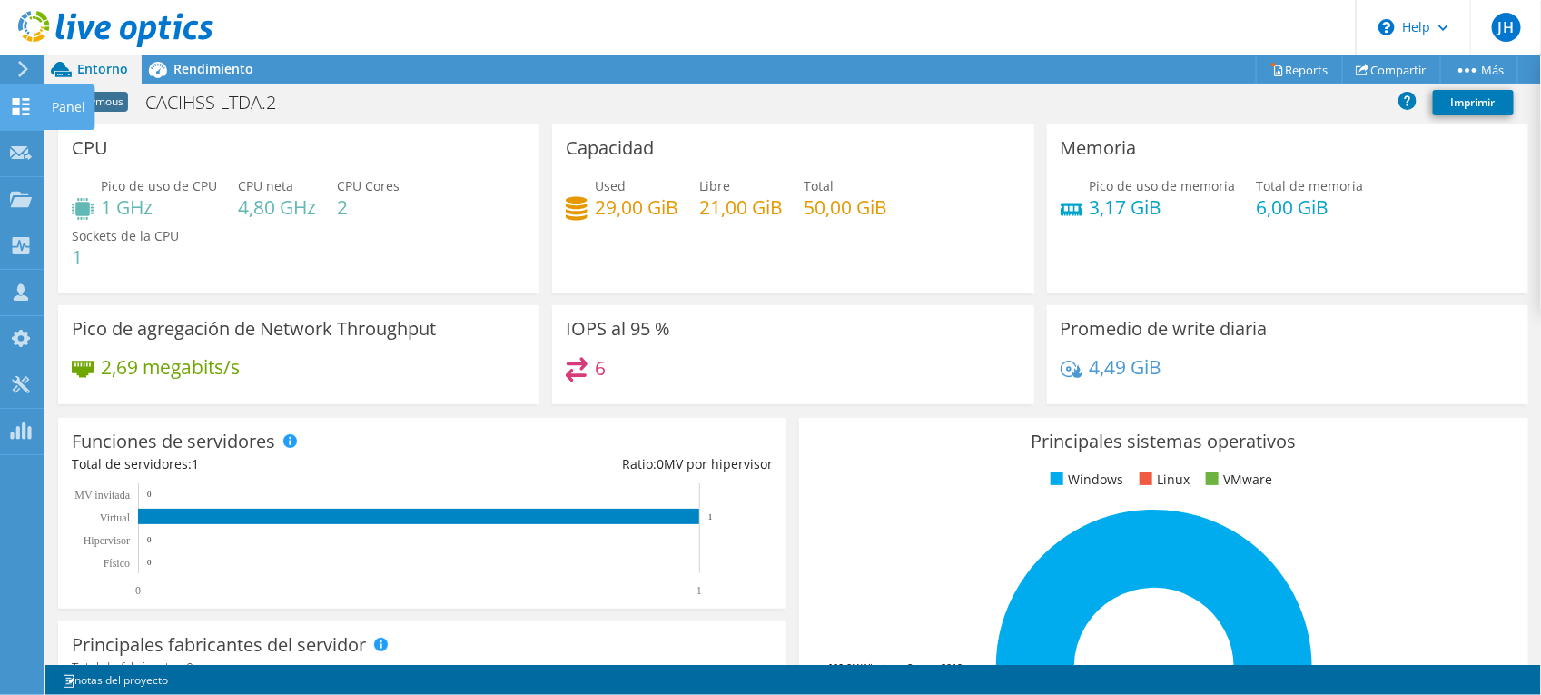
click at [66, 106] on div "Panel" at bounding box center [69, 106] width 52 height 45
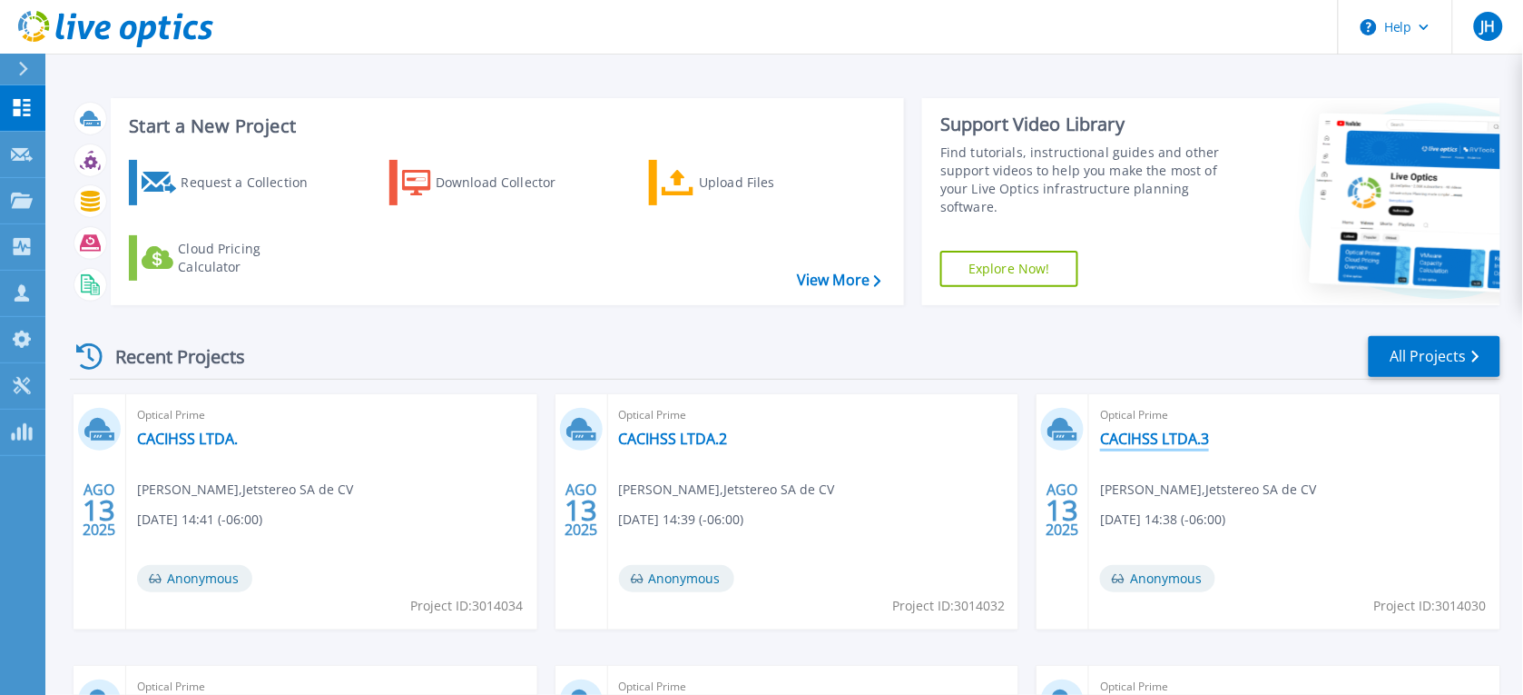
click at [1198, 438] on link "CACIHSS LTDA.3" at bounding box center [1154, 438] width 109 height 18
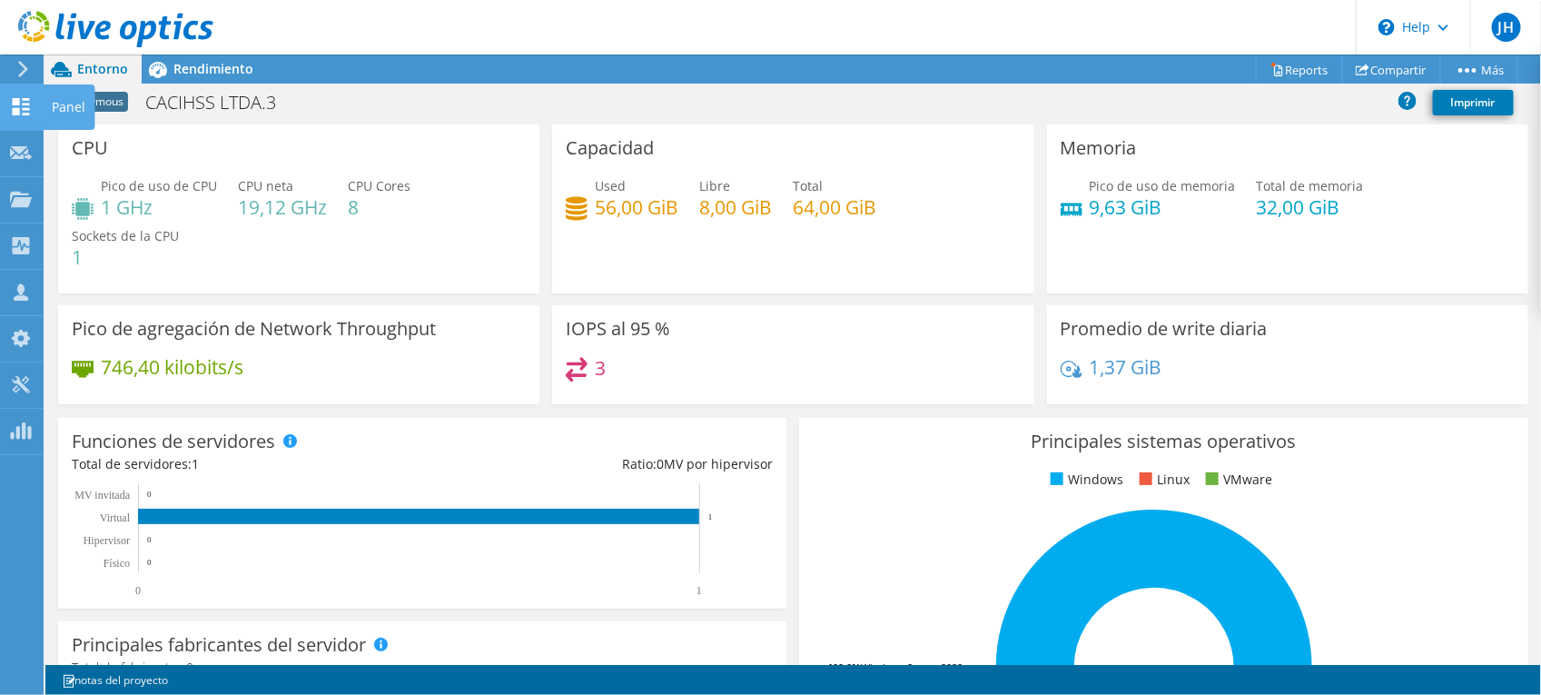
click at [62, 106] on div "Panel" at bounding box center [69, 106] width 52 height 45
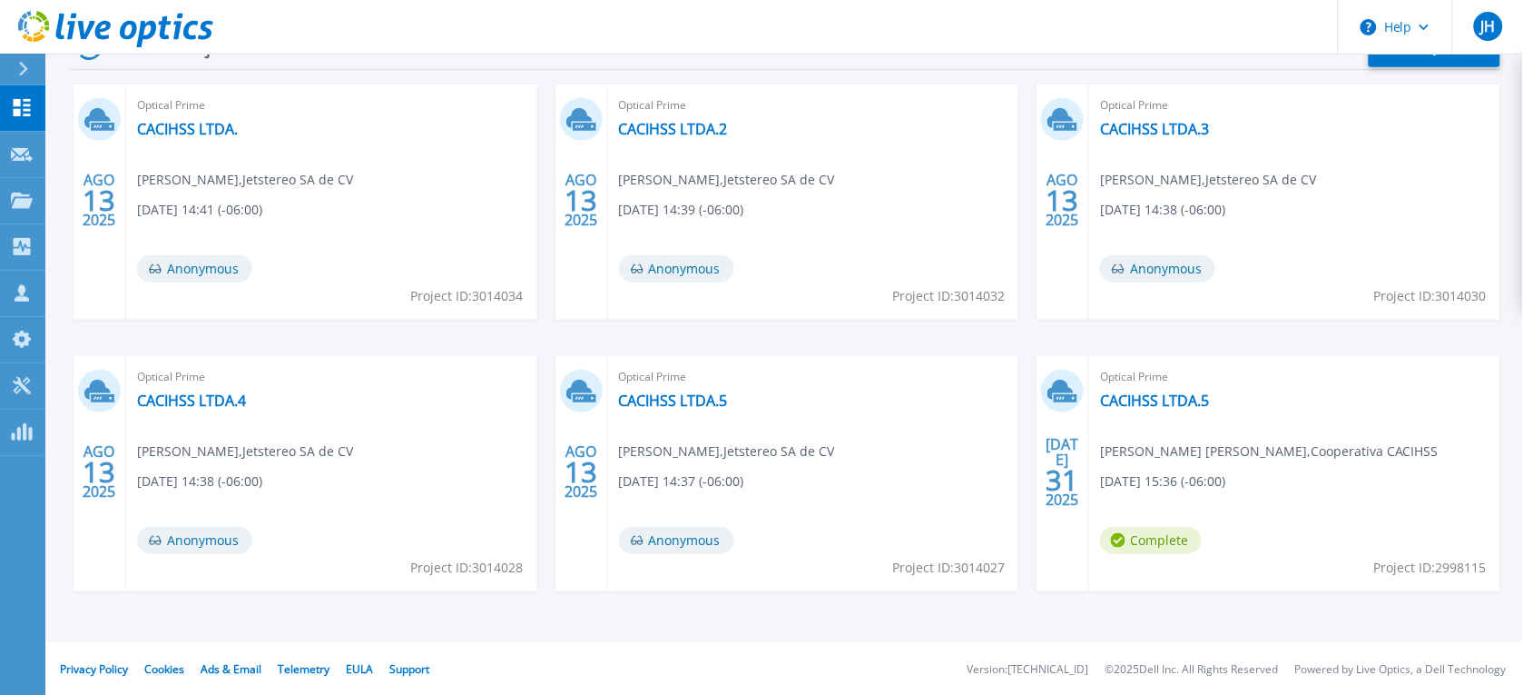
scroll to position [311, 0]
click at [187, 395] on link "CACIHSS LTDA.4" at bounding box center [191, 398] width 109 height 18
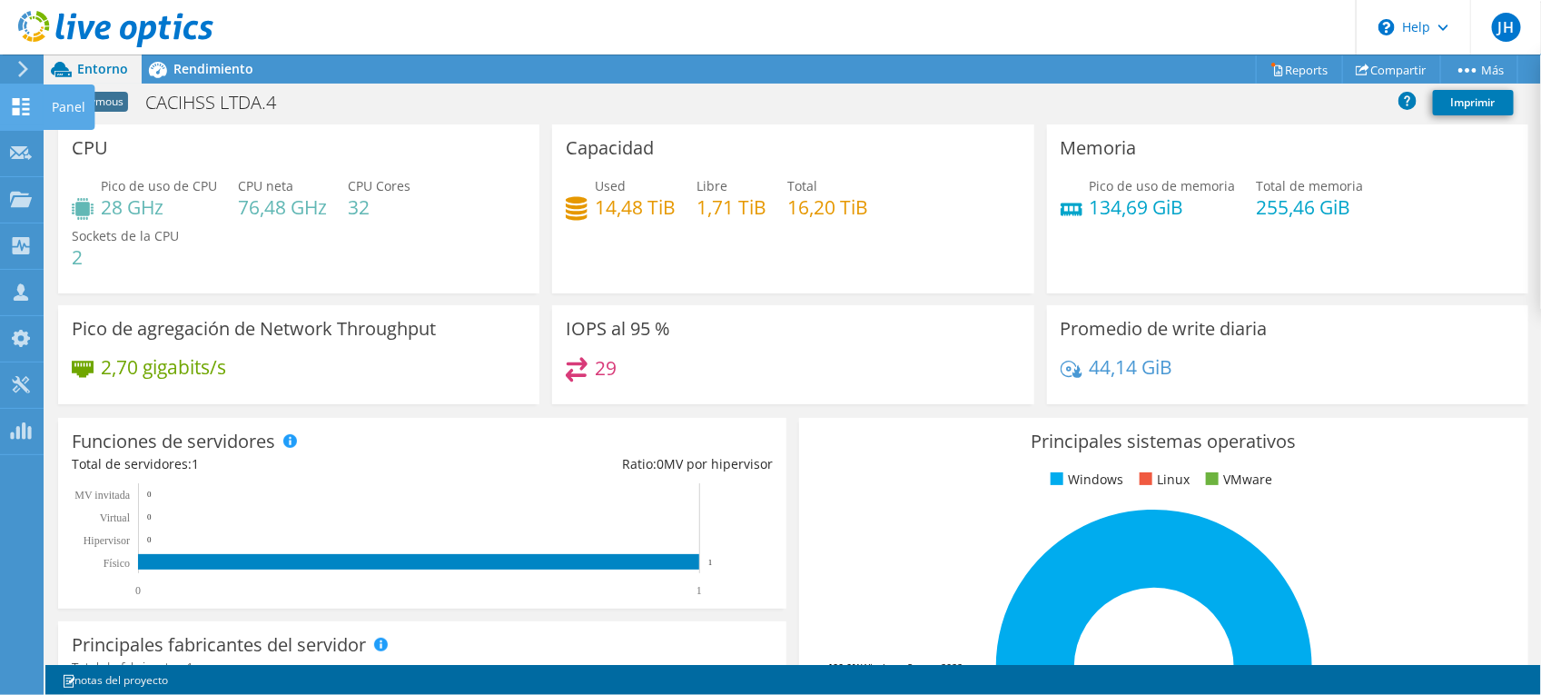
click at [47, 102] on div "Panel" at bounding box center [69, 106] width 52 height 45
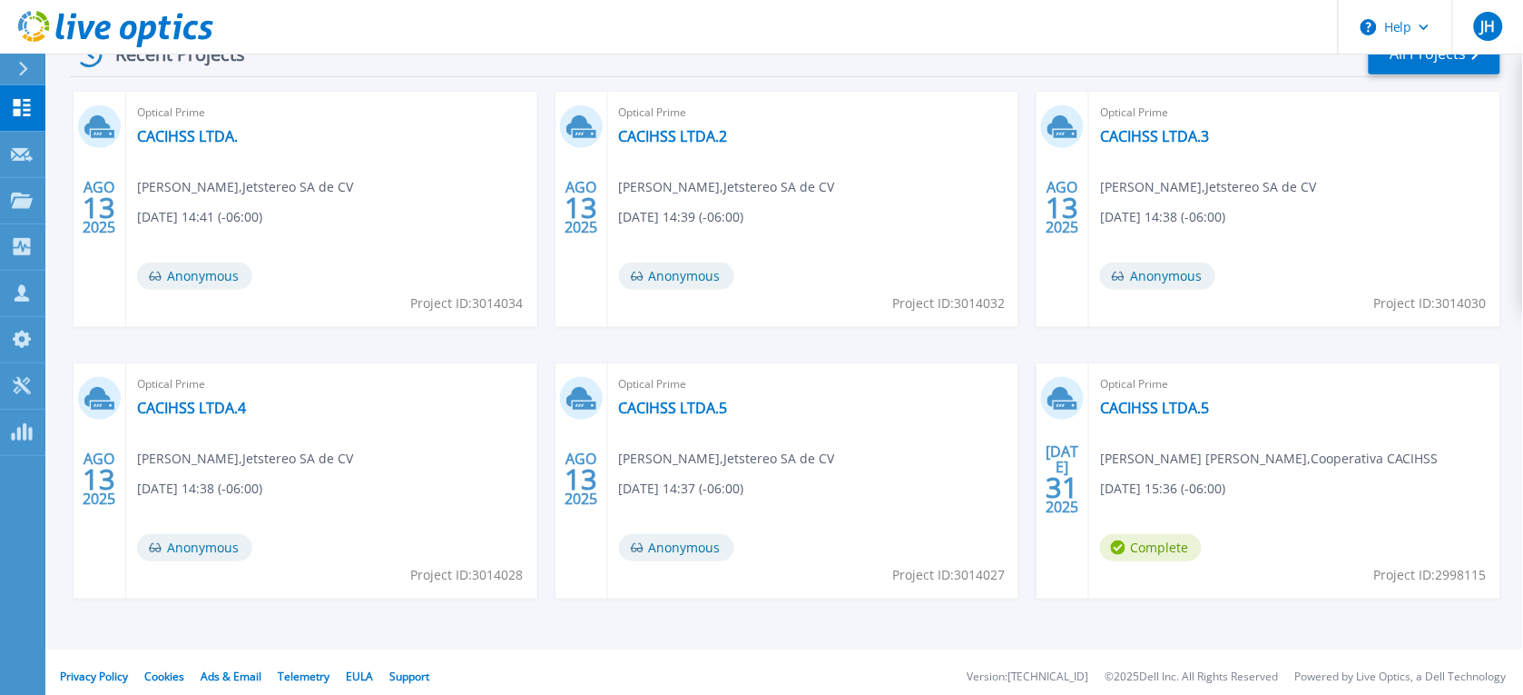
scroll to position [304, 0]
click at [673, 398] on link "CACIHSS LTDA.5" at bounding box center [673, 406] width 109 height 18
